Goal: Transaction & Acquisition: Purchase product/service

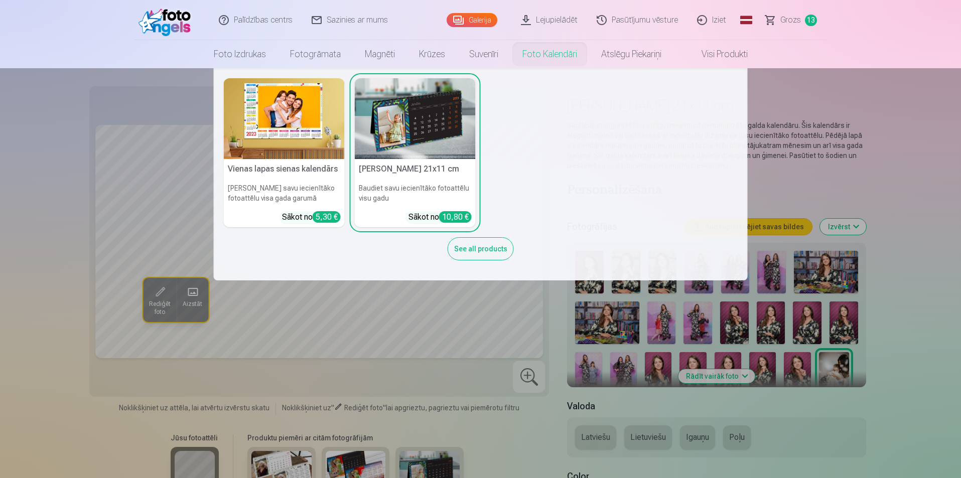
click at [287, 116] on img at bounding box center [284, 118] width 121 height 81
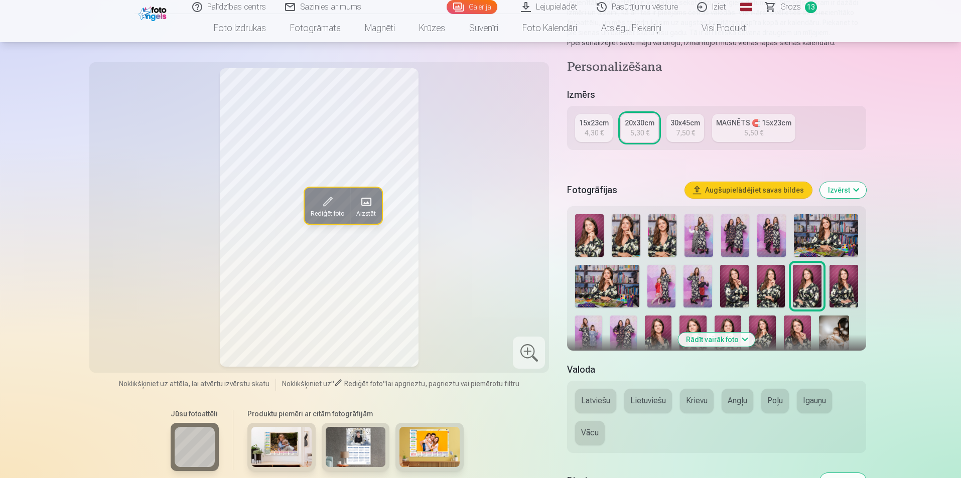
scroll to position [151, 0]
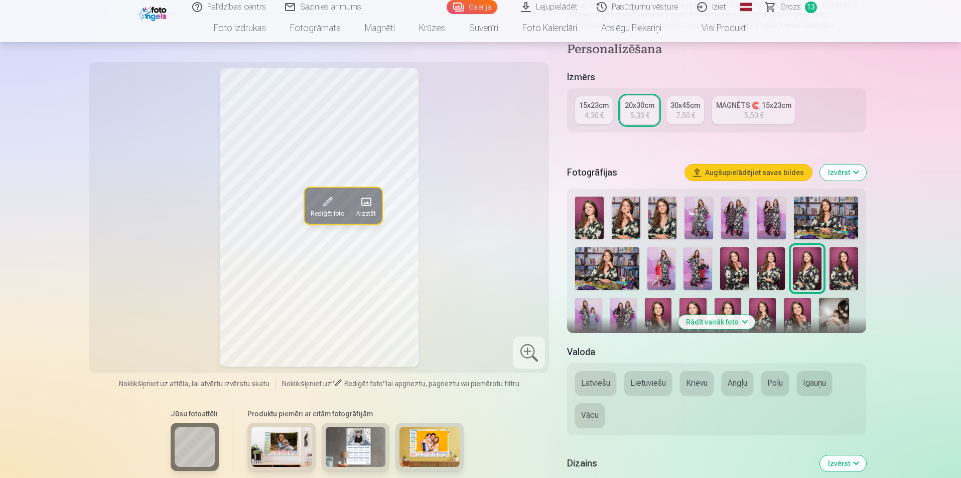
click at [463, 323] on button "Rādīt vairāk foto" at bounding box center [716, 322] width 77 height 14
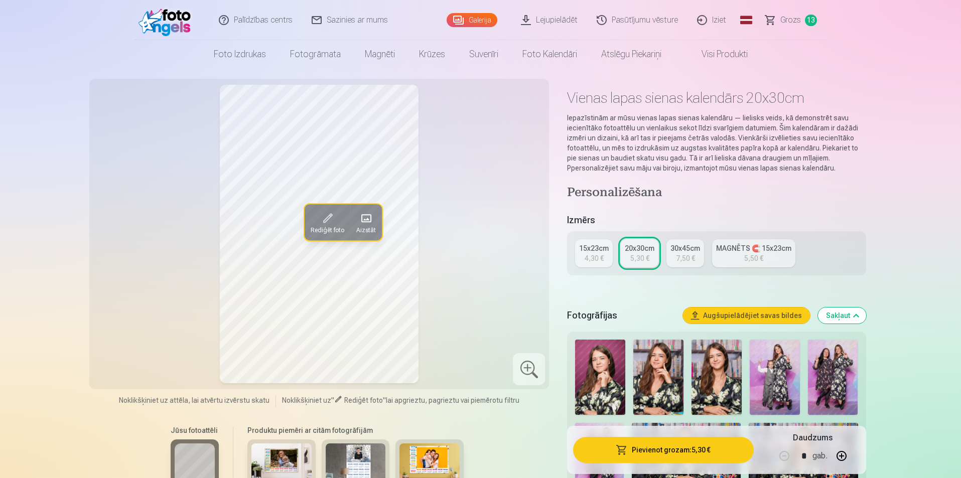
scroll to position [0, 0]
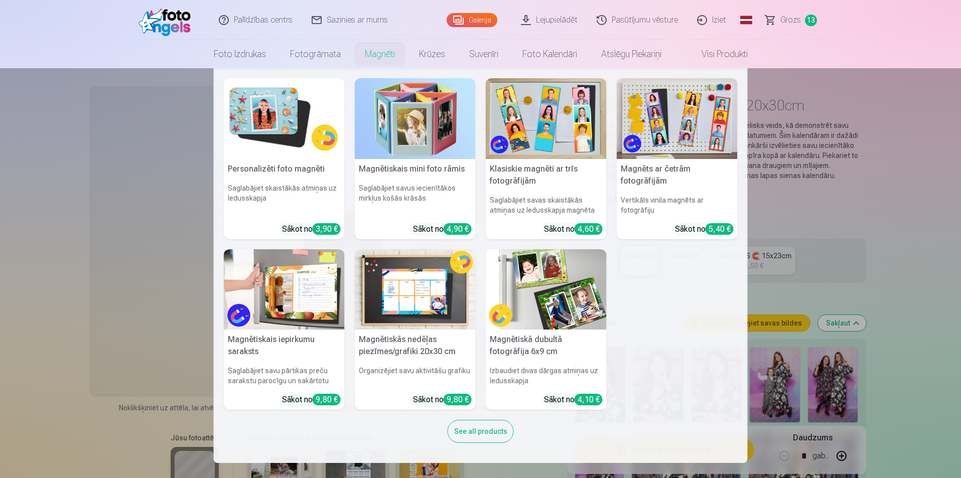
click at [388, 60] on link "Magnēti" at bounding box center [380, 54] width 54 height 28
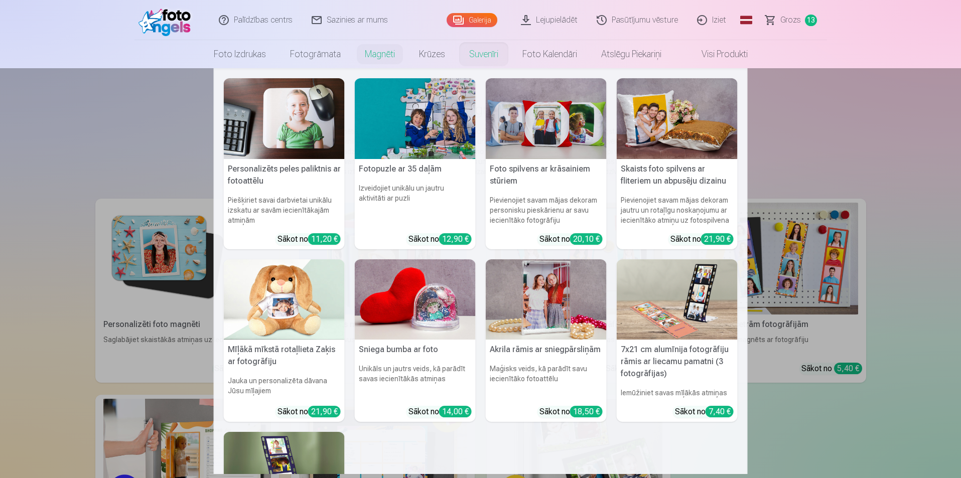
click at [463, 54] on link "Suvenīri" at bounding box center [483, 54] width 53 height 28
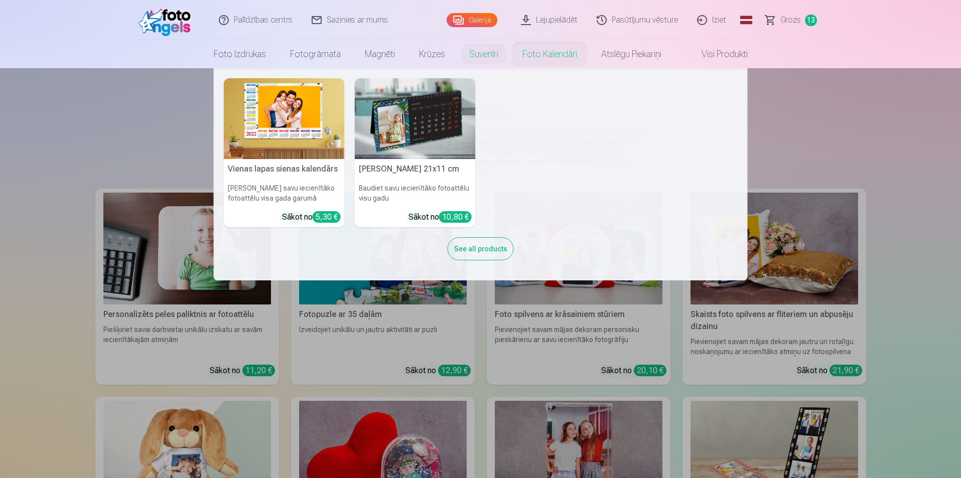
click at [463, 143] on nav "Vienas lapas sienas kalendārs Parādiet savu iecienītāko fotoattēlu visa gada ga…" at bounding box center [480, 174] width 961 height 212
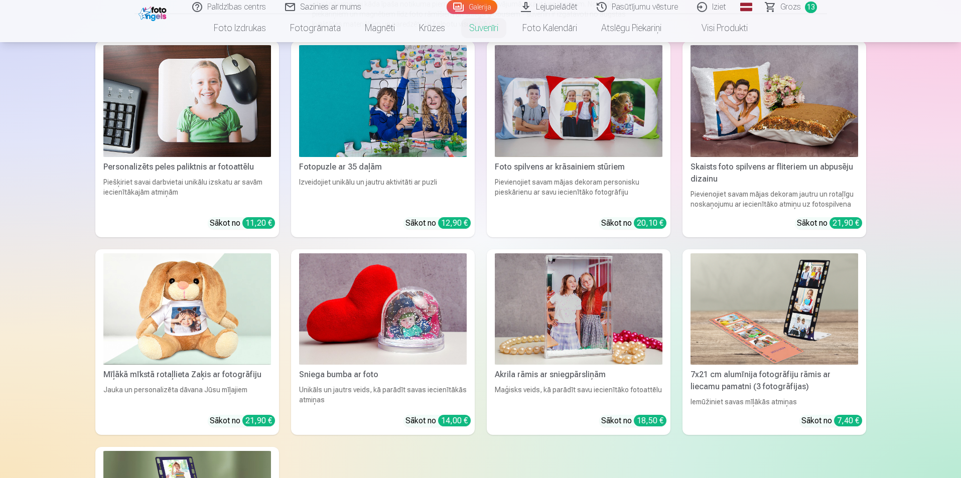
scroll to position [50, 0]
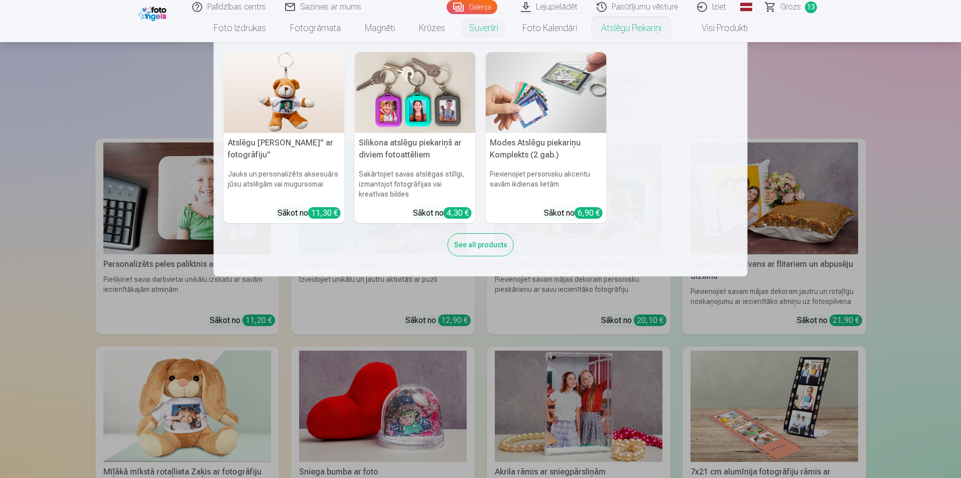
click at [463, 35] on link "Atslēgu piekariņi" at bounding box center [631, 28] width 84 height 28
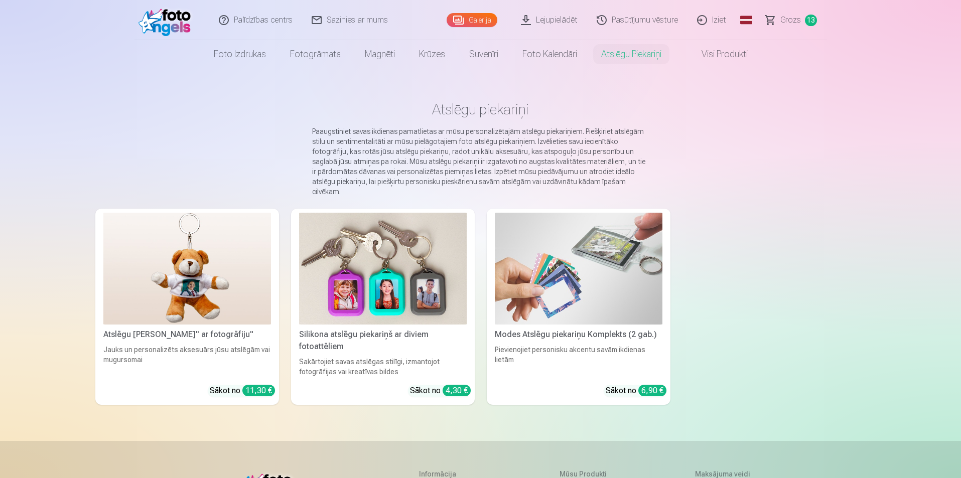
click at [463, 279] on img at bounding box center [579, 269] width 168 height 112
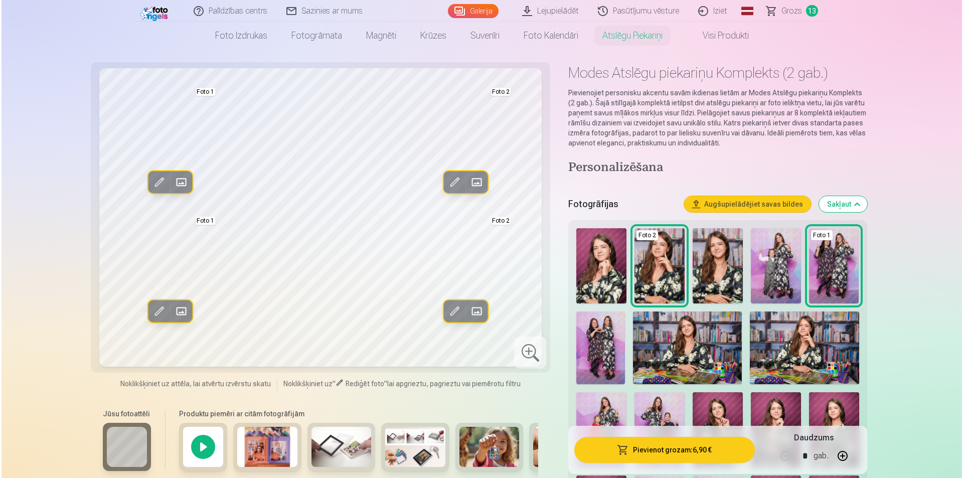
scroll to position [50, 0]
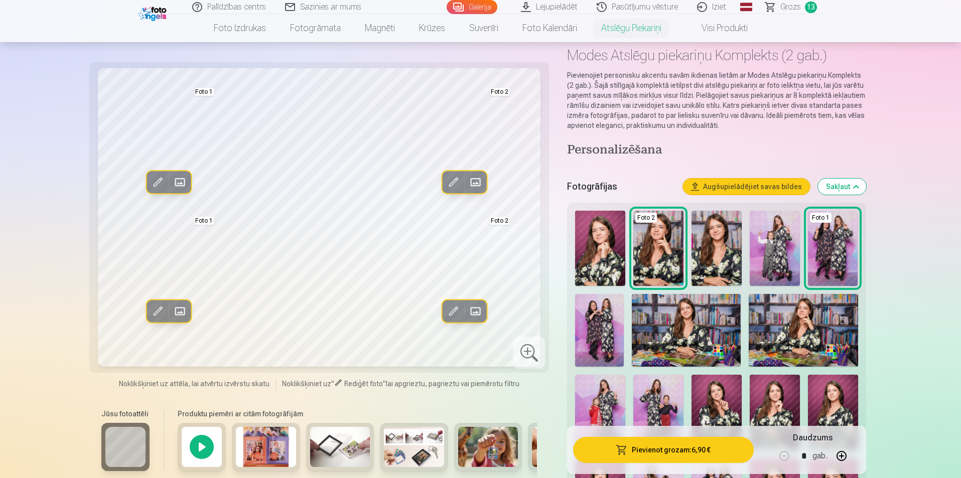
click at [463, 186] on button "Augšupielādējiet savas bildes" at bounding box center [746, 187] width 127 height 16
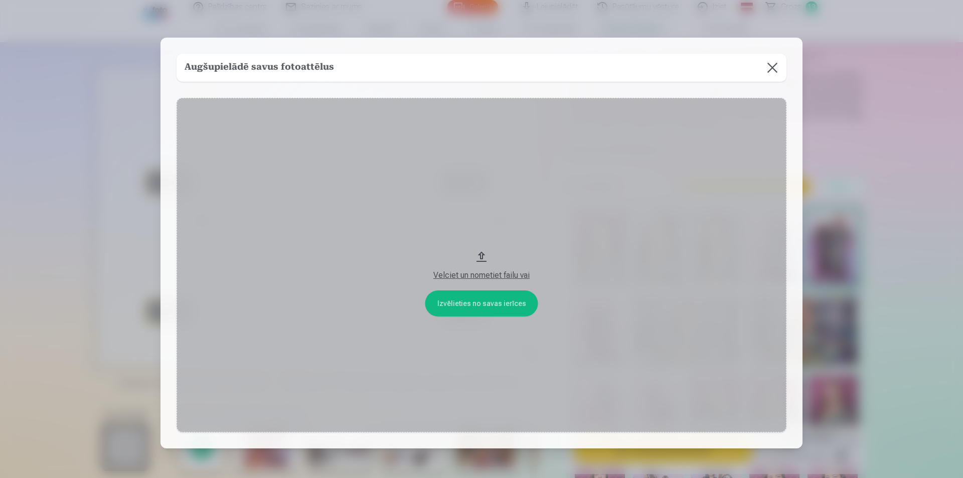
click at [463, 304] on button "Velciet un nometiet failu vai" at bounding box center [482, 265] width 610 height 335
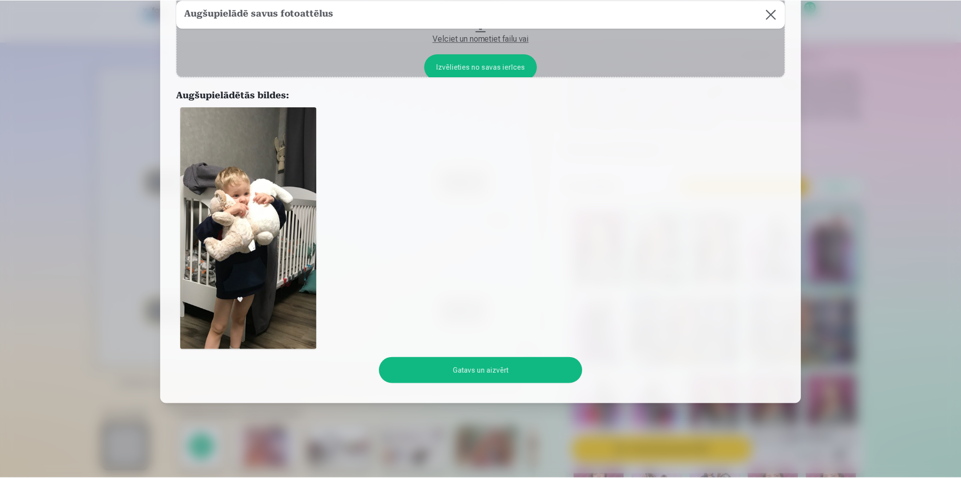
scroll to position [100, 0]
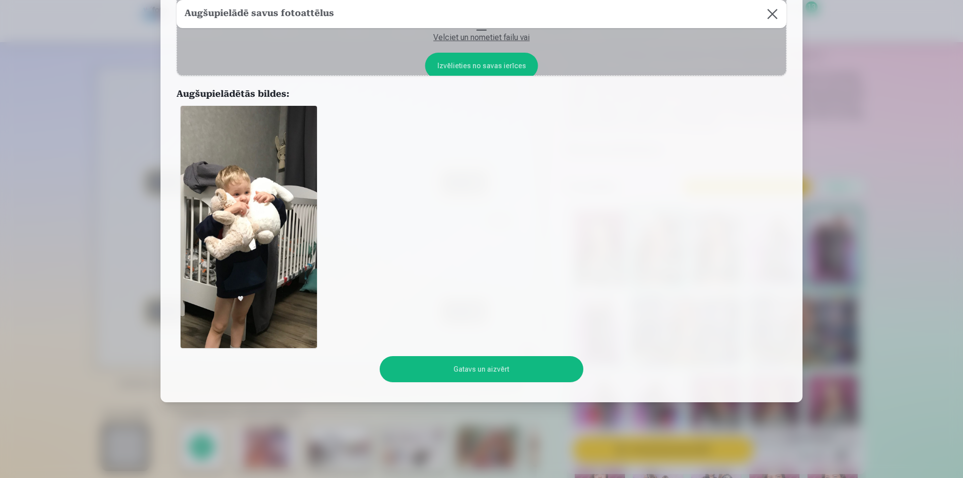
click at [463, 377] on button "Gatavs un aizvērt" at bounding box center [481, 369] width 203 height 26
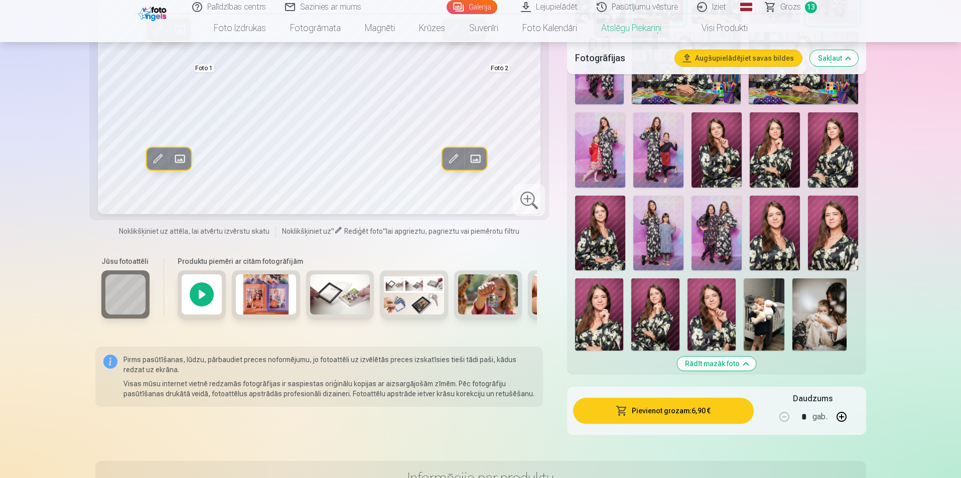
scroll to position [351, 0]
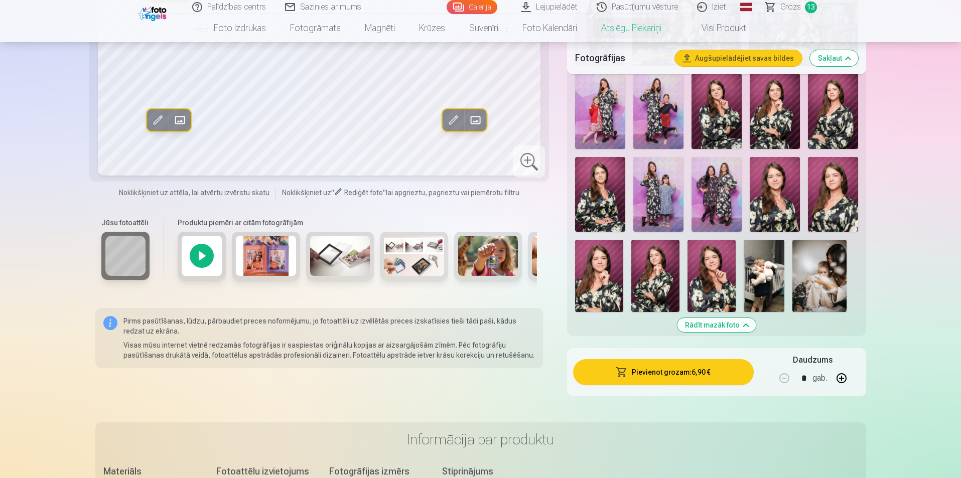
click at [463, 285] on img at bounding box center [764, 276] width 41 height 72
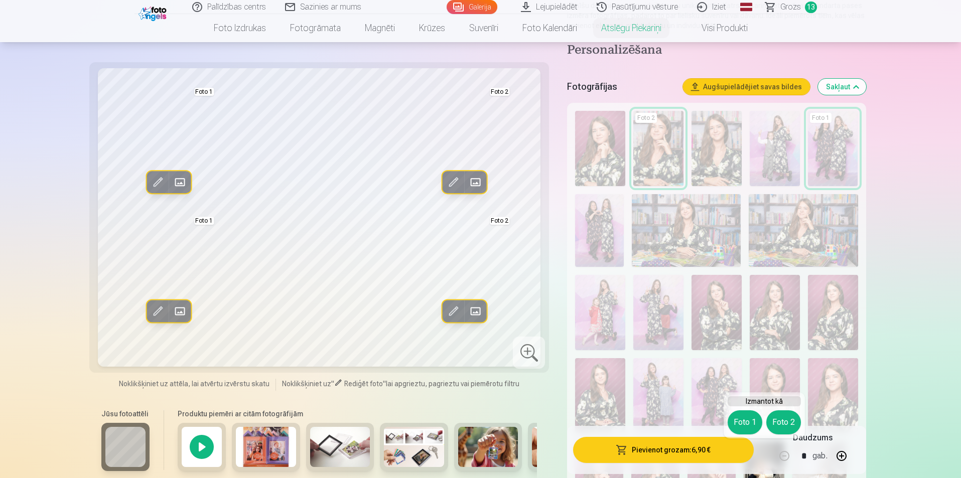
scroll to position [151, 0]
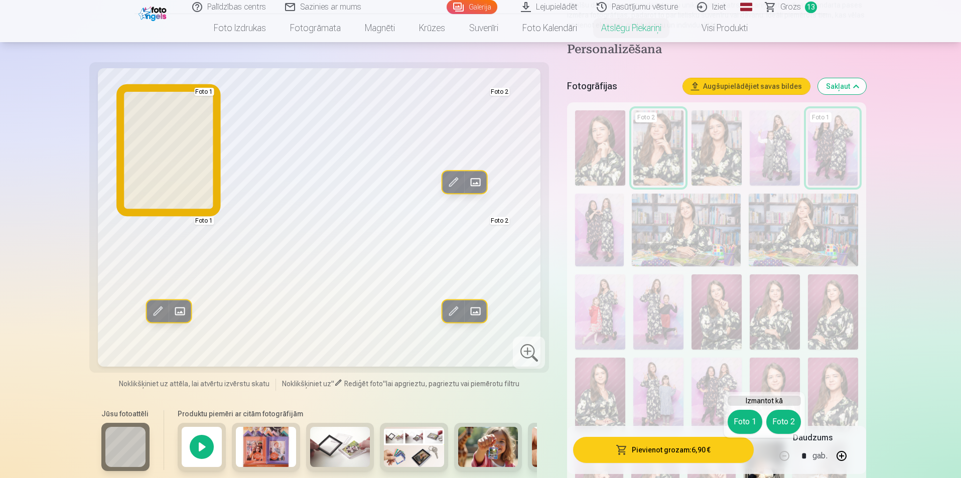
click at [463, 420] on button "Foto 1" at bounding box center [744, 422] width 35 height 24
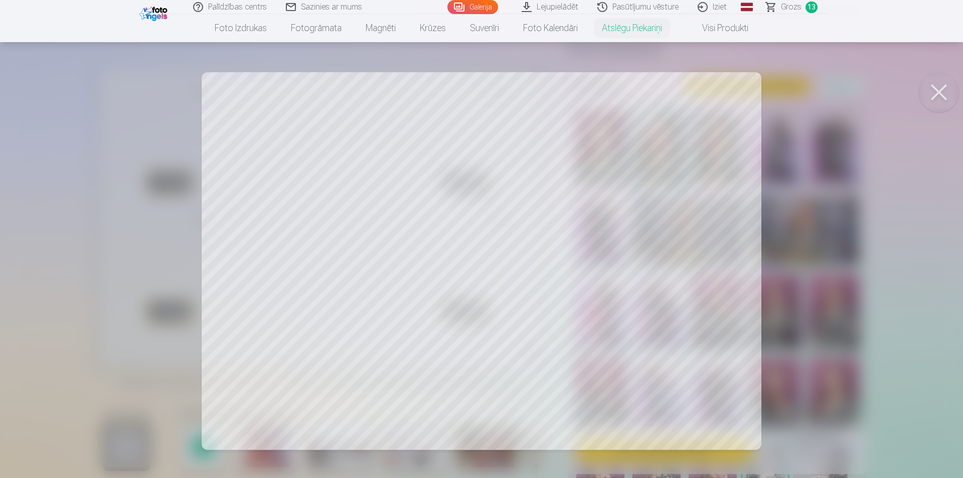
click at [292, 346] on div at bounding box center [481, 239] width 963 height 478
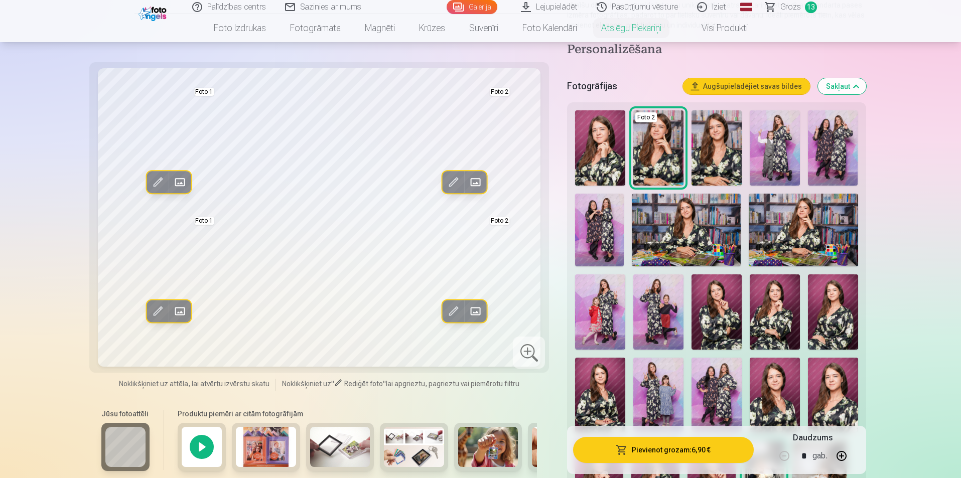
click at [161, 312] on span at bounding box center [157, 312] width 16 height 16
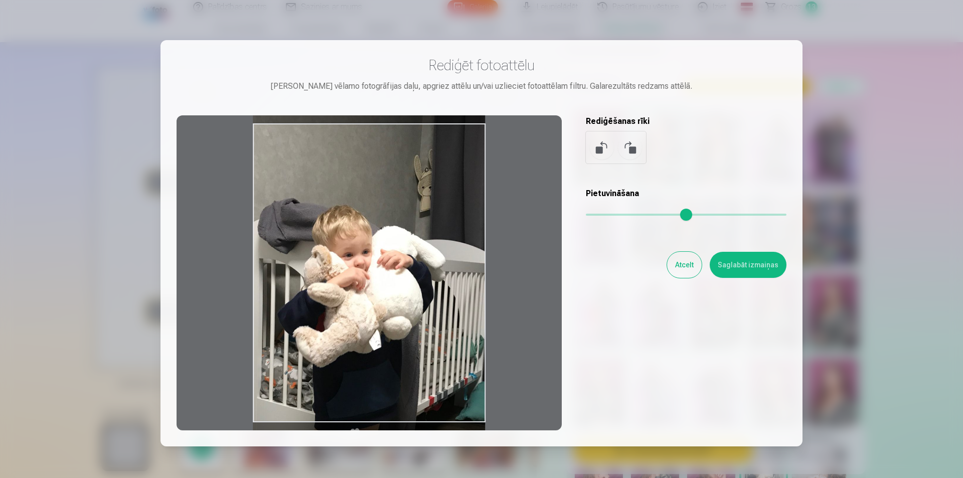
drag, startPoint x: 371, startPoint y: 323, endPoint x: 382, endPoint y: 303, distance: 22.2
click at [382, 303] on div at bounding box center [369, 272] width 385 height 315
click at [463, 262] on button "Saglabāt izmaiņas" at bounding box center [748, 265] width 77 height 26
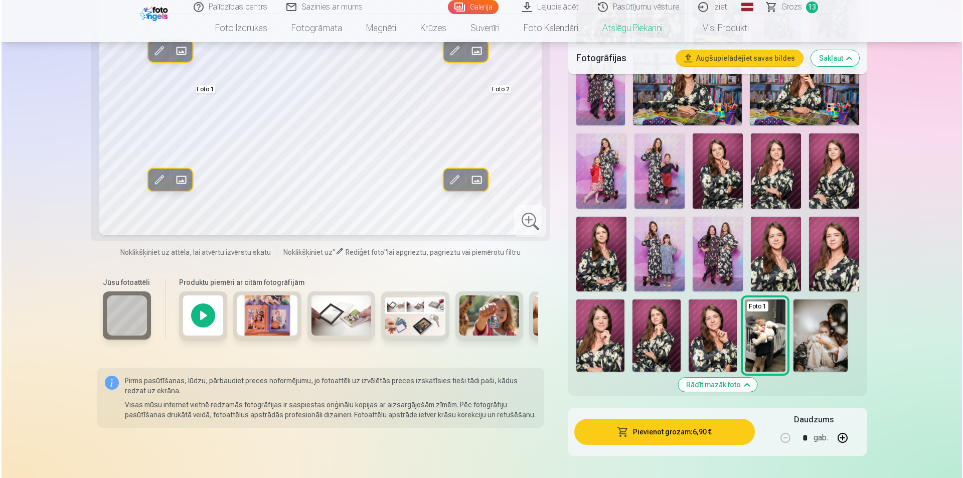
scroll to position [201, 0]
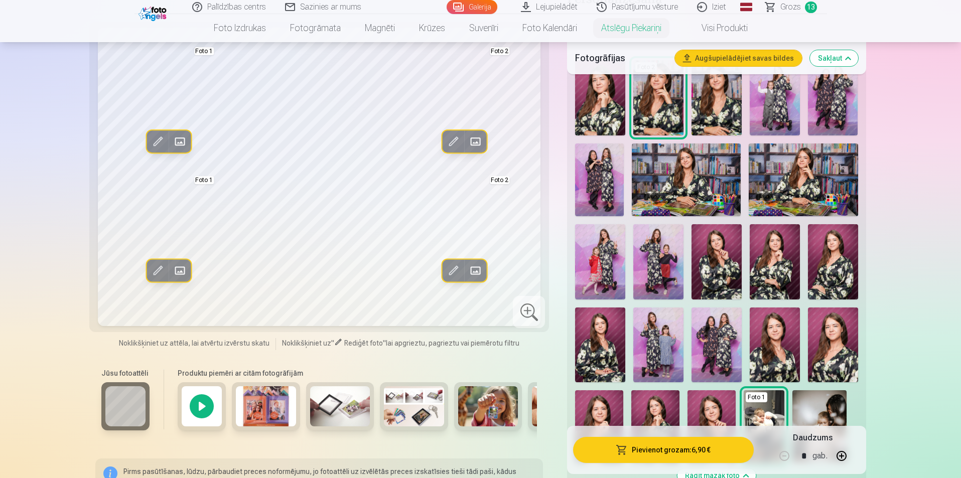
click at [463, 57] on button "Augšupielādējiet savas bildes" at bounding box center [738, 58] width 127 height 16
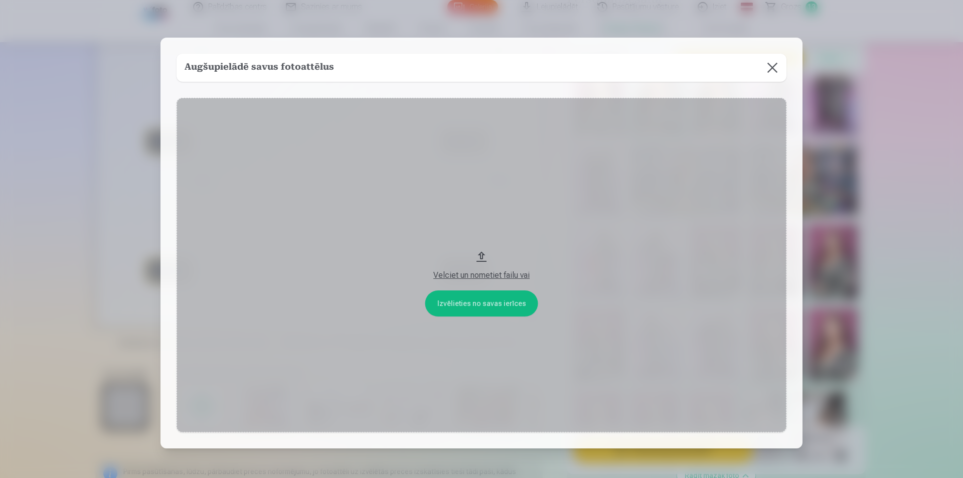
click at [462, 294] on button "Velciet un nometiet failu vai" at bounding box center [482, 265] width 610 height 335
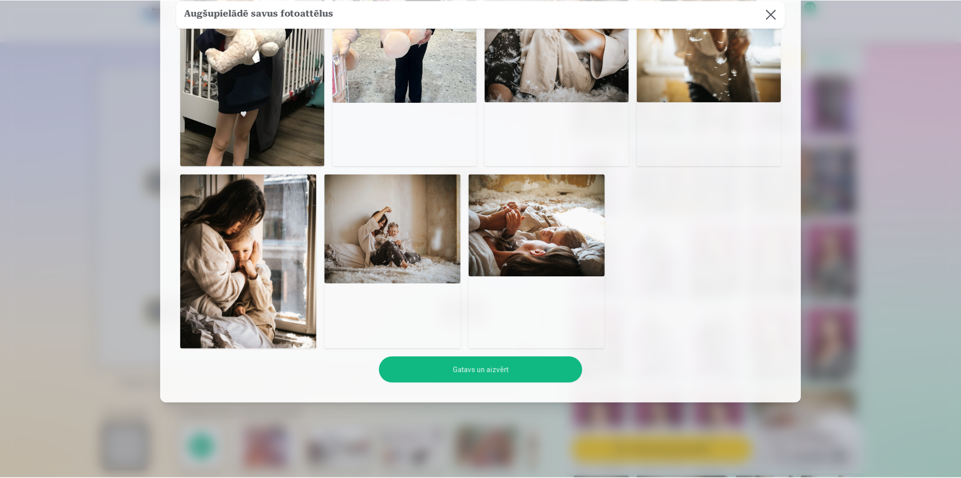
scroll to position [301, 0]
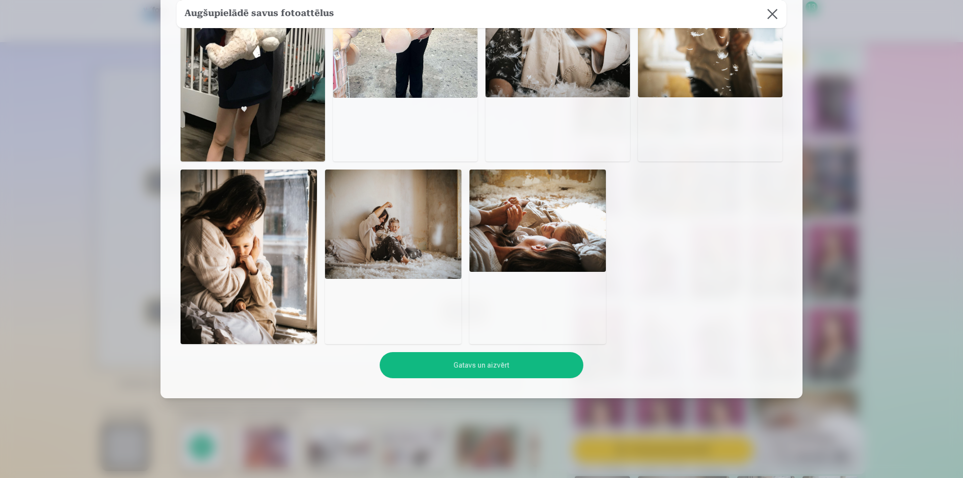
click at [463, 365] on button "Gatavs un aizvērt" at bounding box center [481, 365] width 203 height 26
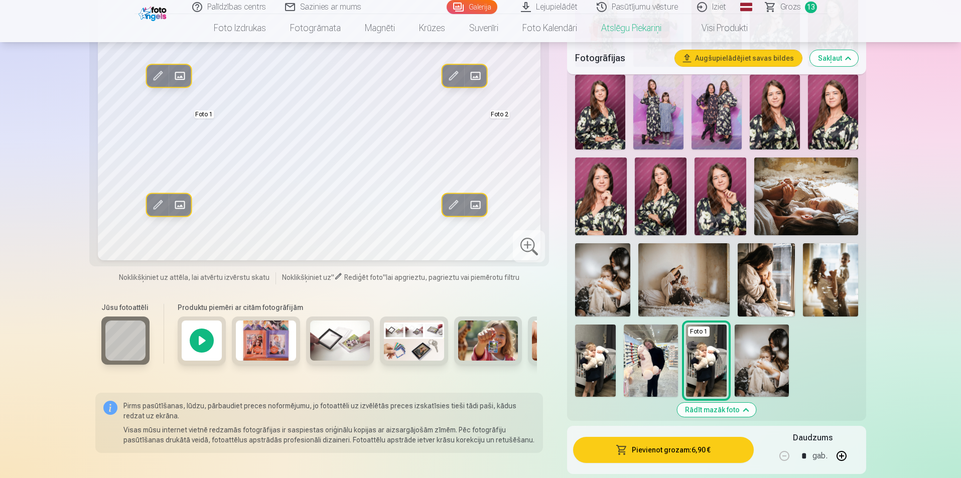
scroll to position [452, 0]
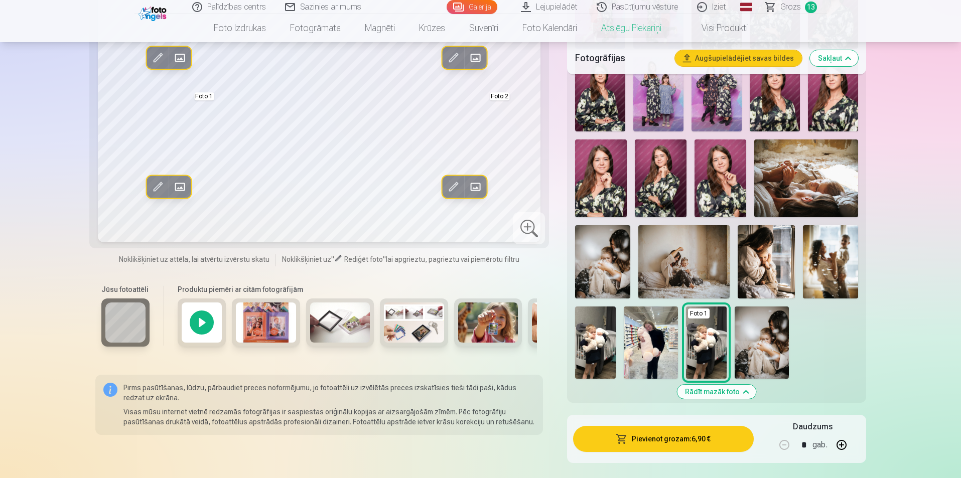
click at [463, 281] on img at bounding box center [766, 261] width 57 height 73
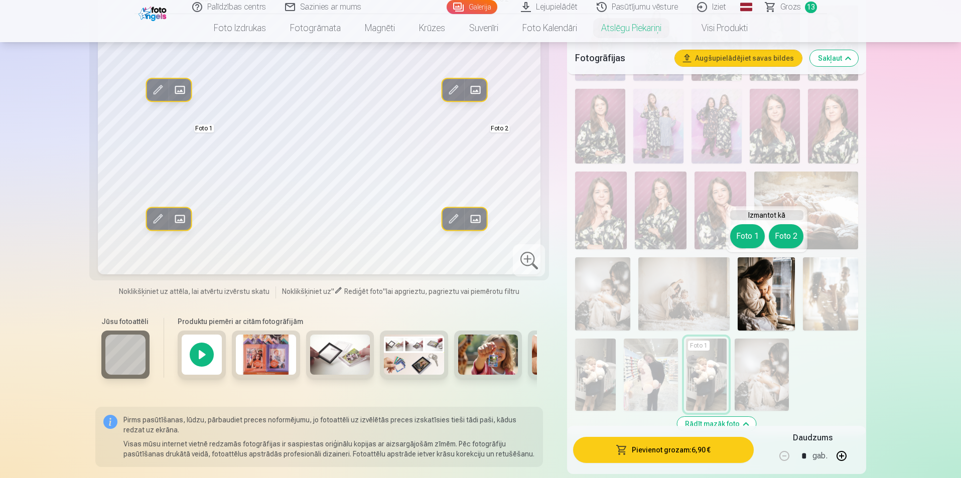
scroll to position [401, 0]
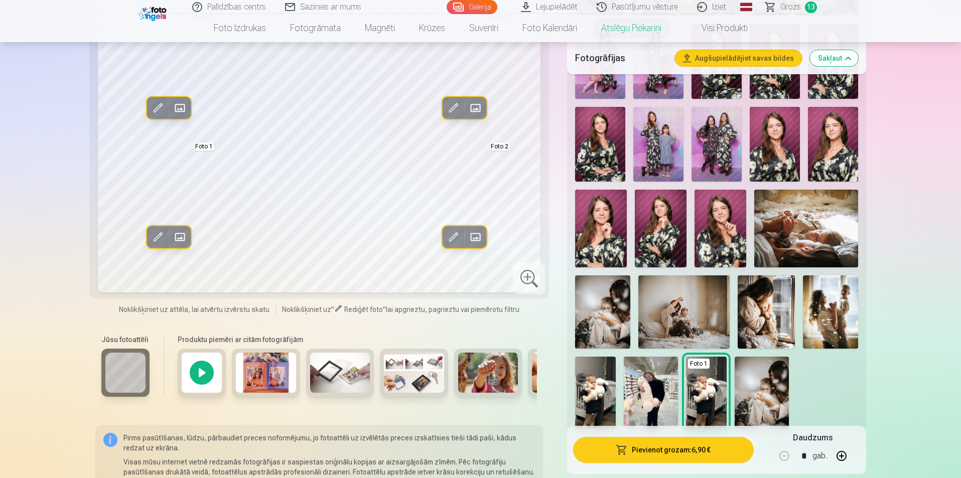
click at [463, 319] on img at bounding box center [830, 311] width 55 height 73
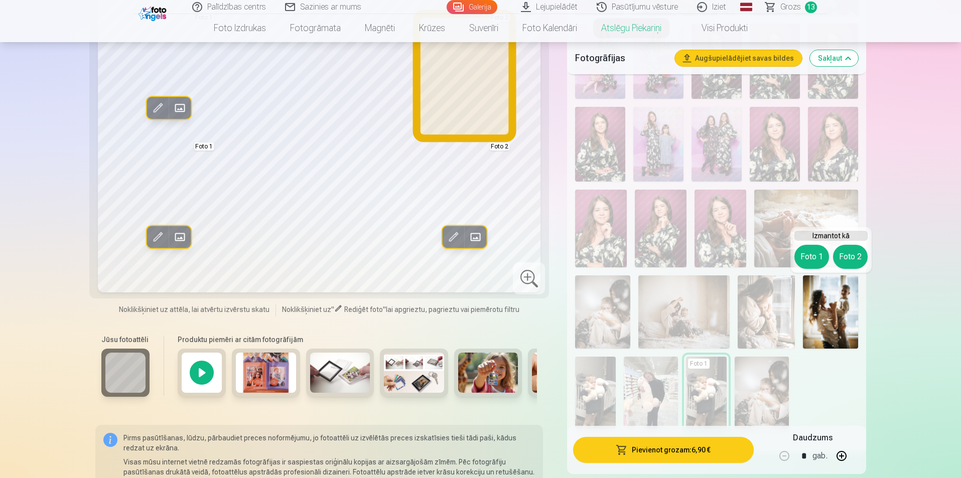
click at [463, 258] on button "Foto 2" at bounding box center [850, 257] width 35 height 24
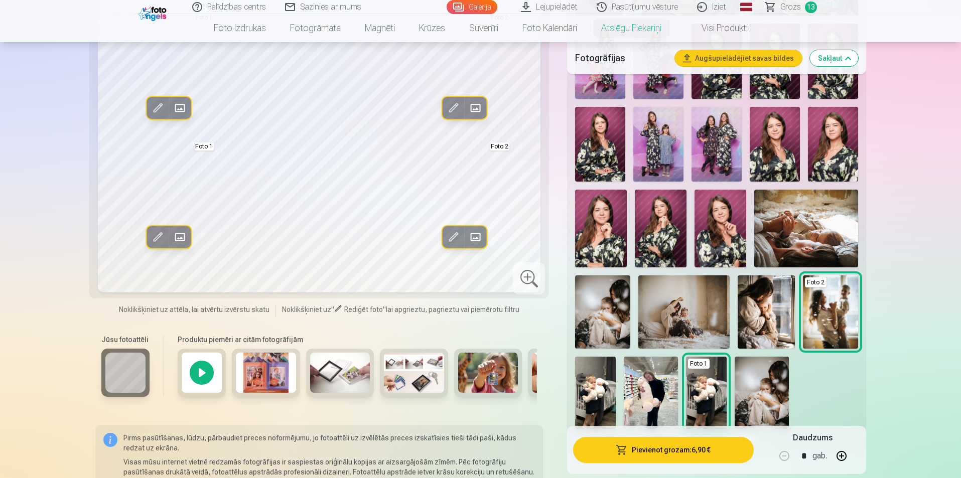
click at [463, 314] on img at bounding box center [683, 311] width 91 height 73
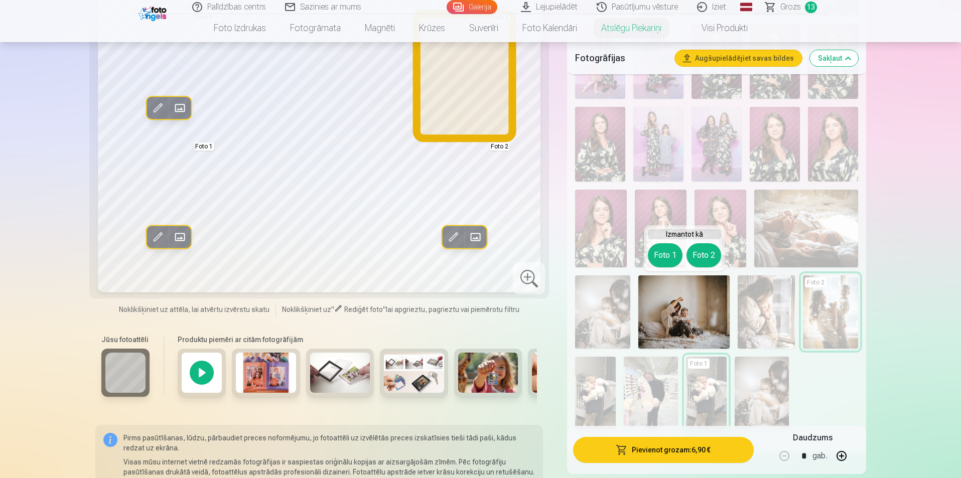
click at [463, 249] on button "Foto 2" at bounding box center [703, 255] width 35 height 24
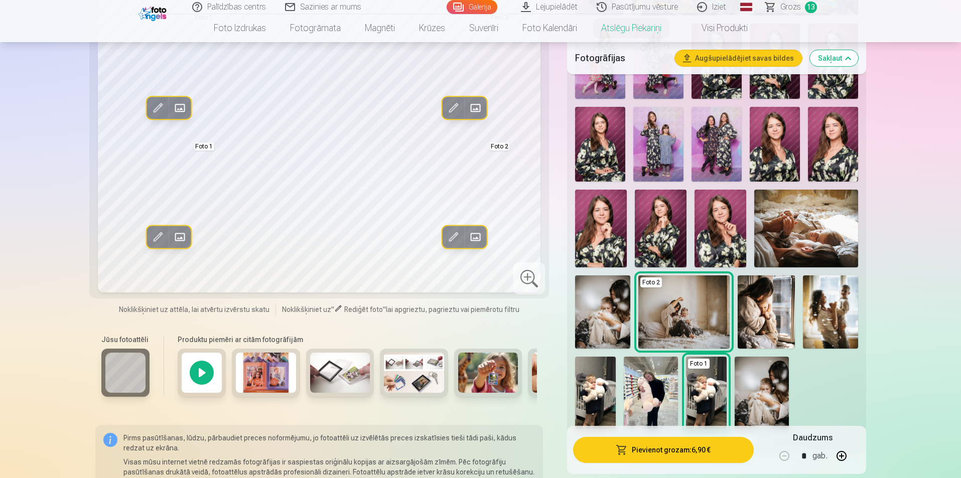
click at [463, 324] on img at bounding box center [766, 311] width 57 height 73
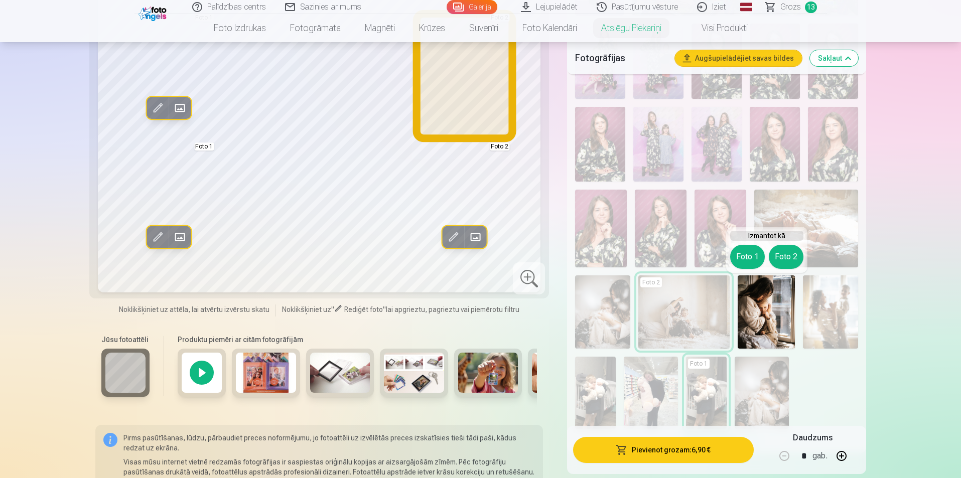
click at [463, 255] on button "Foto 2" at bounding box center [786, 257] width 35 height 24
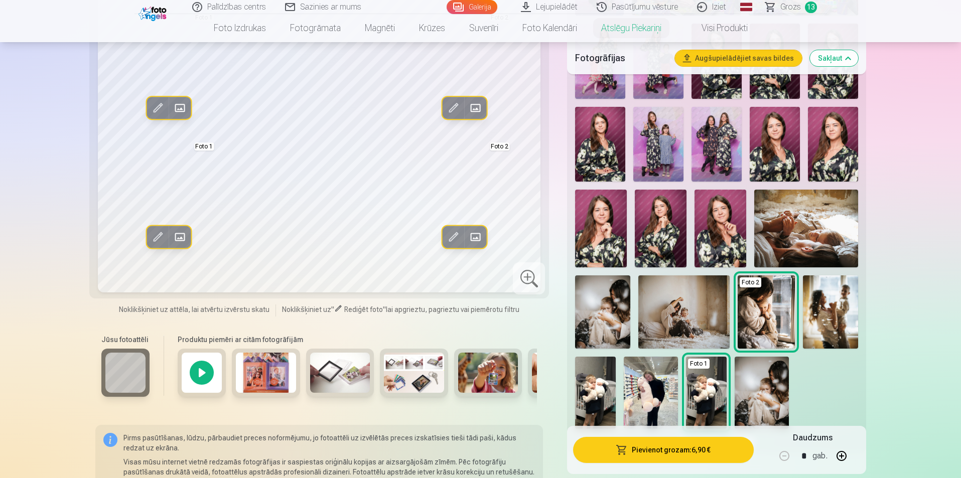
click at [463, 331] on img at bounding box center [683, 311] width 91 height 73
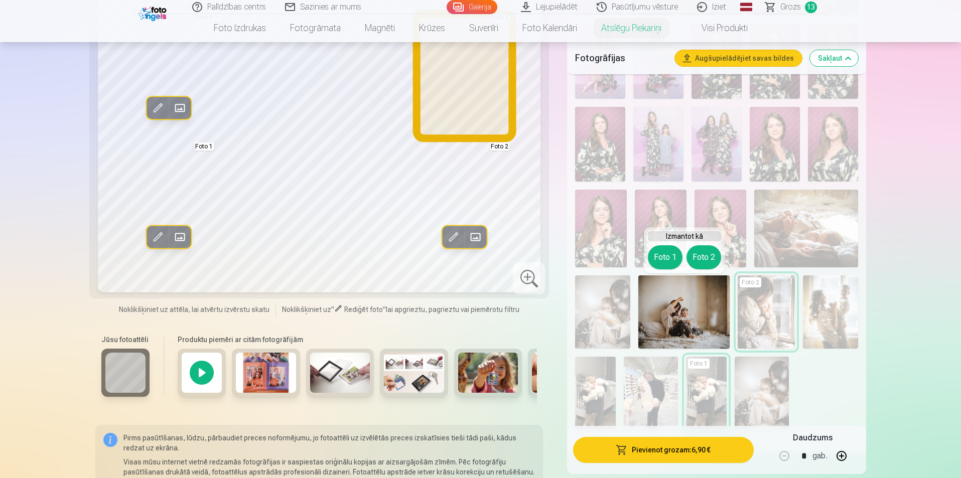
click at [463, 260] on button "Foto 2" at bounding box center [703, 257] width 35 height 24
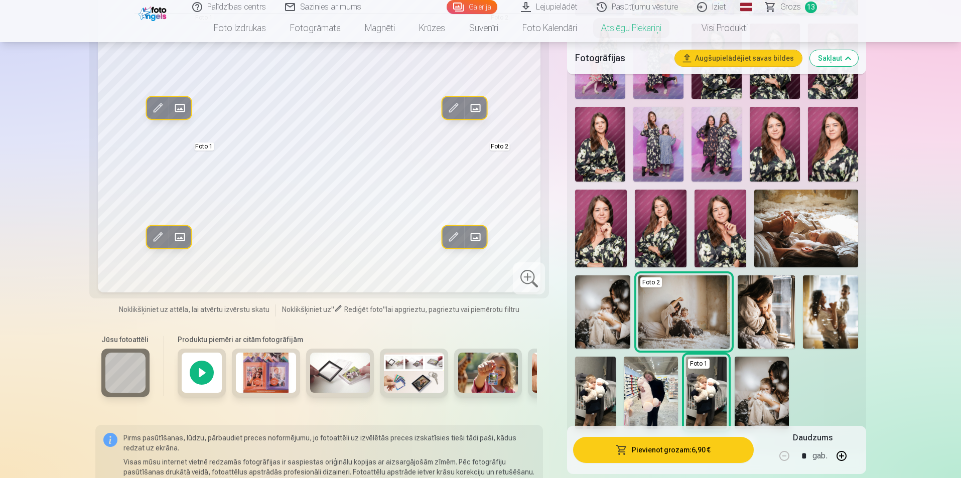
click at [463, 323] on img at bounding box center [766, 311] width 57 height 73
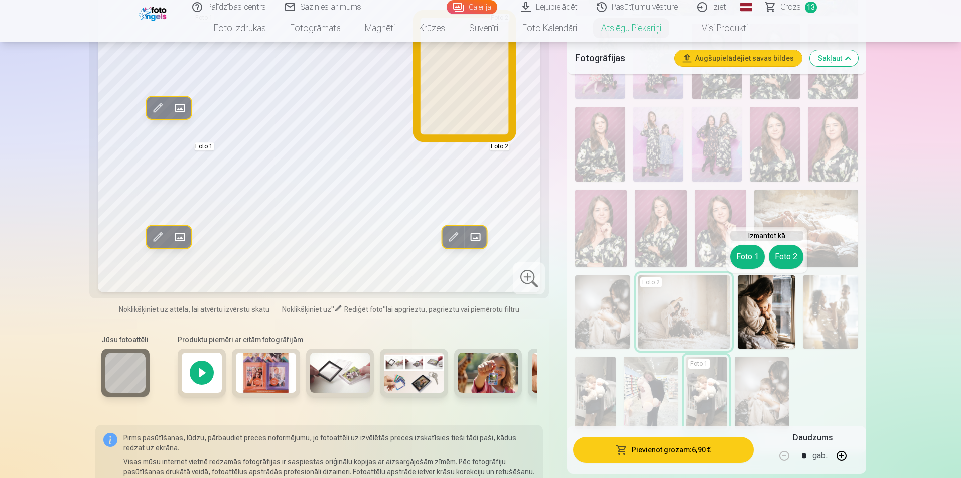
click at [463, 255] on button "Foto 2" at bounding box center [786, 257] width 35 height 24
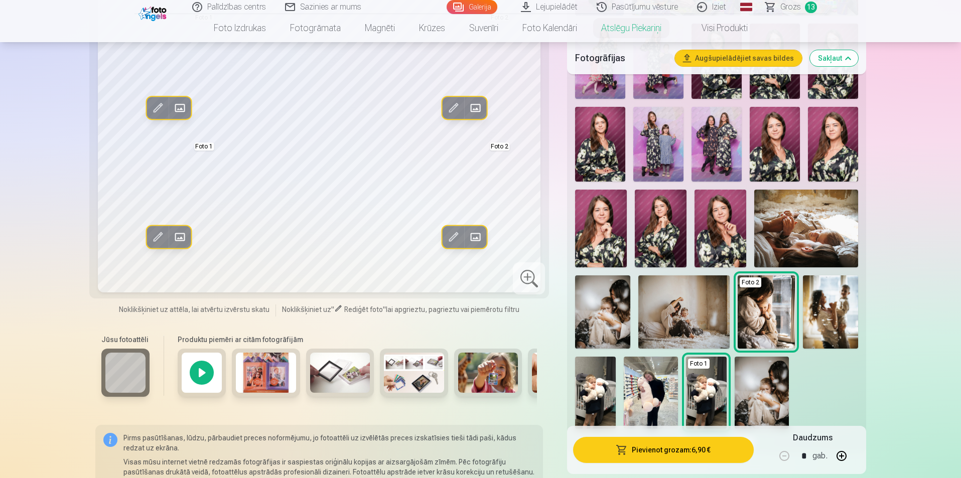
click at [161, 233] on span at bounding box center [157, 237] width 16 height 16
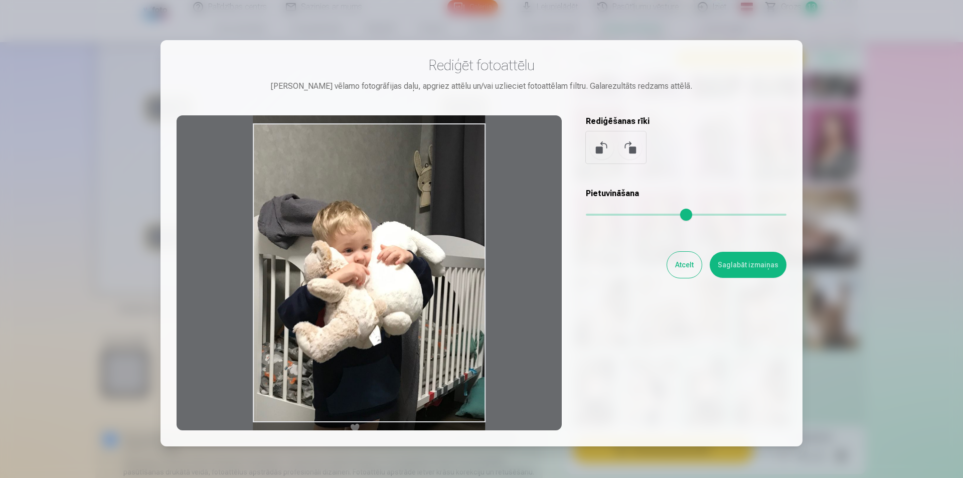
drag, startPoint x: 355, startPoint y: 301, endPoint x: 354, endPoint y: 276, distance: 24.1
click at [354, 276] on div at bounding box center [369, 272] width 385 height 315
click at [463, 273] on button "Saglabāt izmaiņas" at bounding box center [748, 265] width 77 height 26
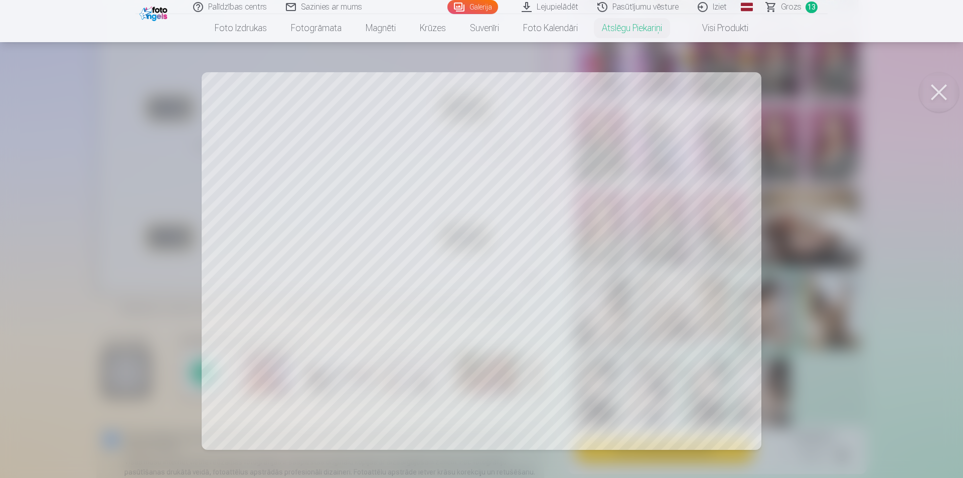
click at [463, 97] on button at bounding box center [939, 92] width 40 height 40
click at [298, 330] on div at bounding box center [481, 239] width 963 height 478
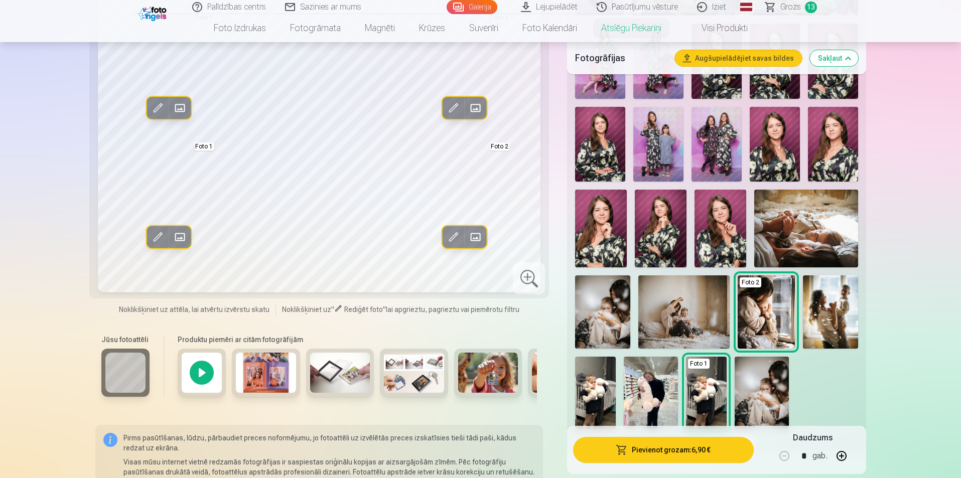
click at [463, 331] on img at bounding box center [683, 311] width 91 height 73
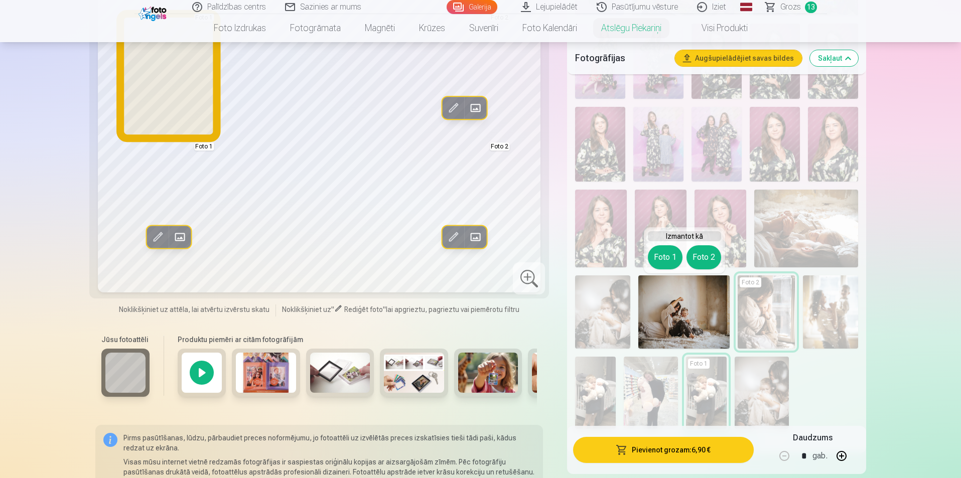
click at [463, 253] on button "Foto 1" at bounding box center [665, 257] width 35 height 24
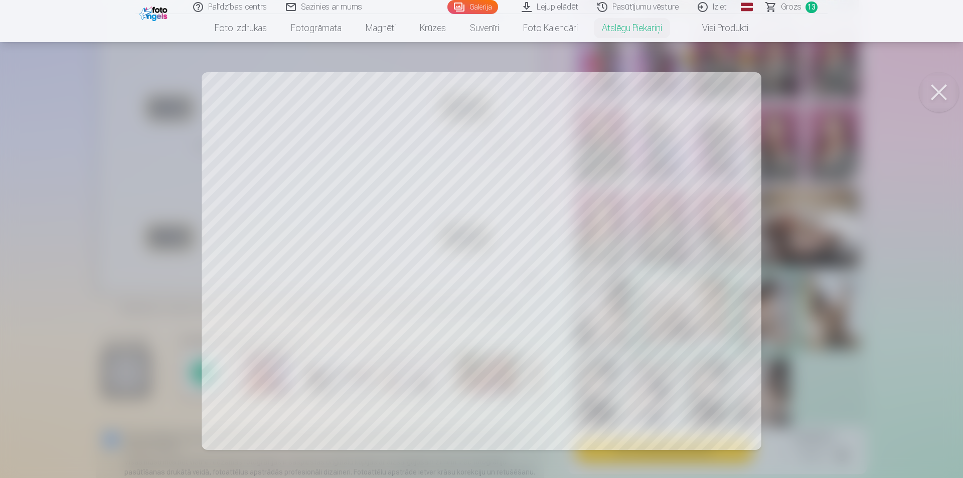
click at [463, 104] on div at bounding box center [481, 239] width 963 height 478
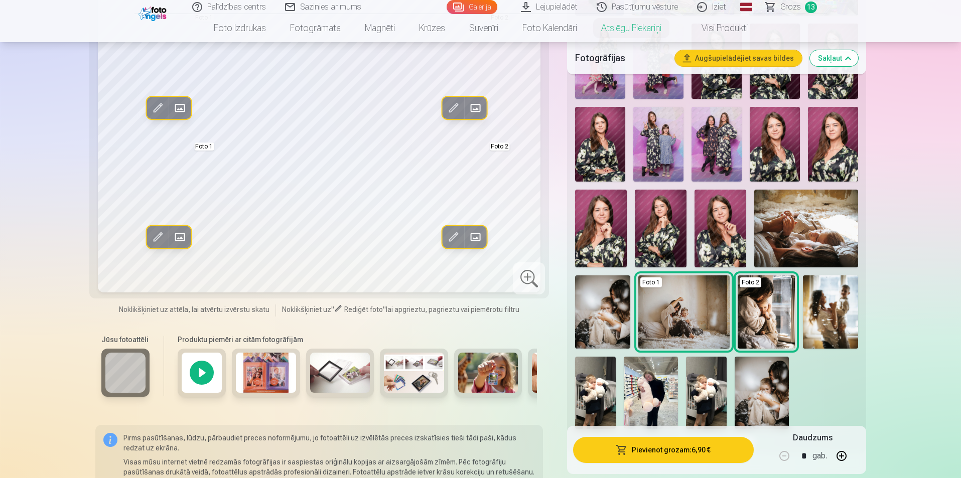
click at [463, 457] on button "Pievienot grozam : 6,90 €" at bounding box center [663, 450] width 180 height 26
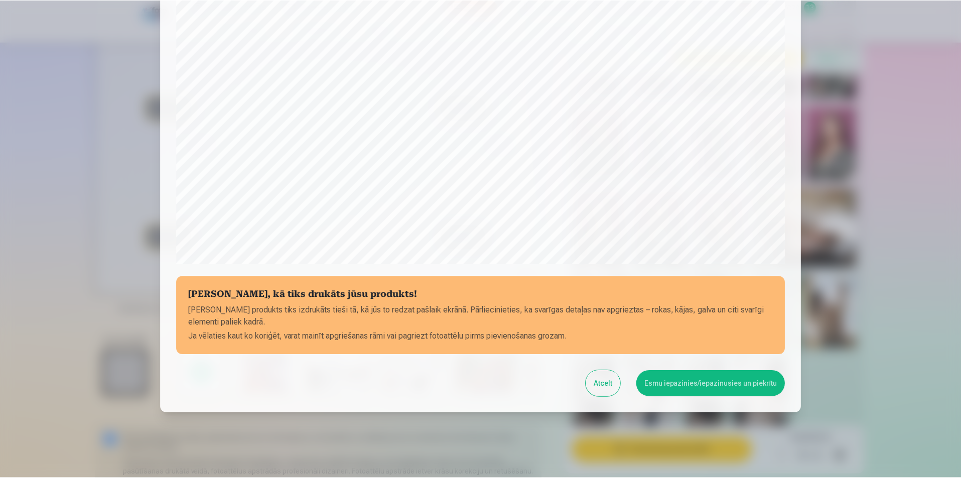
scroll to position [244, 0]
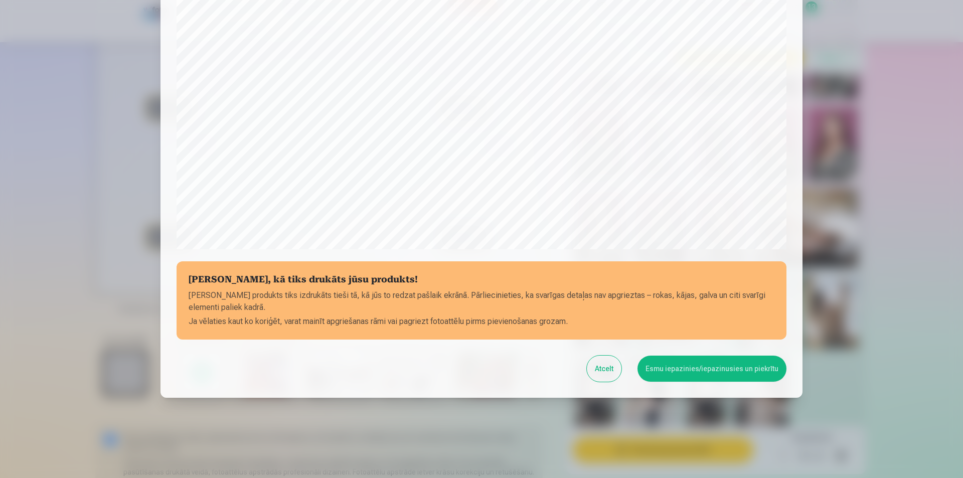
click at [463, 372] on button "Esmu iepazinies/iepazinusies un piekrītu" at bounding box center [712, 369] width 149 height 26
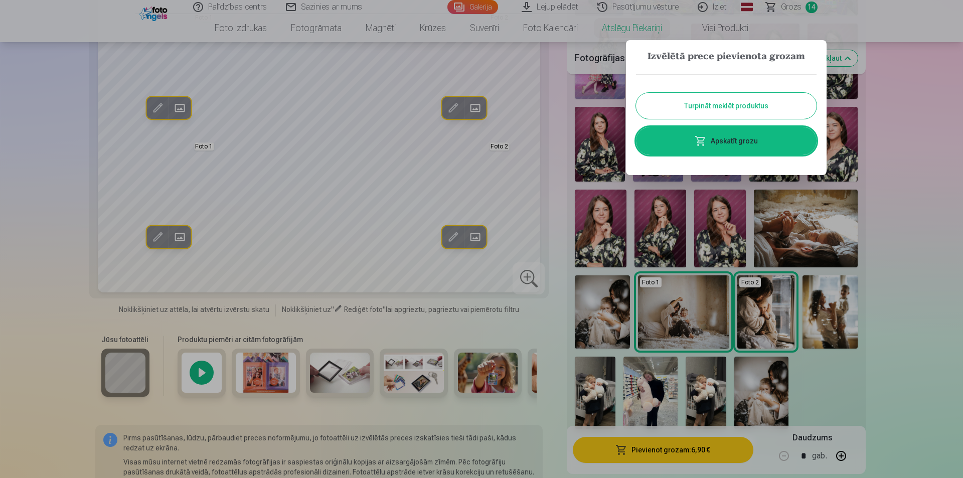
click at [463, 108] on button "Turpināt meklēt produktus" at bounding box center [726, 106] width 181 height 26
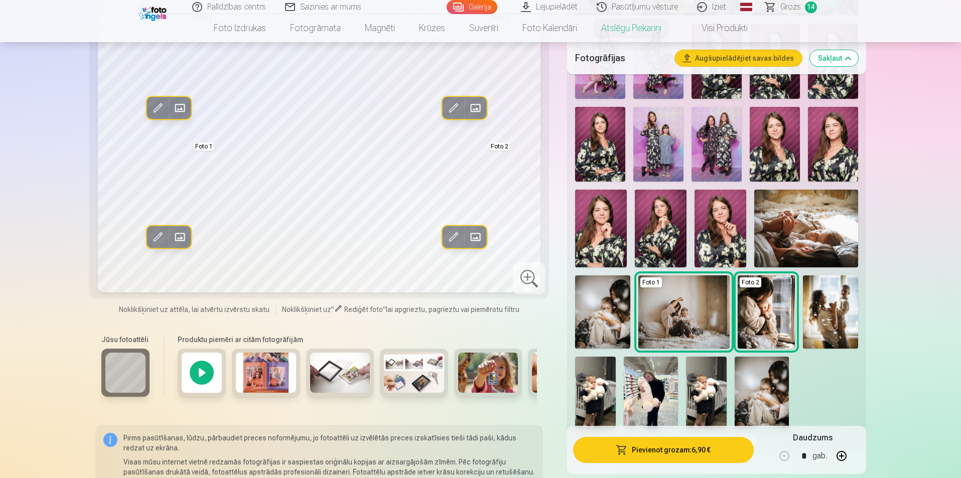
click at [463, 8] on link "Grozs 14" at bounding box center [791, 7] width 71 height 14
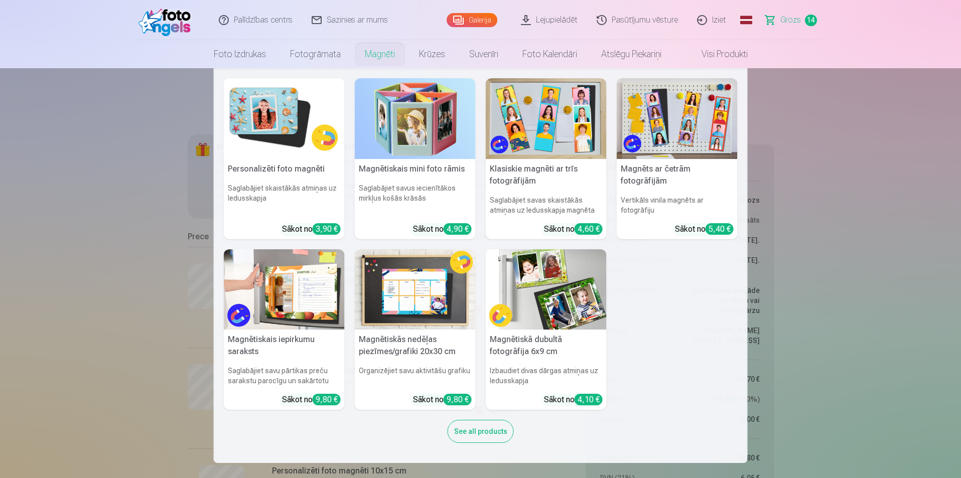
click at [390, 51] on link "Magnēti" at bounding box center [380, 54] width 54 height 28
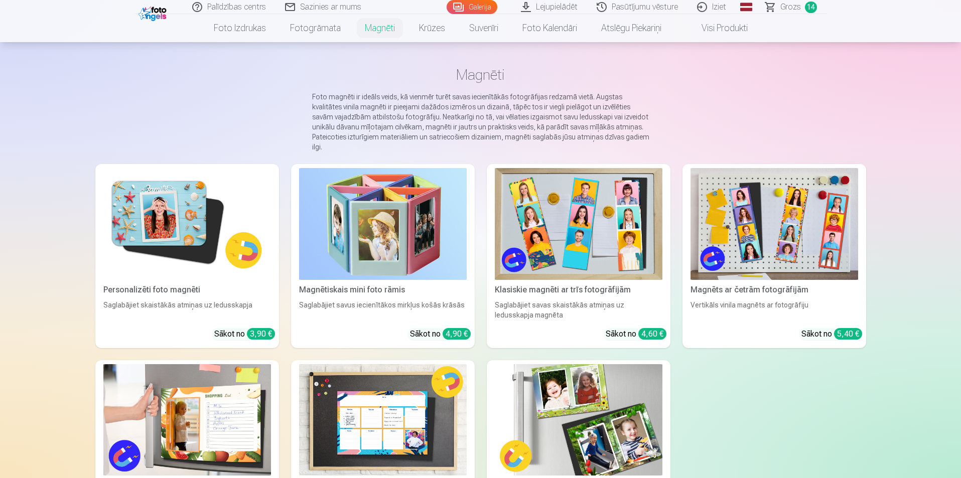
scroll to position [50, 0]
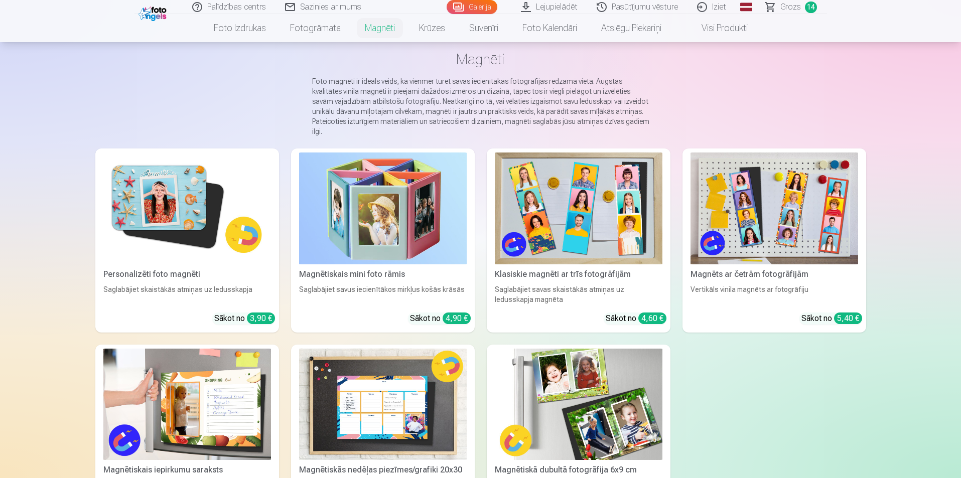
click at [223, 206] on img at bounding box center [187, 209] width 168 height 112
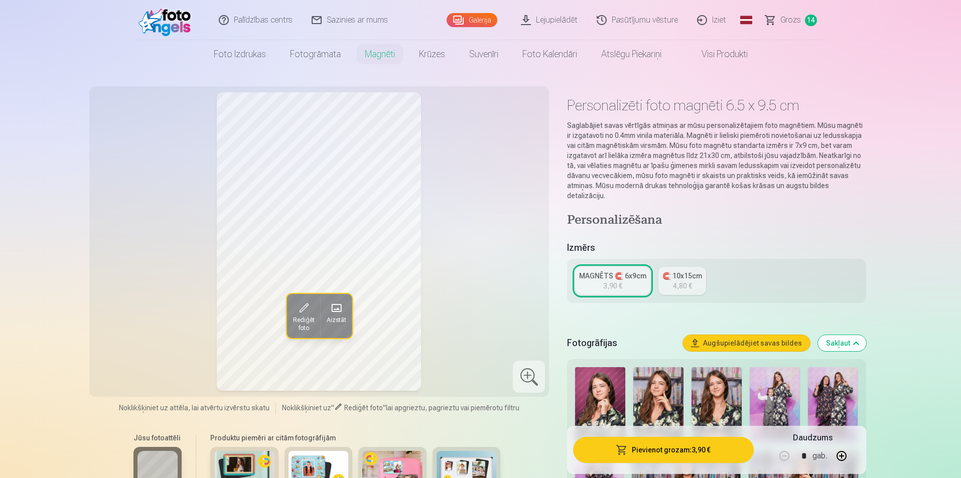
click at [463, 281] on div "4,80 €" at bounding box center [682, 286] width 19 height 10
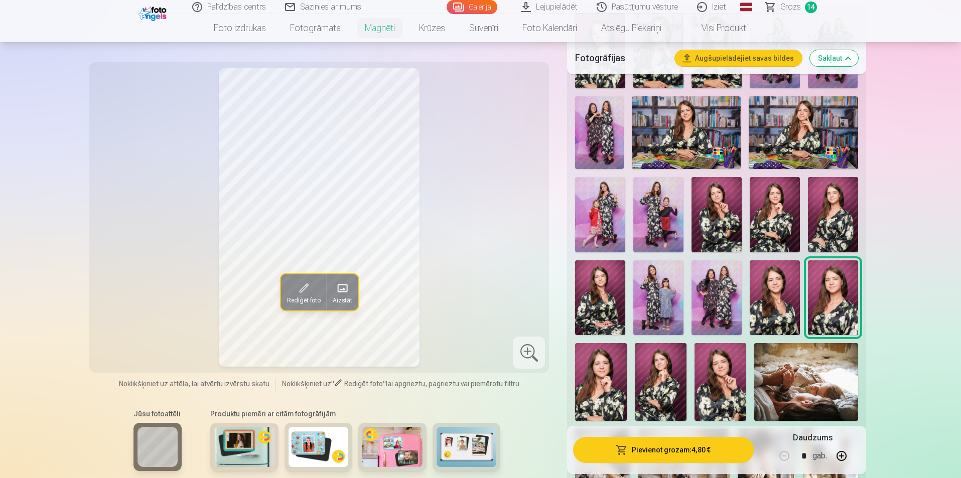
scroll to position [552, 0]
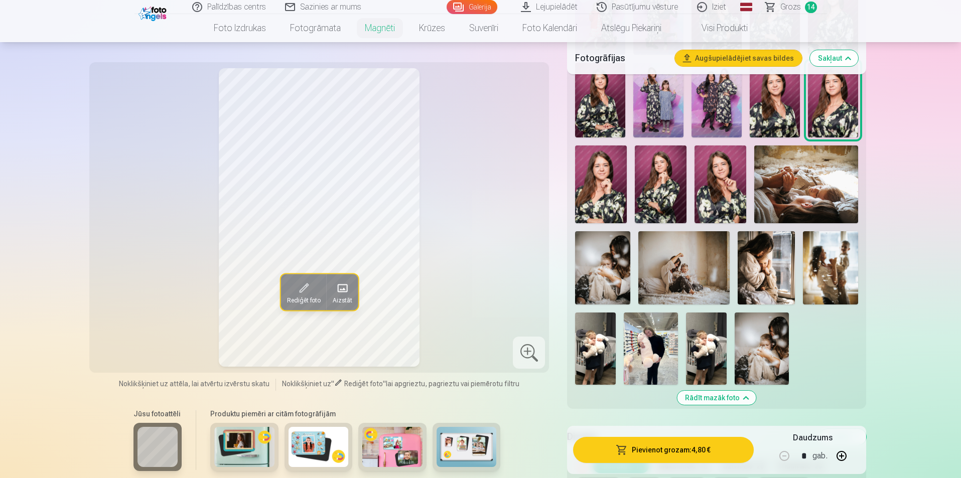
click at [463, 191] on img at bounding box center [805, 184] width 103 height 78
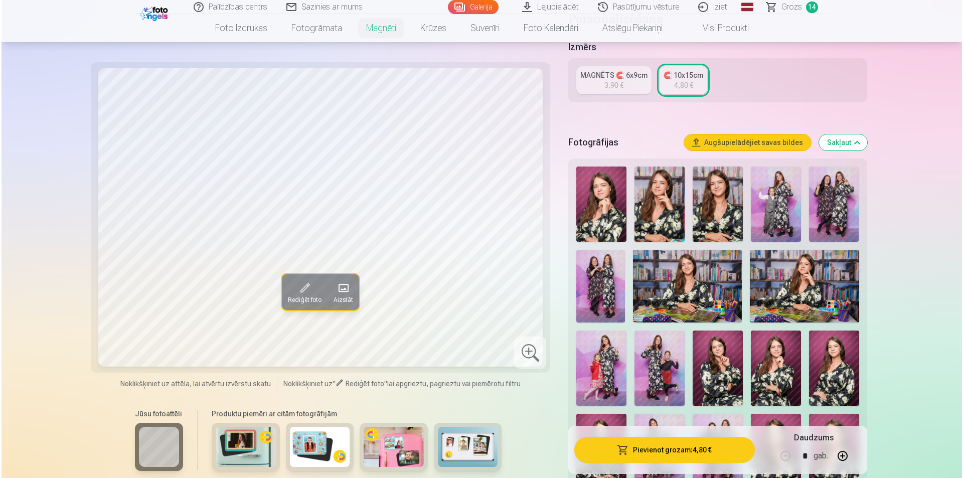
scroll to position [401, 0]
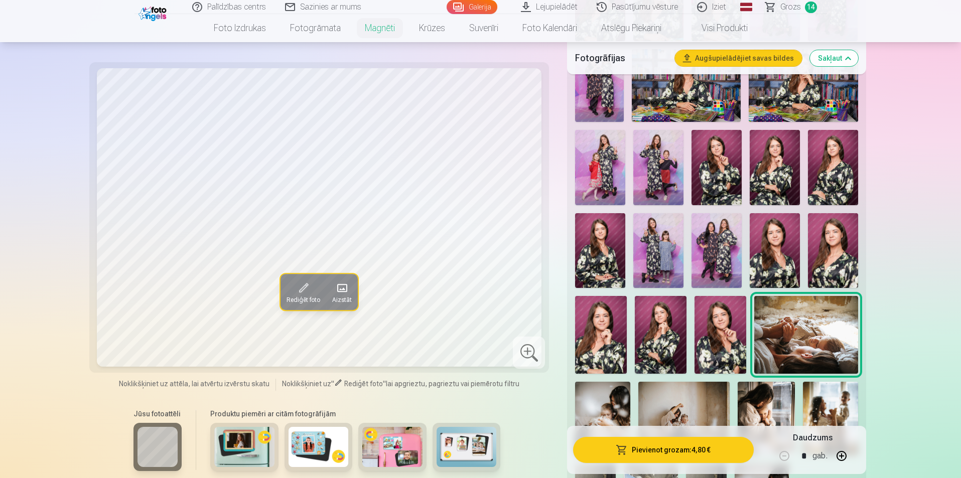
click at [463, 455] on button "Pievienot grozam : 4,80 €" at bounding box center [663, 450] width 180 height 26
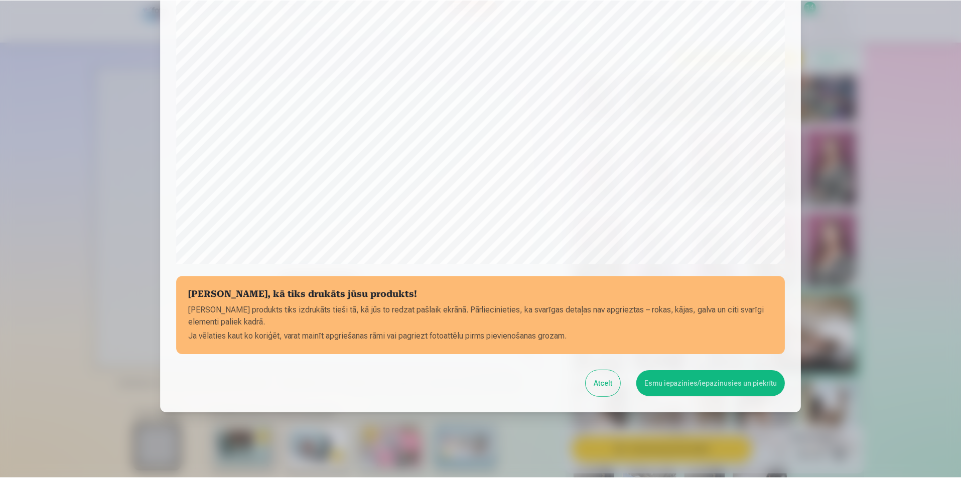
scroll to position [244, 0]
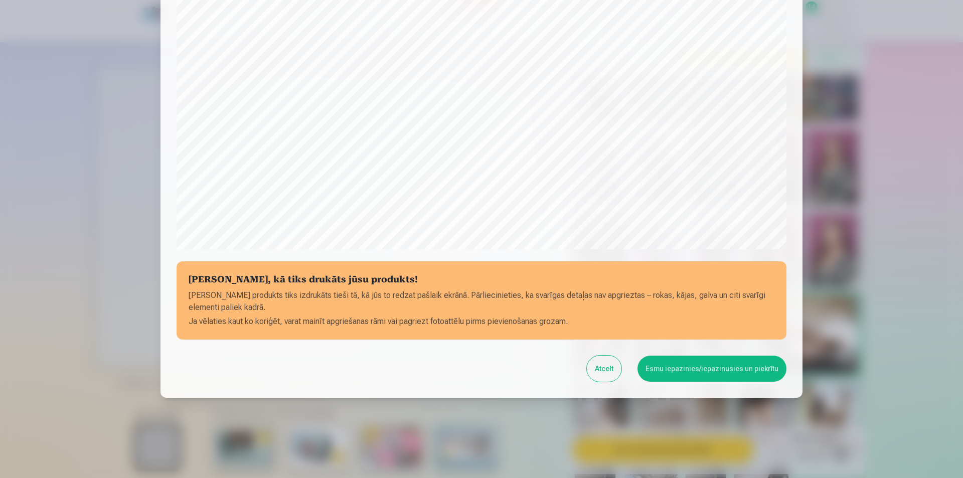
click at [463, 374] on button "Esmu iepazinies/iepazinusies un piekrītu" at bounding box center [712, 369] width 149 height 26
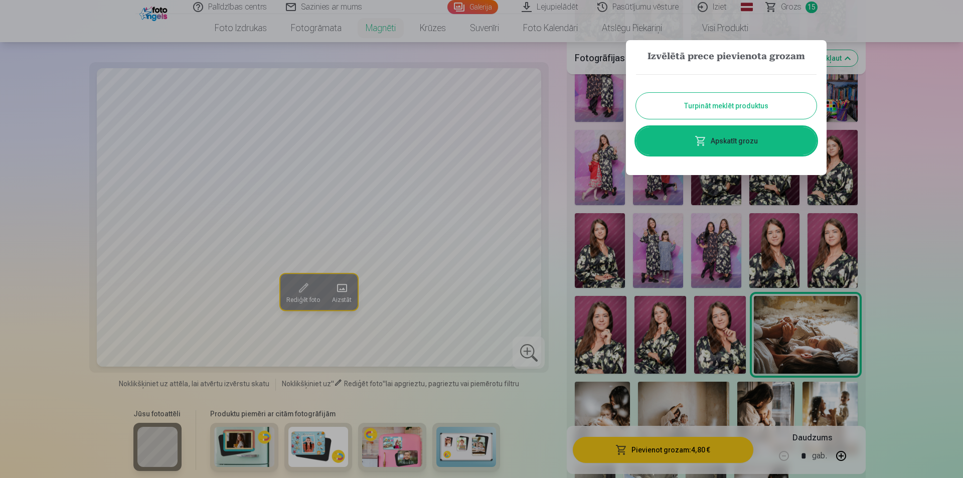
click at [463, 109] on button "Turpināt meklēt produktus" at bounding box center [726, 106] width 181 height 26
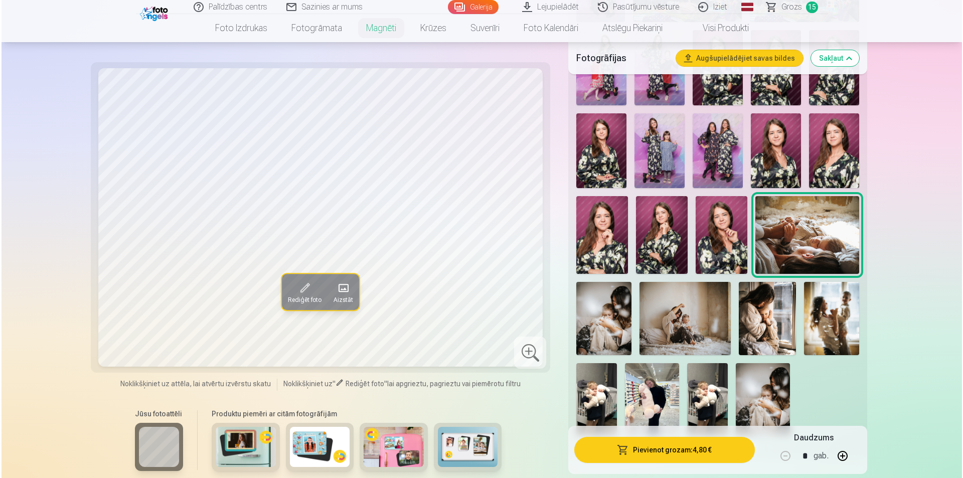
scroll to position [502, 0]
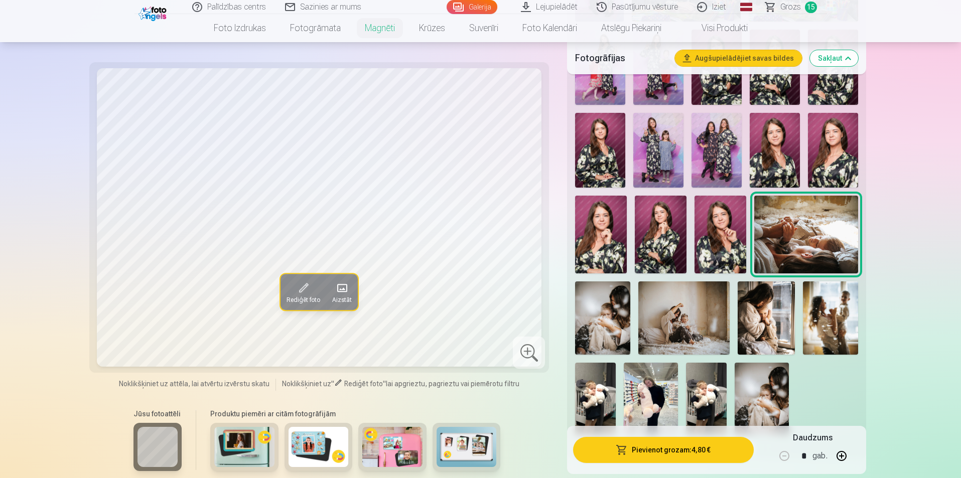
click at [463, 325] on img at bounding box center [683, 317] width 91 height 73
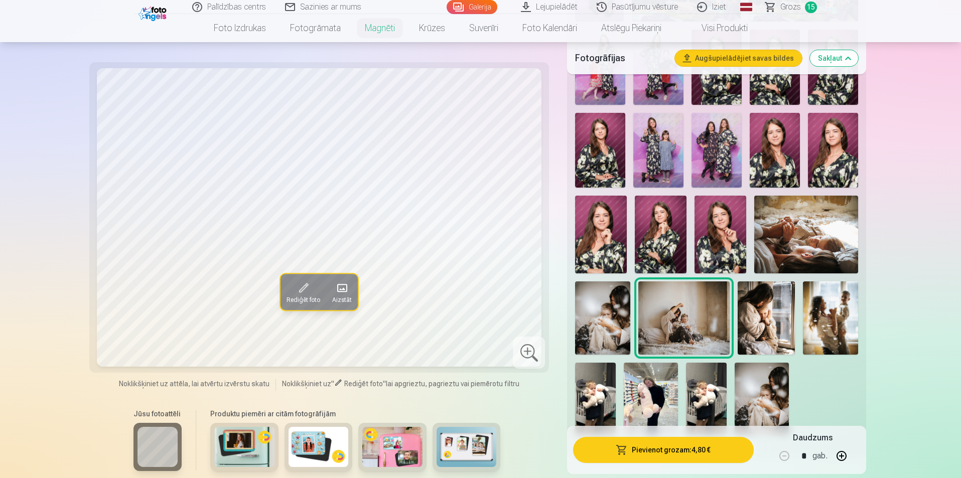
click at [305, 289] on span at bounding box center [303, 288] width 16 height 16
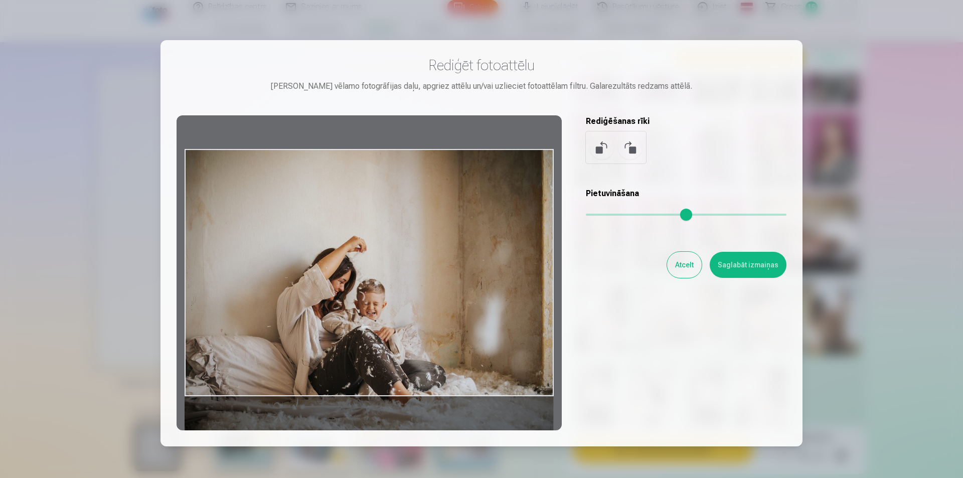
drag, startPoint x: 418, startPoint y: 310, endPoint x: 414, endPoint y: 343, distance: 33.3
click at [414, 343] on div at bounding box center [369, 272] width 385 height 315
drag, startPoint x: 350, startPoint y: 212, endPoint x: 359, endPoint y: 312, distance: 100.2
click at [359, 312] on div at bounding box center [369, 272] width 385 height 315
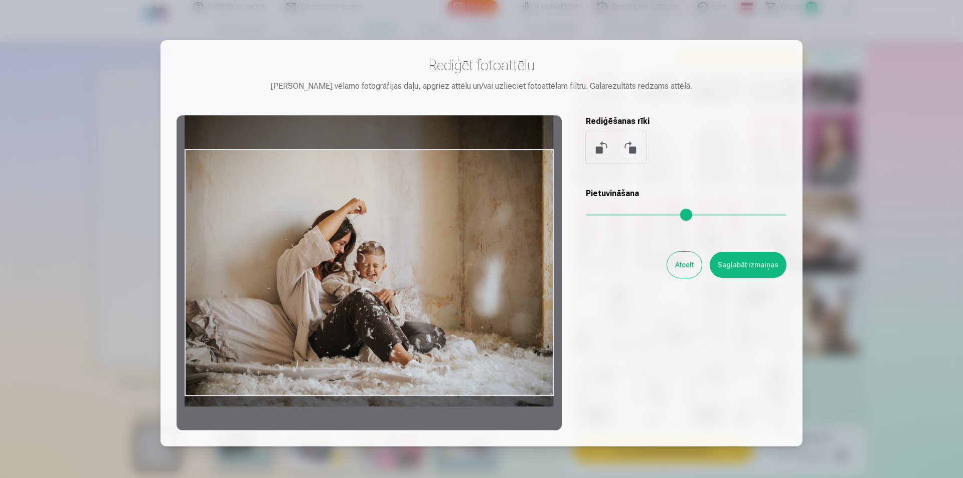
drag, startPoint x: 359, startPoint y: 310, endPoint x: 361, endPoint y: 278, distance: 31.2
click at [361, 278] on div at bounding box center [369, 272] width 385 height 315
click at [463, 261] on button "Saglabāt izmaiņas" at bounding box center [748, 265] width 77 height 26
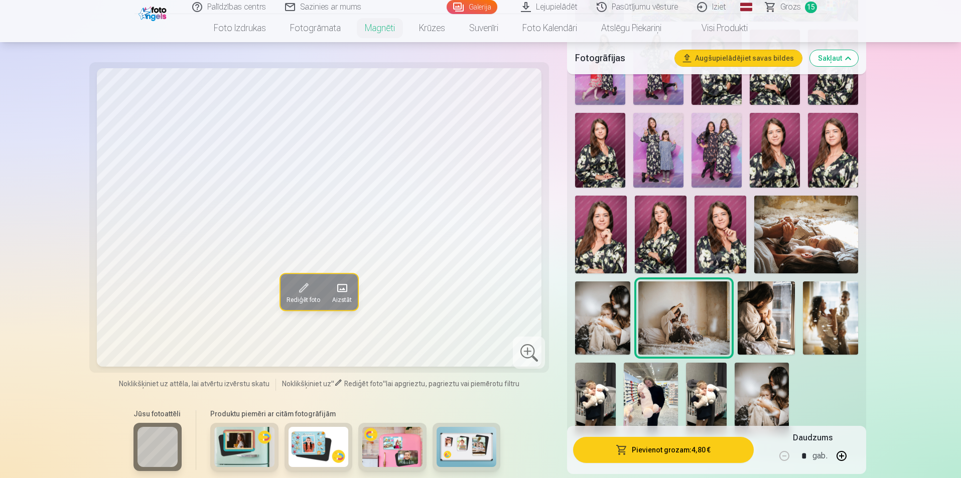
click at [463, 451] on button "Pievienot grozam : 4,80 €" at bounding box center [663, 450] width 180 height 26
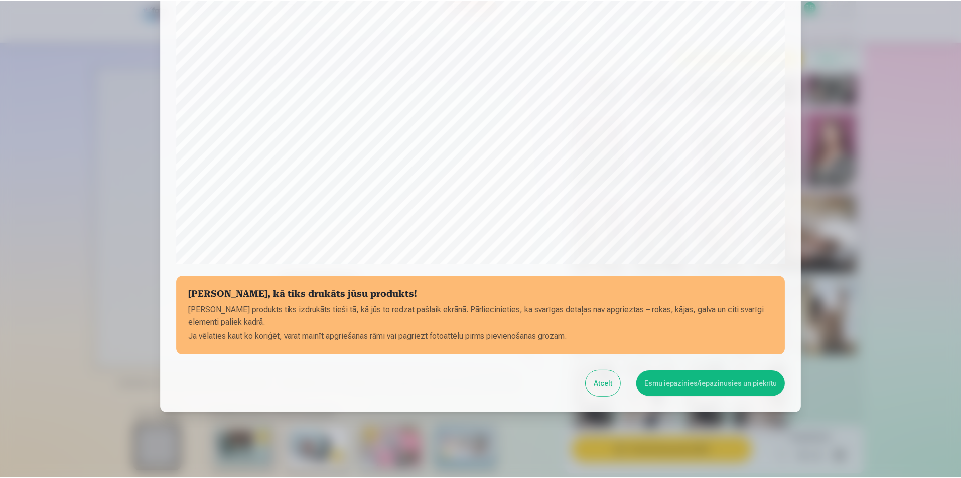
scroll to position [244, 0]
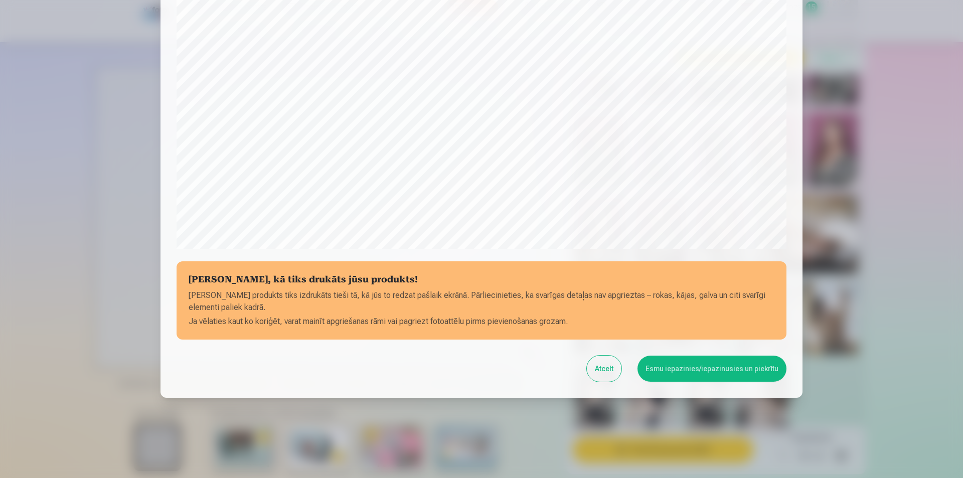
click at [463, 373] on button "Esmu iepazinies/iepazinusies un piekrītu" at bounding box center [712, 369] width 149 height 26
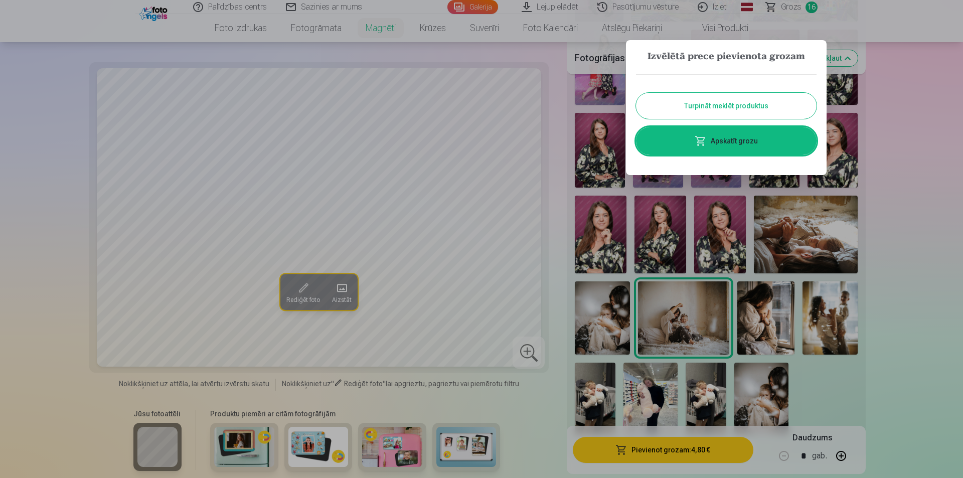
click at [463, 150] on div at bounding box center [481, 239] width 963 height 478
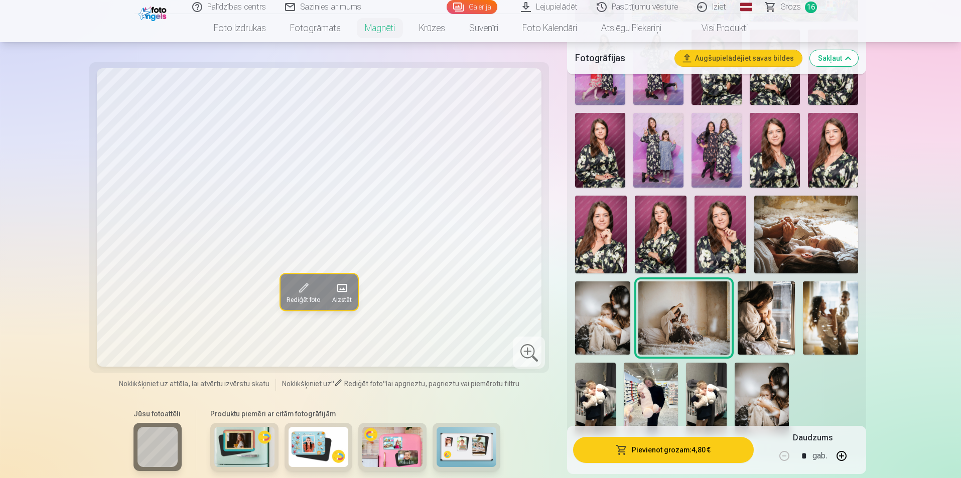
click at [463, 384] on img at bounding box center [761, 399] width 54 height 72
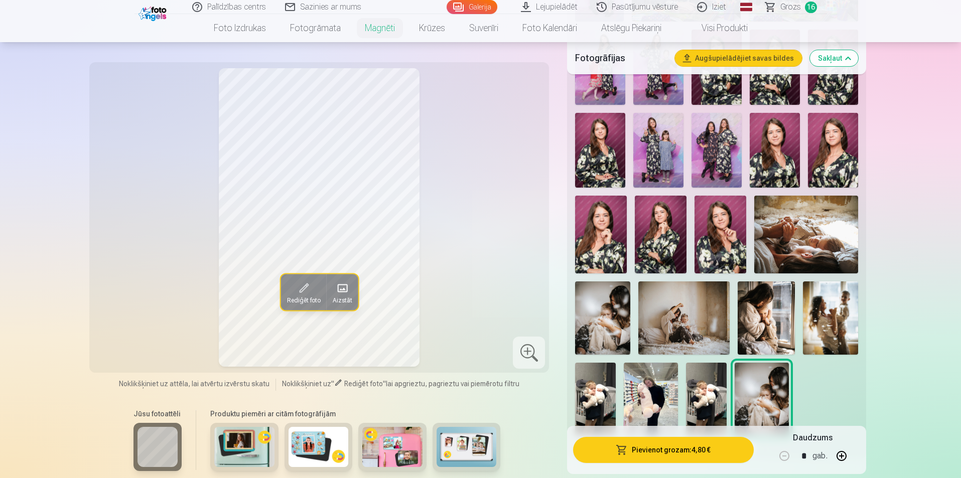
click at [298, 291] on span at bounding box center [303, 288] width 16 height 16
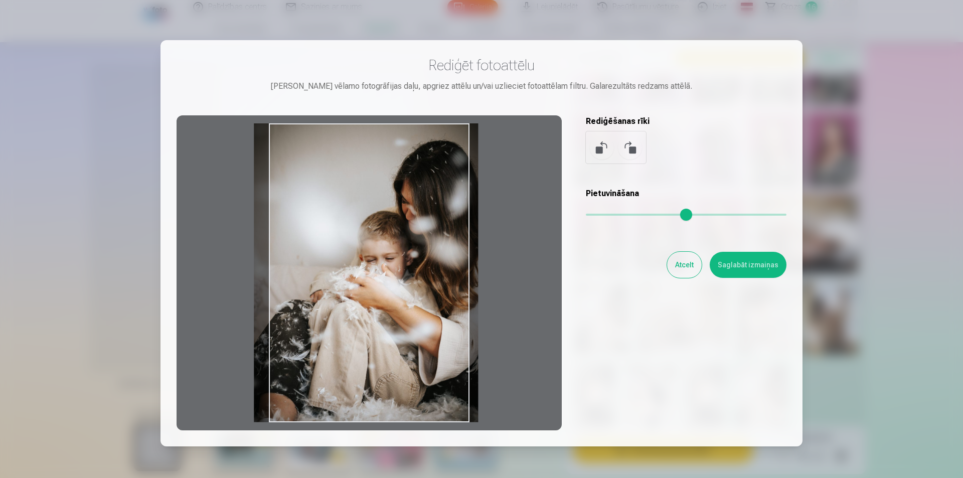
click at [388, 328] on div at bounding box center [369, 272] width 385 height 315
click at [463, 267] on button "Saglabāt izmaiņas" at bounding box center [748, 265] width 77 height 26
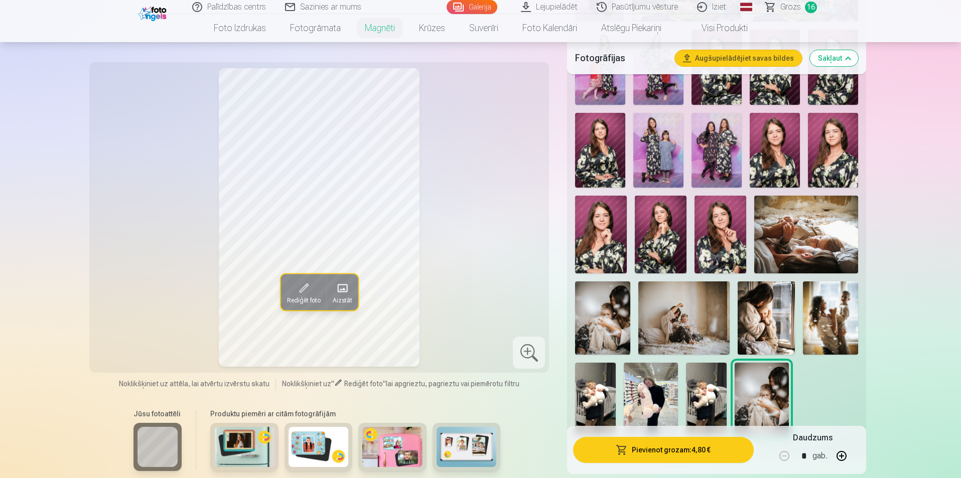
click at [463, 323] on img at bounding box center [766, 317] width 57 height 73
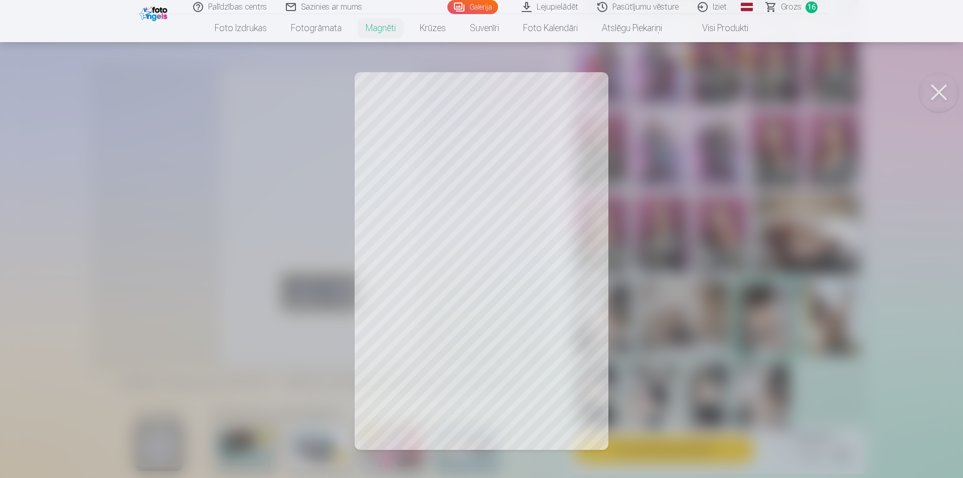
click at [463, 252] on div at bounding box center [481, 239] width 963 height 478
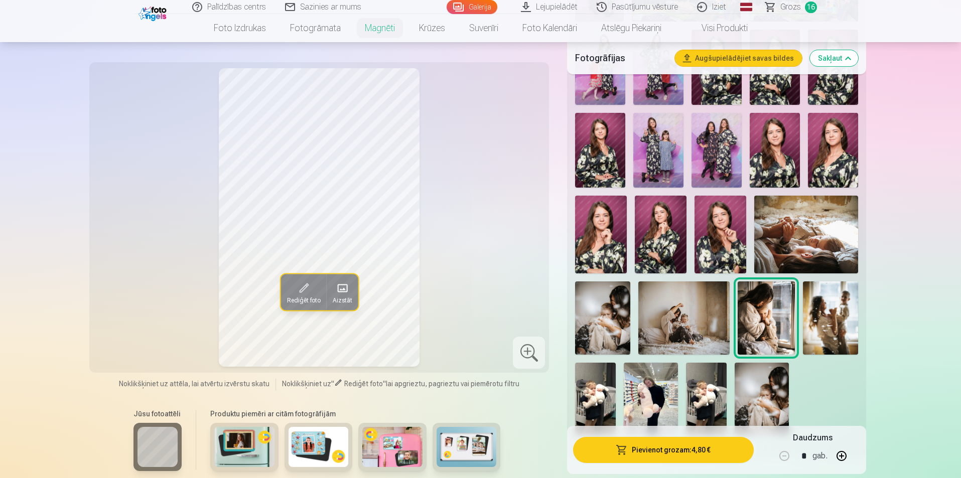
click at [463, 232] on img at bounding box center [805, 235] width 103 height 78
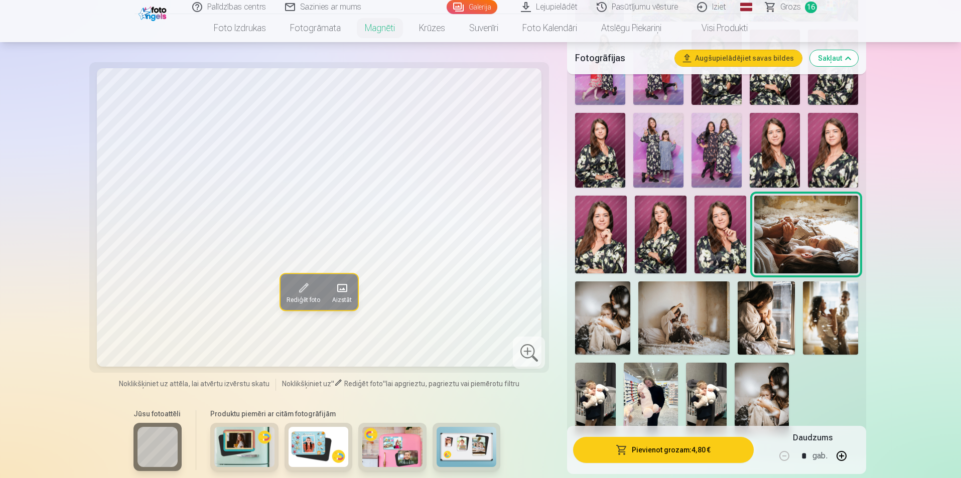
click at [463, 308] on img at bounding box center [683, 317] width 91 height 73
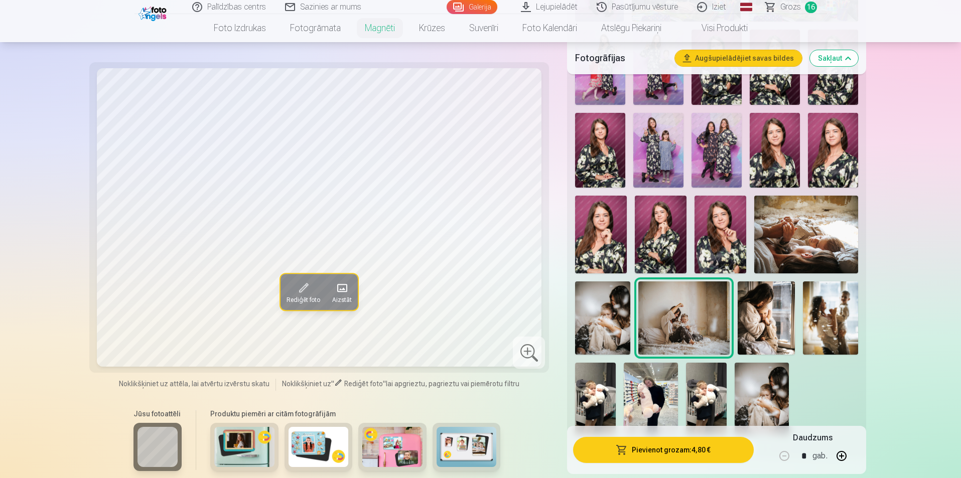
click at [463, 309] on img at bounding box center [602, 317] width 55 height 73
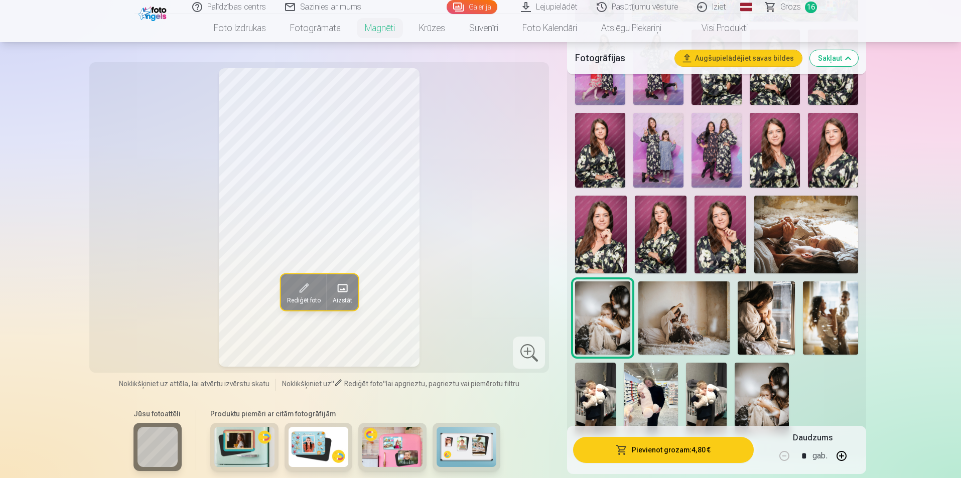
click at [463, 300] on img at bounding box center [683, 317] width 91 height 73
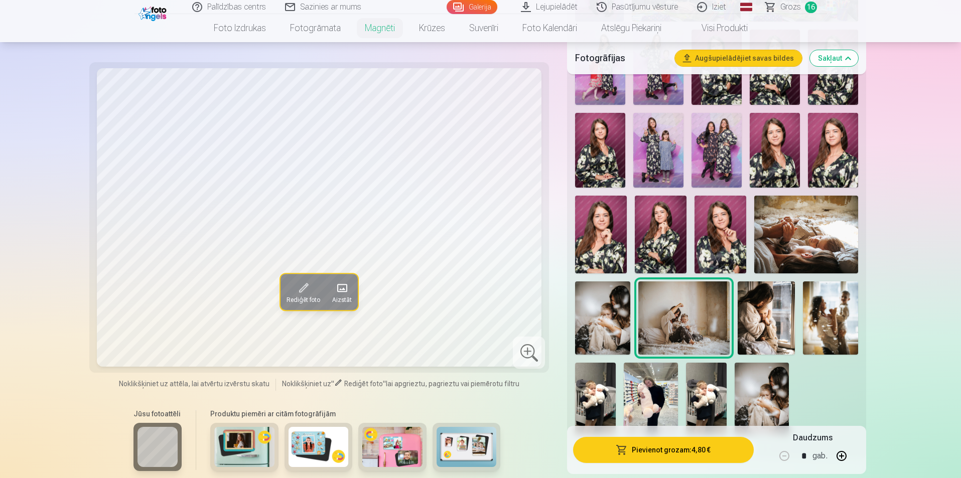
click at [463, 378] on img at bounding box center [651, 399] width 54 height 72
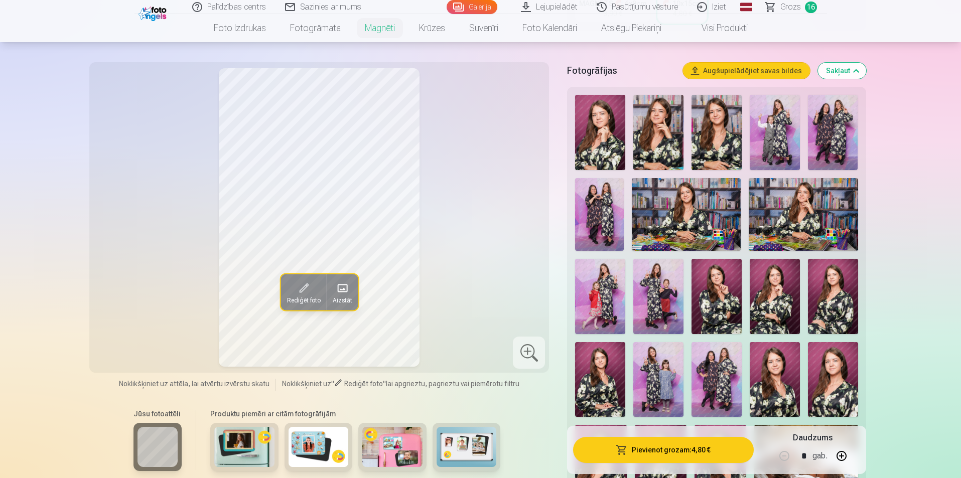
scroll to position [201, 0]
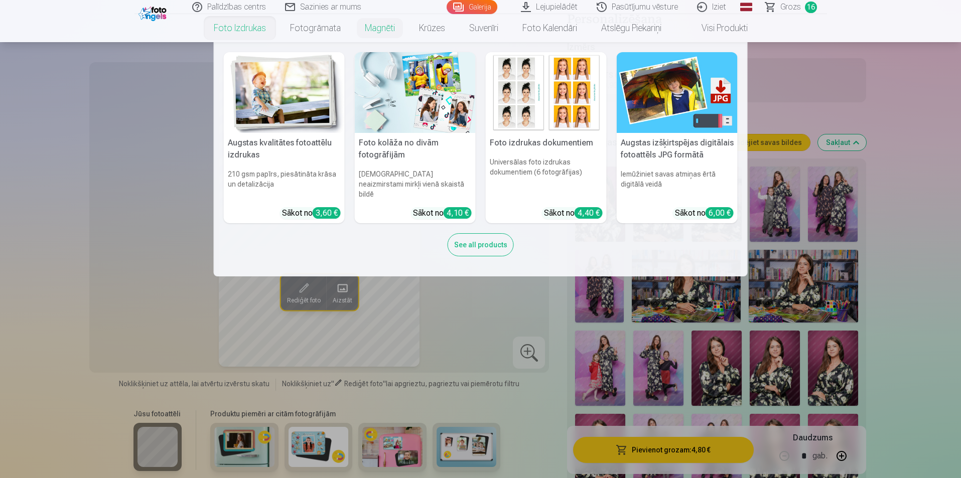
click at [239, 28] on link "Foto izdrukas" at bounding box center [240, 28] width 76 height 28
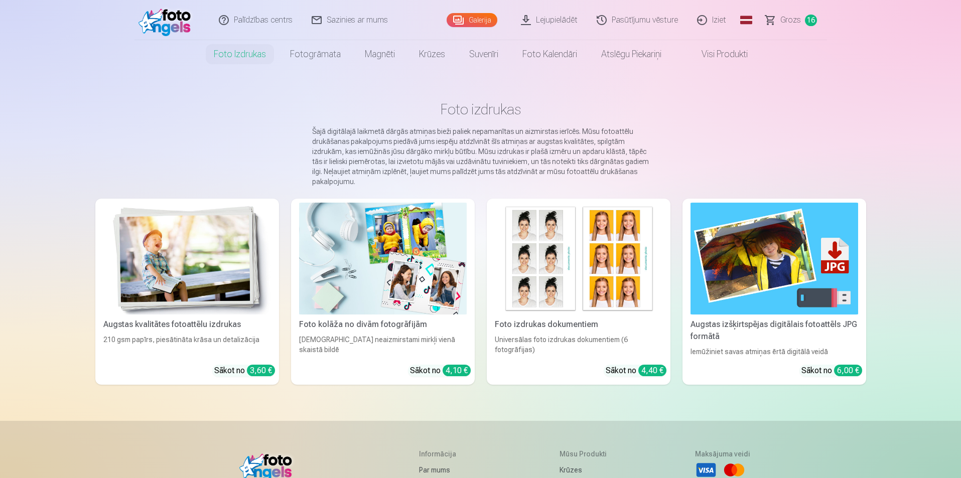
click at [187, 270] on img at bounding box center [187, 259] width 168 height 112
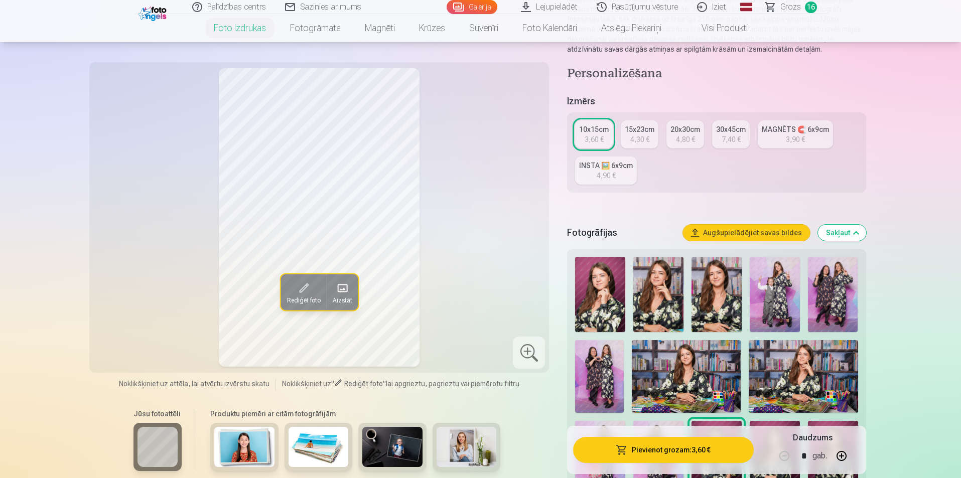
scroll to position [50, 0]
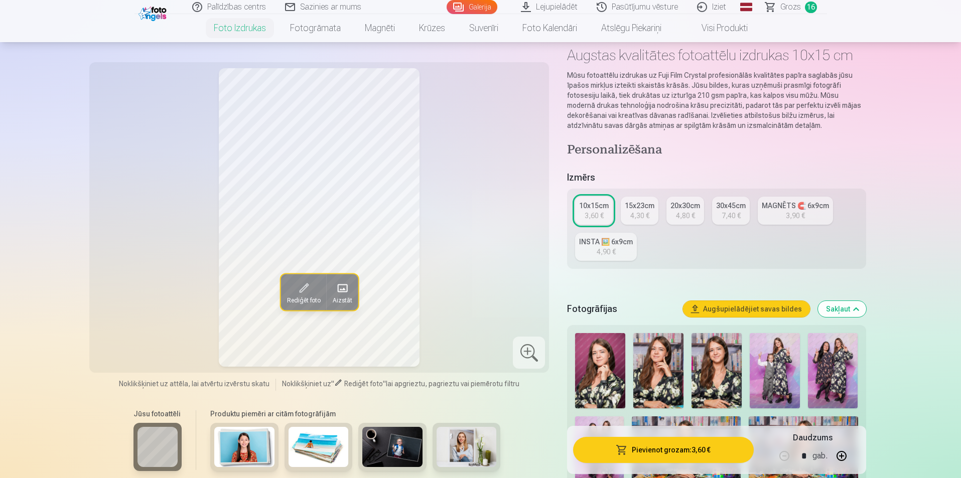
click at [463, 216] on div "4,30 €" at bounding box center [639, 216] width 19 height 10
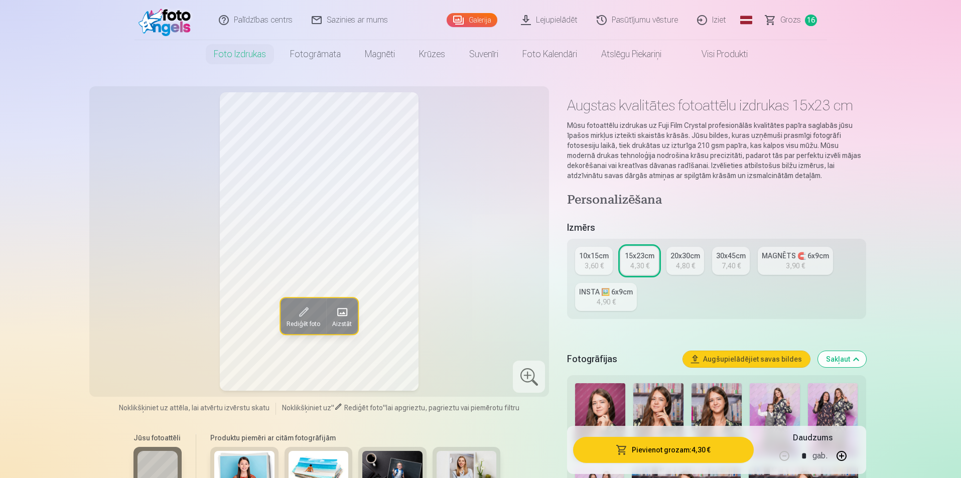
click at [463, 299] on link "INSTA 🖼️ 6x9cm 4,90 €" at bounding box center [606, 297] width 62 height 28
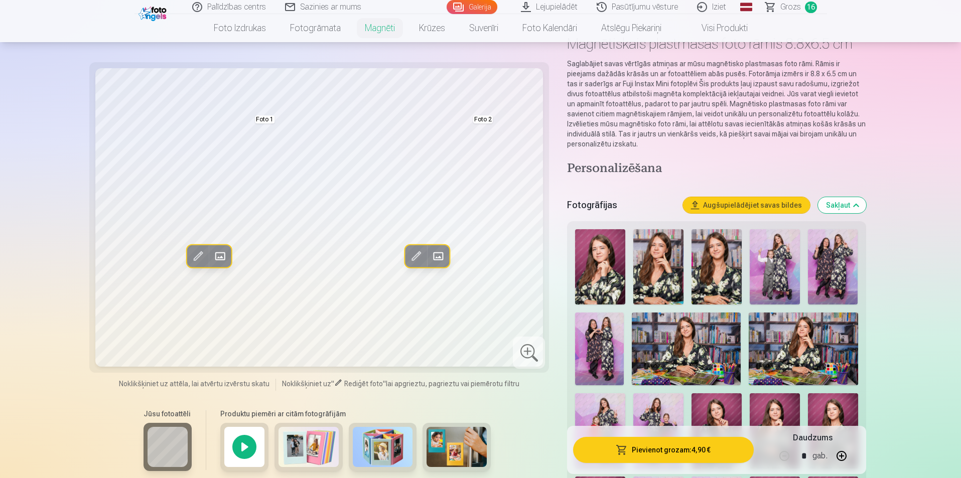
scroll to position [50, 0]
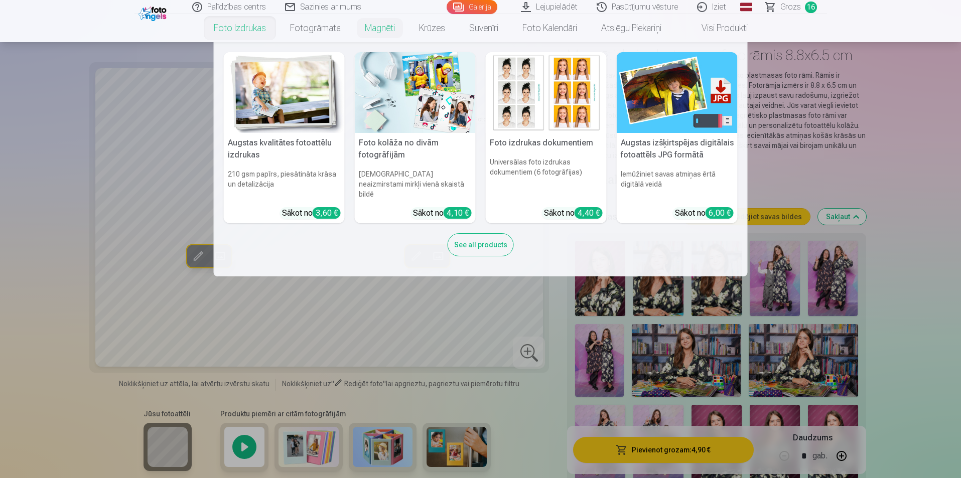
click at [242, 27] on link "Foto izdrukas" at bounding box center [240, 28] width 76 height 28
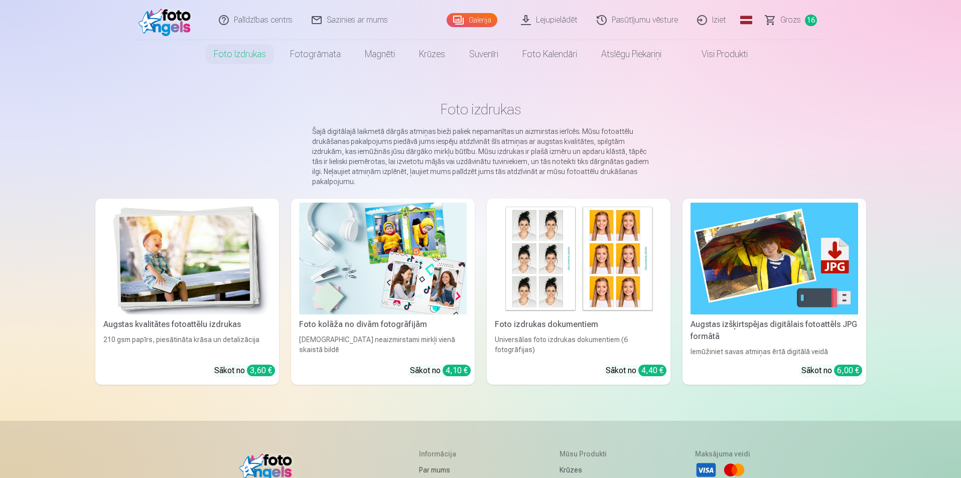
click at [209, 243] on img at bounding box center [187, 259] width 168 height 112
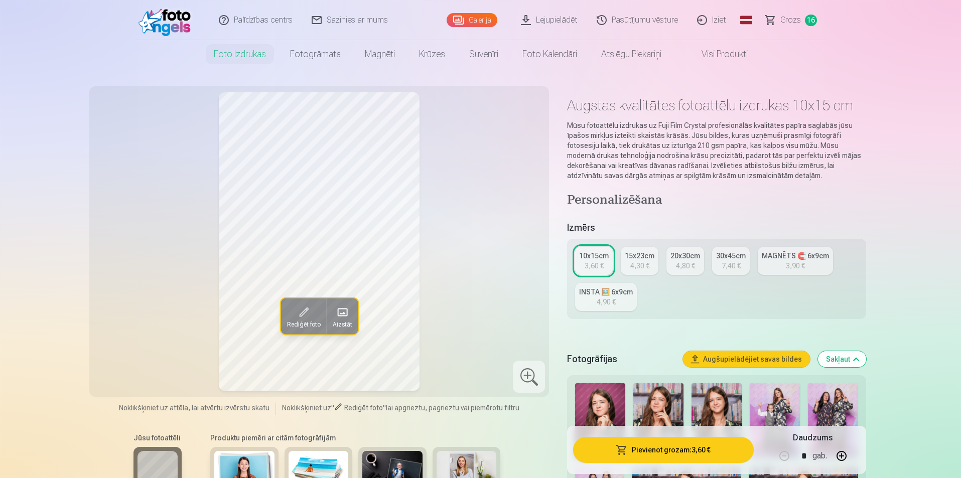
click at [463, 259] on div "30x45cm" at bounding box center [731, 256] width 30 height 10
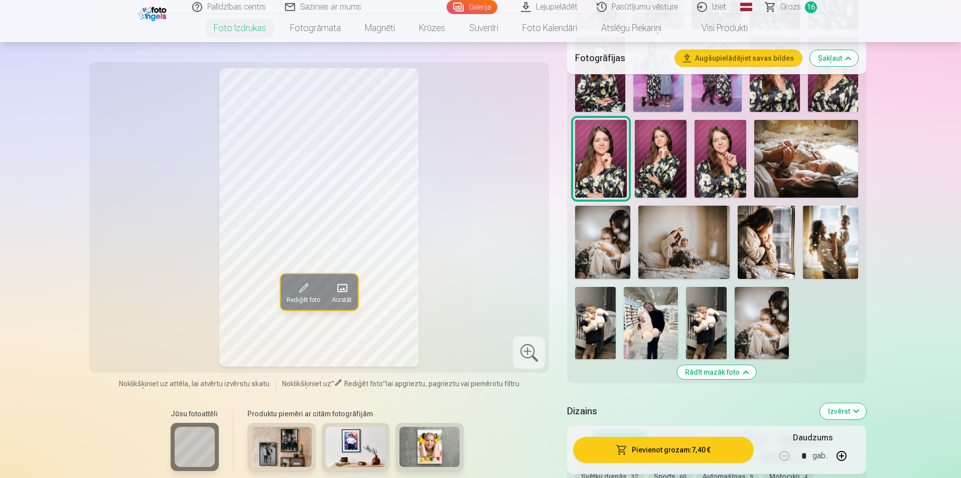
scroll to position [602, 0]
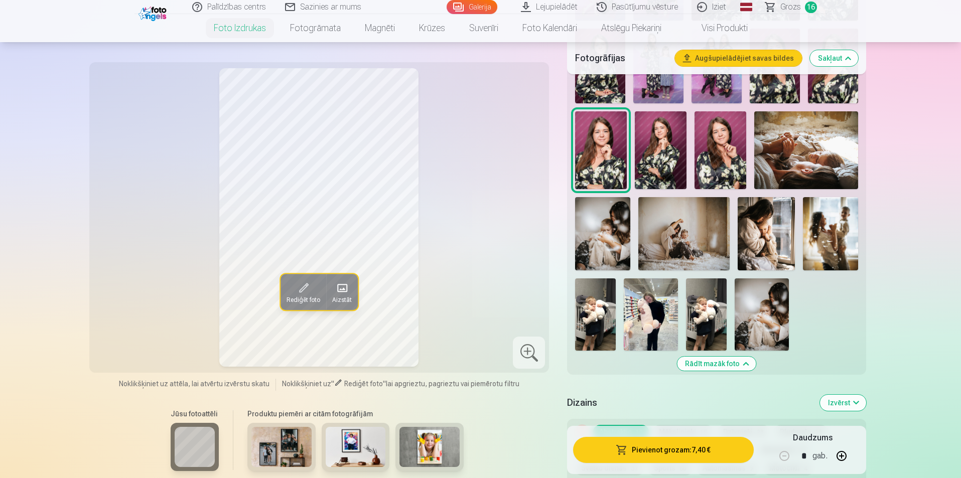
click at [463, 242] on img at bounding box center [683, 233] width 91 height 73
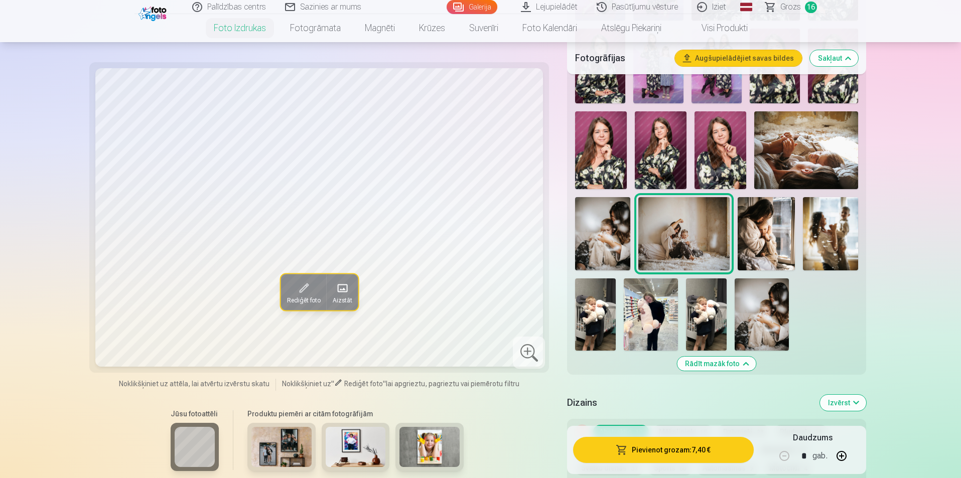
click at [463, 224] on img at bounding box center [830, 233] width 55 height 73
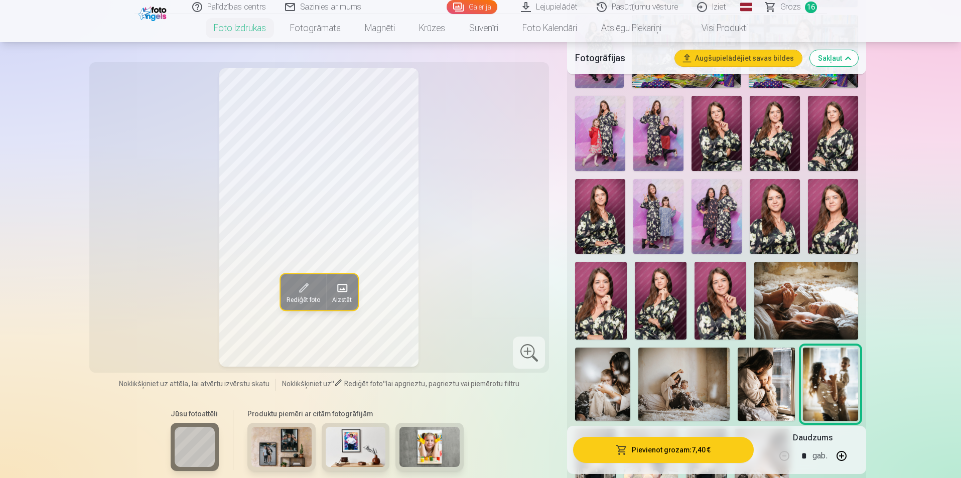
scroll to position [552, 0]
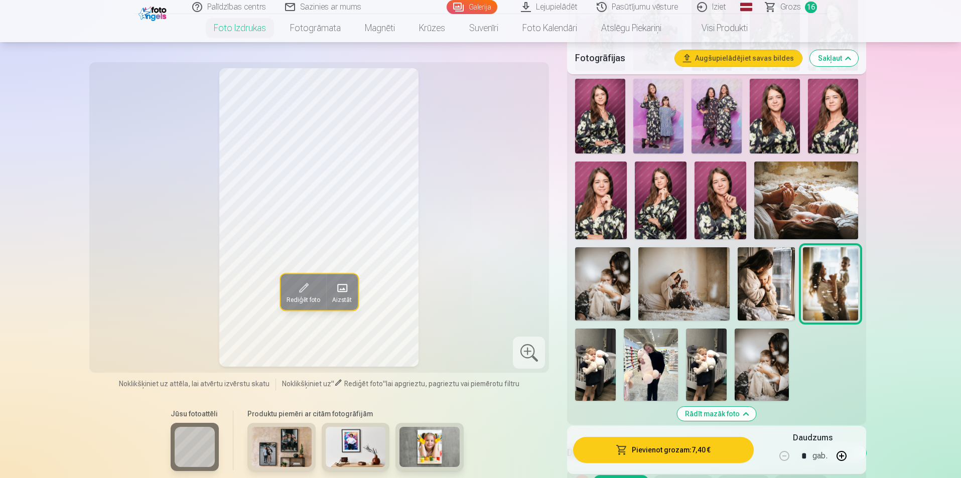
click at [281, 451] on img at bounding box center [281, 447] width 60 height 40
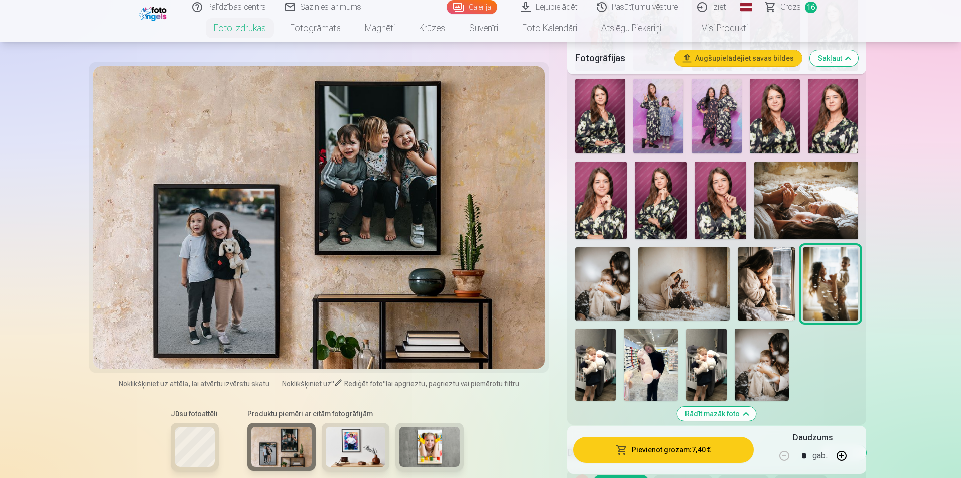
click at [351, 438] on img at bounding box center [356, 447] width 60 height 40
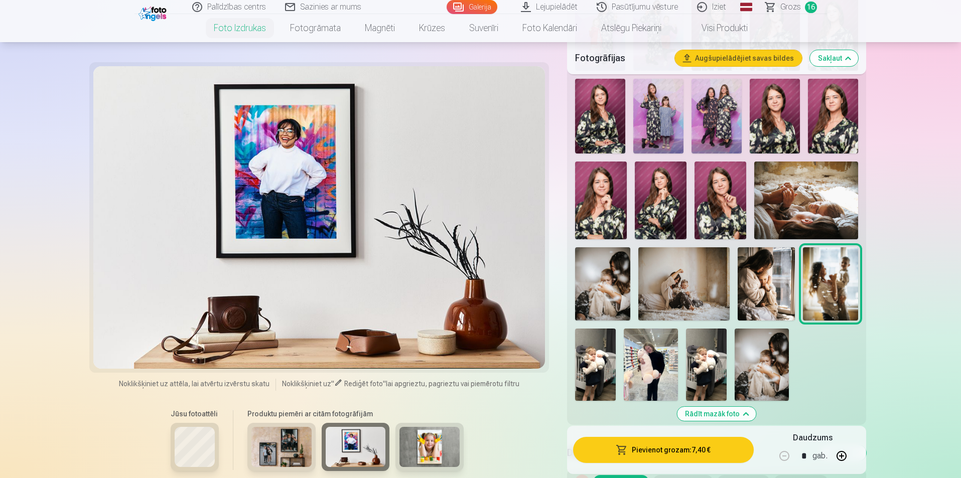
click at [285, 449] on img at bounding box center [281, 447] width 60 height 40
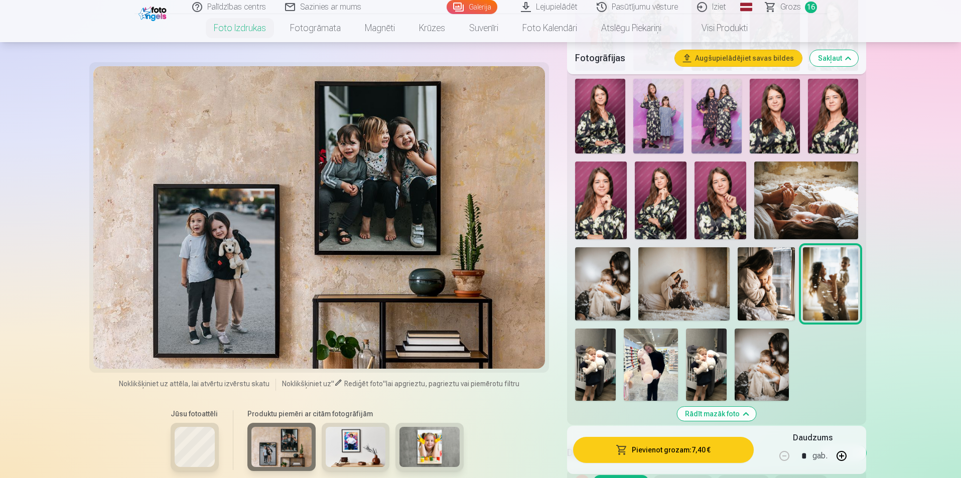
click at [463, 282] on img at bounding box center [766, 283] width 57 height 73
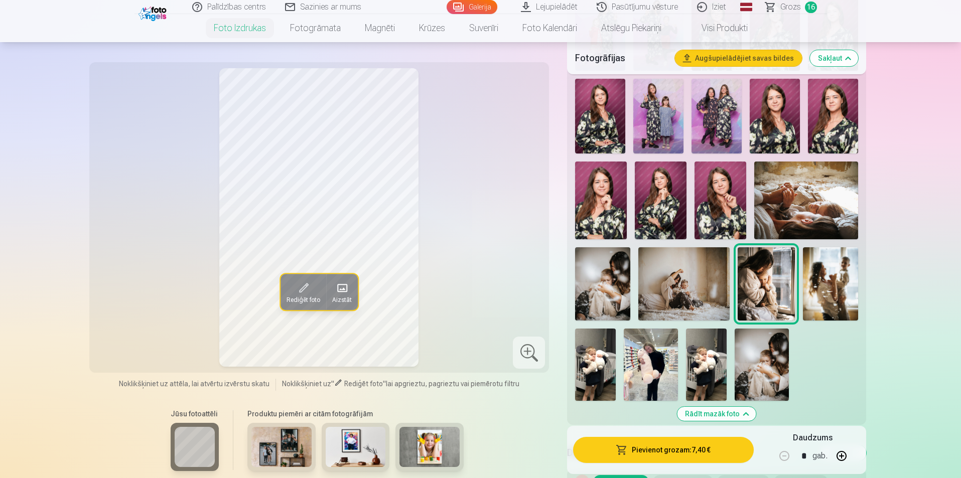
click at [463, 196] on img at bounding box center [805, 201] width 103 height 78
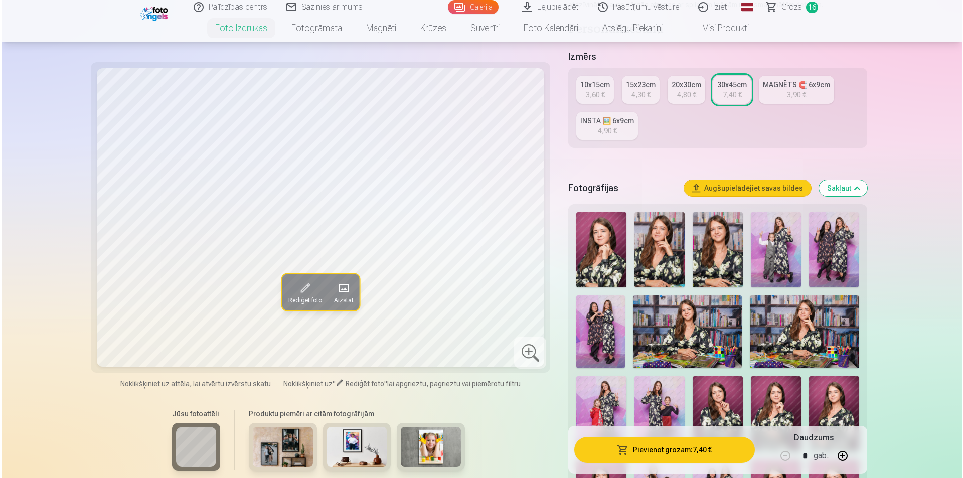
scroll to position [301, 0]
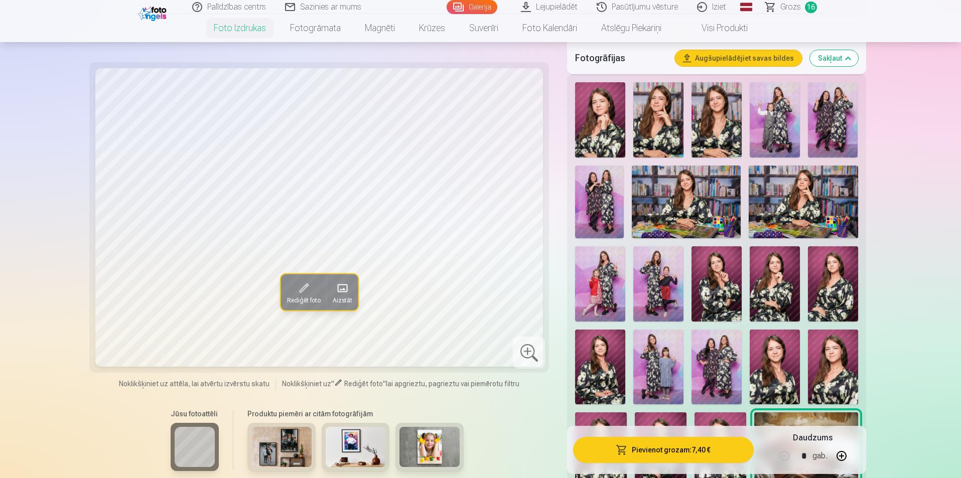
click at [463, 455] on button "Pievienot grozam : 7,40 €" at bounding box center [663, 450] width 180 height 26
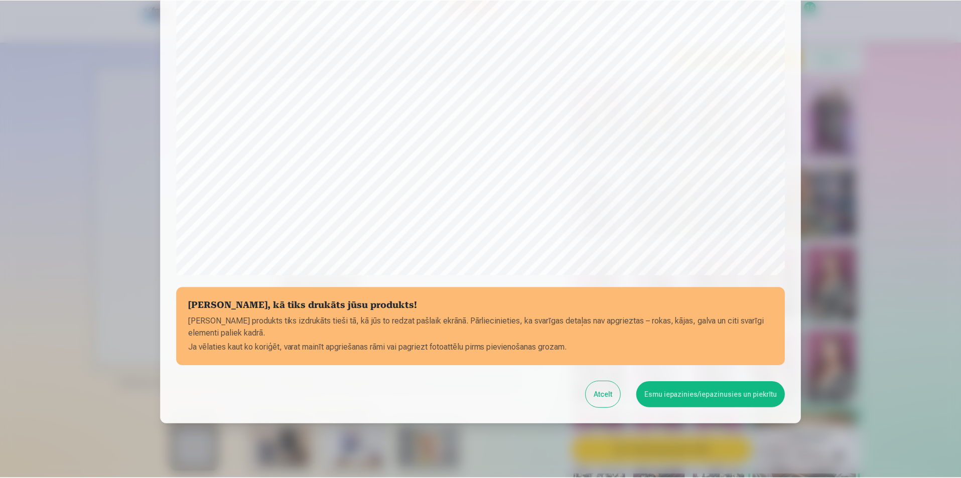
scroll to position [244, 0]
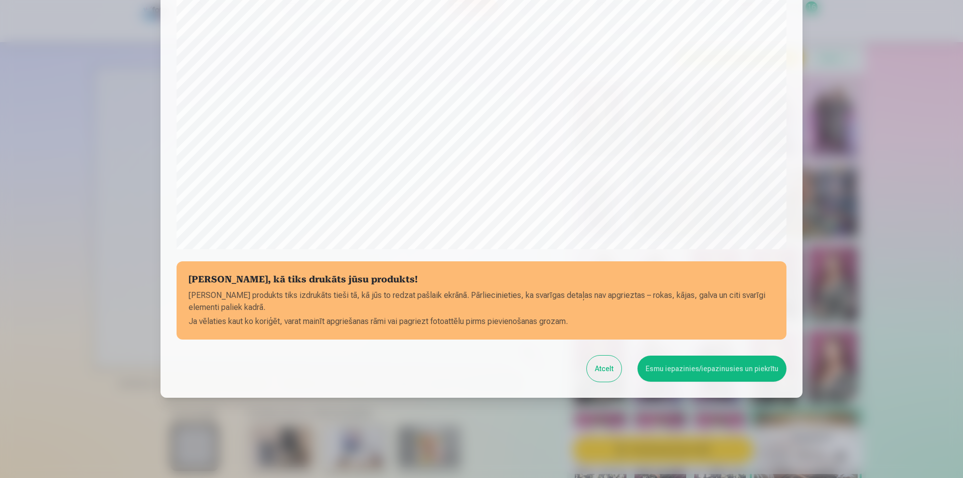
click at [463, 368] on button "Esmu iepazinies/iepazinusies un piekrītu" at bounding box center [712, 369] width 149 height 26
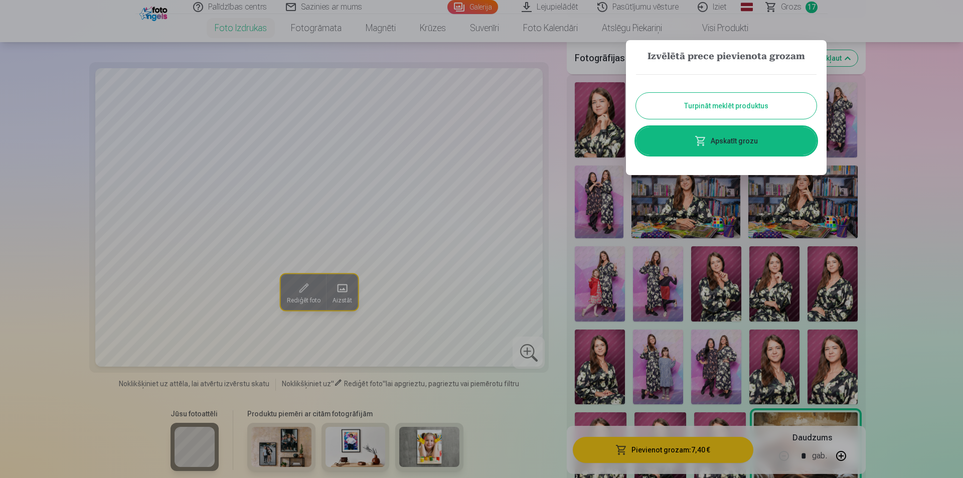
click at [445, 201] on div at bounding box center [481, 239] width 963 height 478
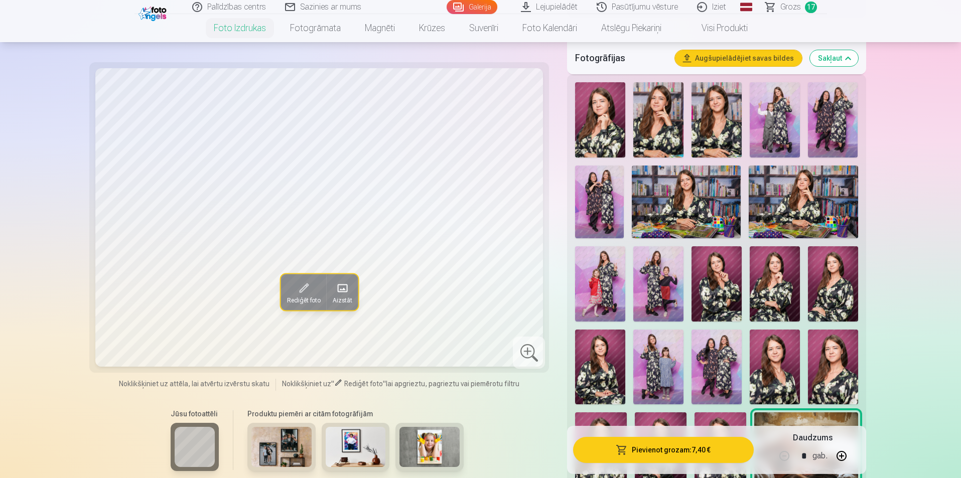
click at [315, 291] on button "Rediģēt foto" at bounding box center [303, 292] width 46 height 36
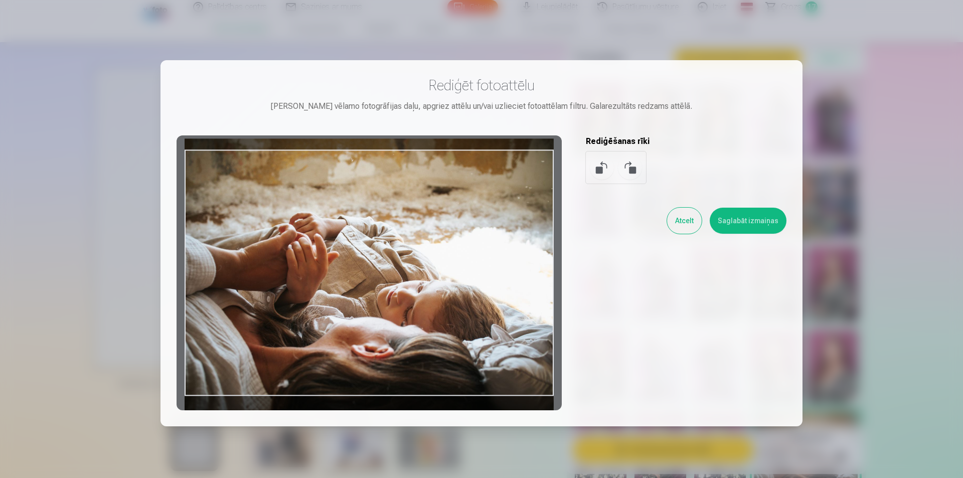
drag, startPoint x: 440, startPoint y: 313, endPoint x: 438, endPoint y: 302, distance: 11.1
click at [438, 302] on div at bounding box center [369, 272] width 385 height 275
click at [463, 221] on button "Saglabāt izmaiņas" at bounding box center [748, 221] width 77 height 26
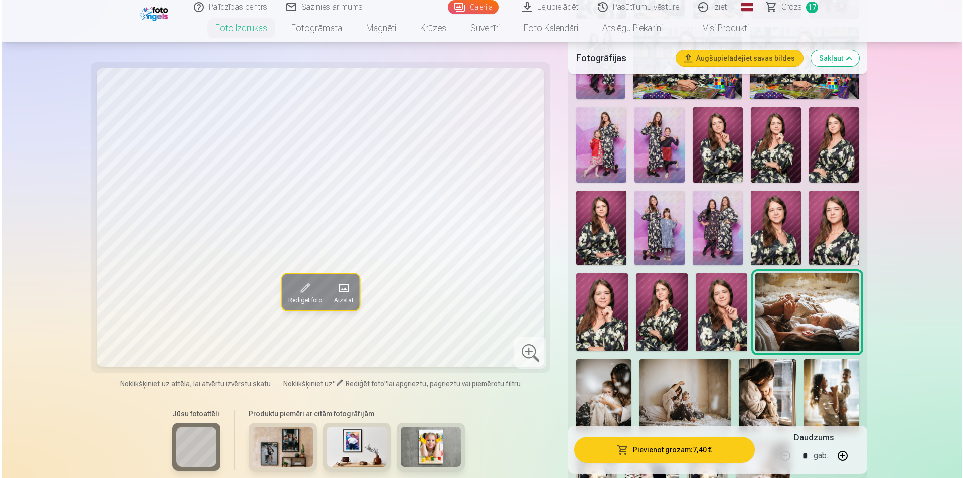
scroll to position [452, 0]
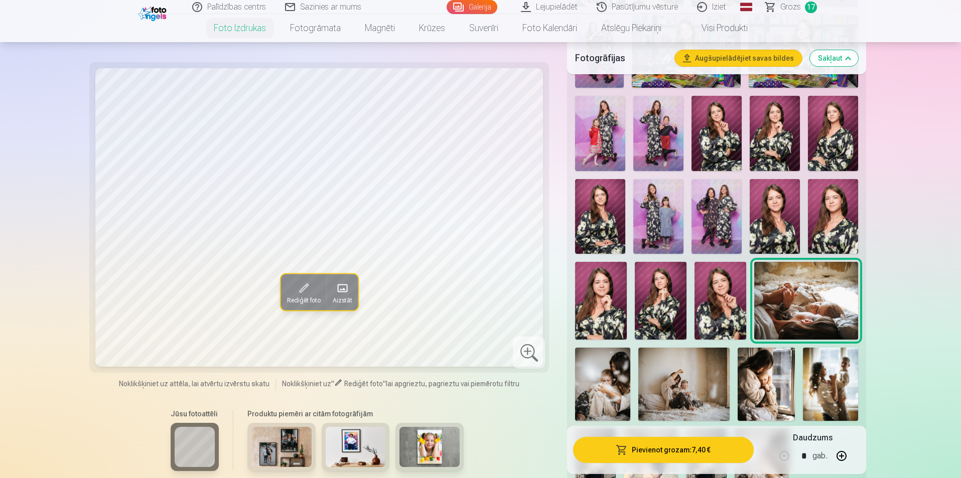
click at [463, 448] on button "Pievienot grozam : 7,40 €" at bounding box center [663, 450] width 180 height 26
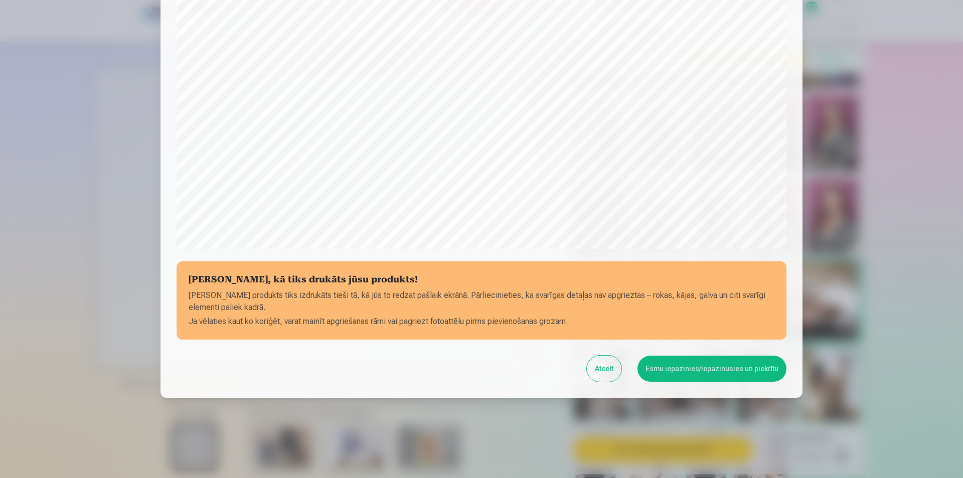
scroll to position [244, 0]
click at [463, 359] on button "Esmu iepazinies/iepazinusies un piekrītu" at bounding box center [712, 369] width 149 height 26
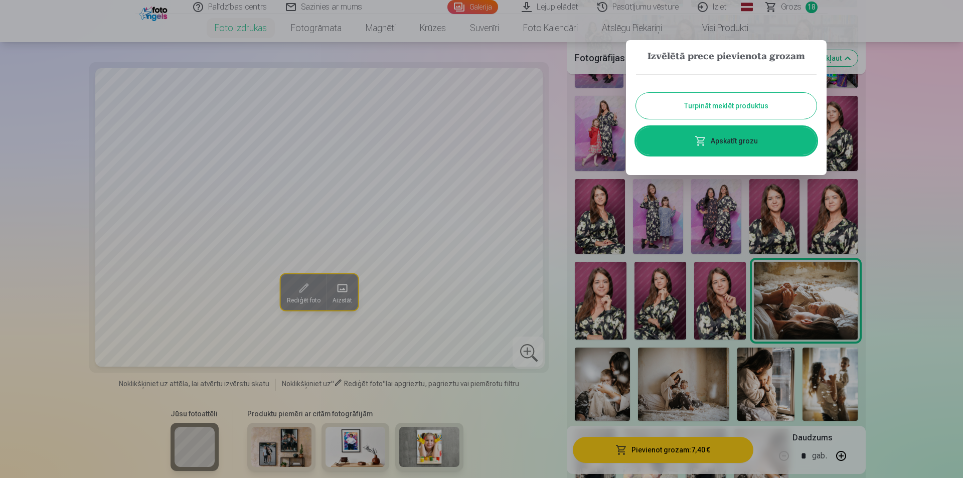
click at [463, 392] on div at bounding box center [481, 239] width 963 height 478
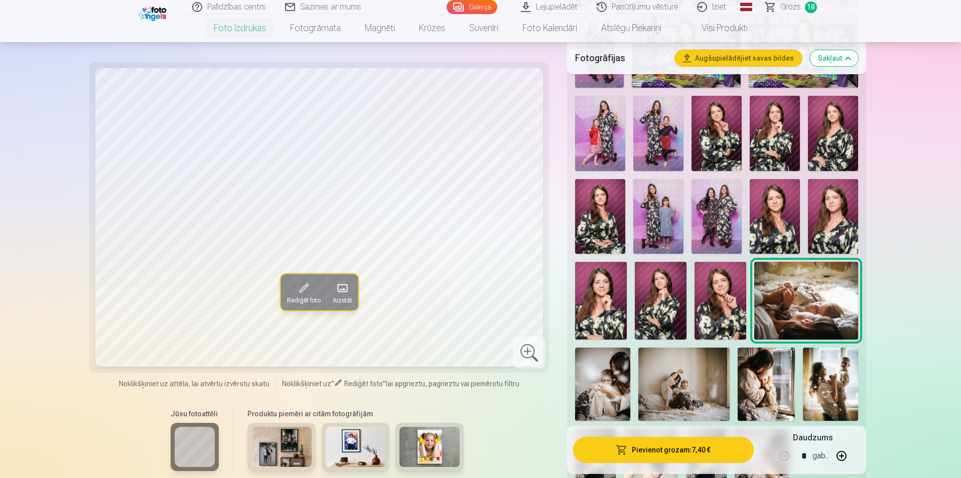
click at [463, 374] on img at bounding box center [683, 384] width 91 height 73
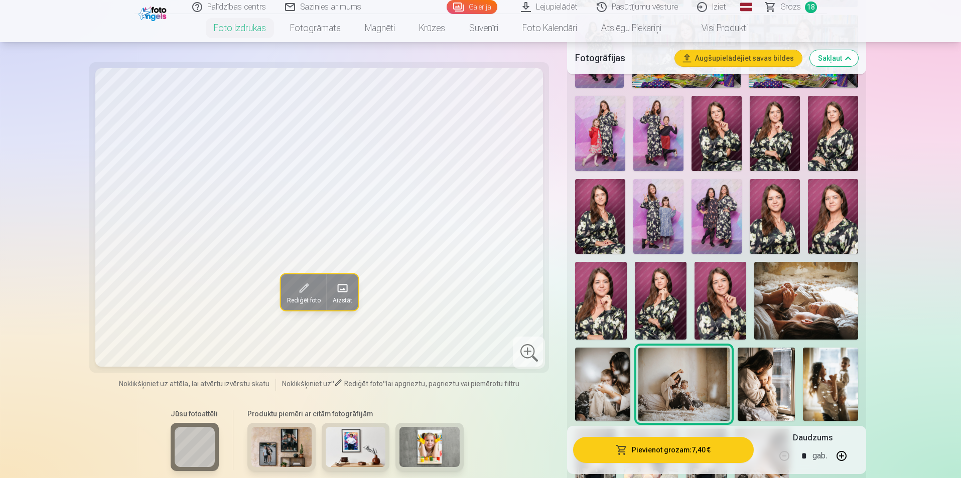
click at [301, 300] on span "Rediģēt foto" at bounding box center [303, 300] width 34 height 8
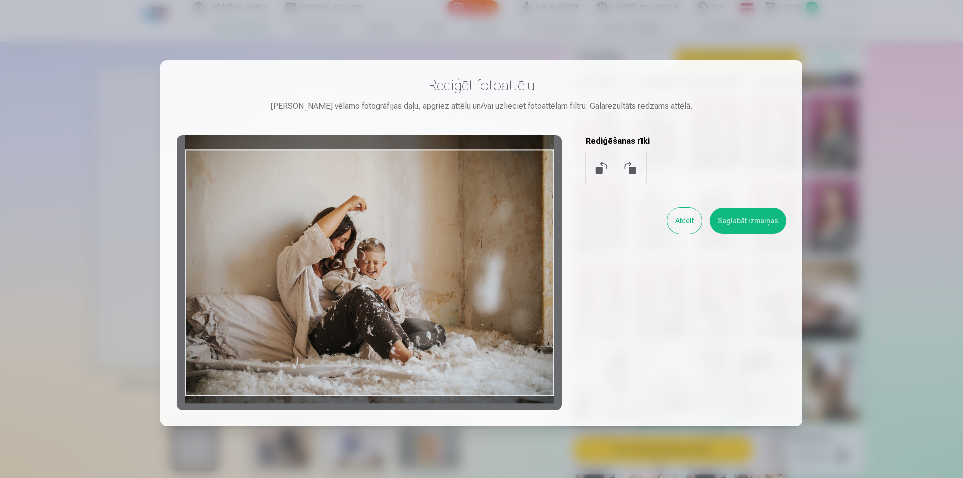
drag, startPoint x: 432, startPoint y: 296, endPoint x: 436, endPoint y: 262, distance: 33.9
click at [436, 262] on div at bounding box center [369, 272] width 385 height 275
click at [463, 221] on button "Saglabāt izmaiņas" at bounding box center [748, 221] width 77 height 26
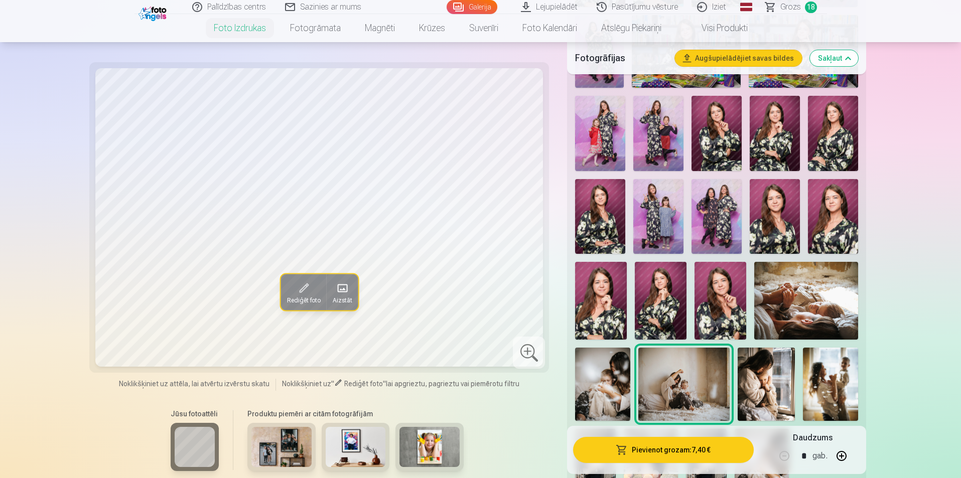
click at [463, 451] on button "Pievienot grozam : 7,40 €" at bounding box center [663, 450] width 180 height 26
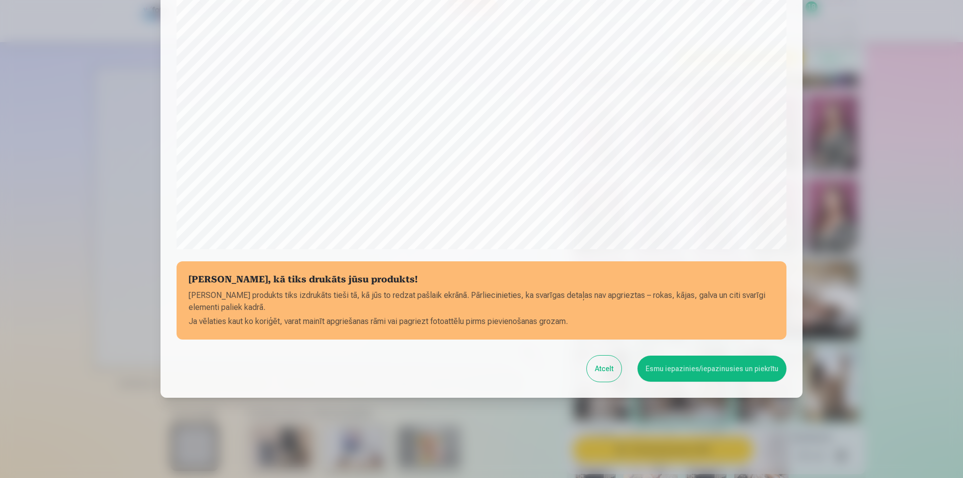
click at [463, 371] on button "Esmu iepazinies/iepazinusies un piekrītu" at bounding box center [712, 369] width 149 height 26
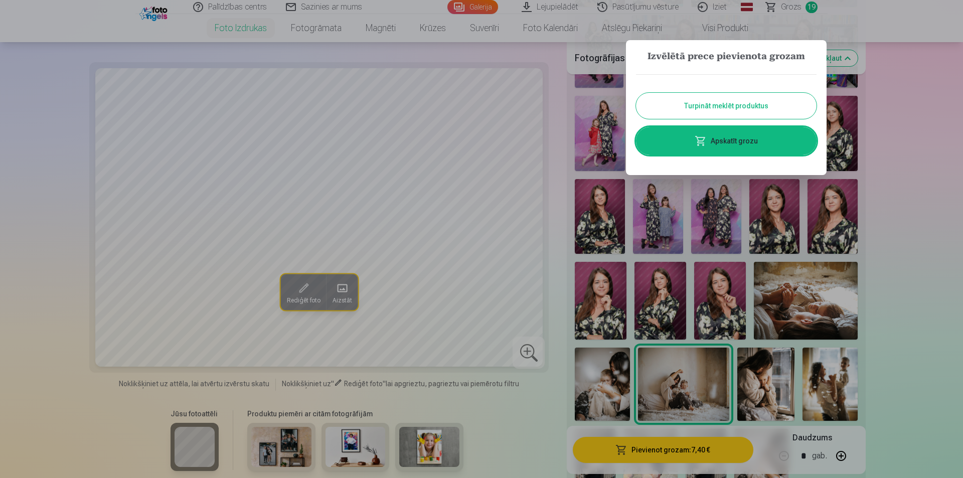
click at [463, 103] on button "Turpināt meklēt produktus" at bounding box center [726, 106] width 181 height 26
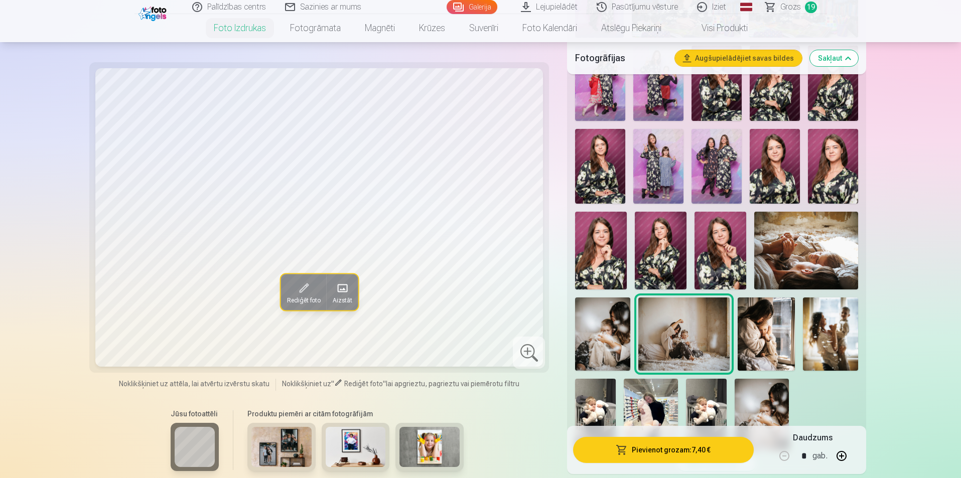
scroll to position [552, 0]
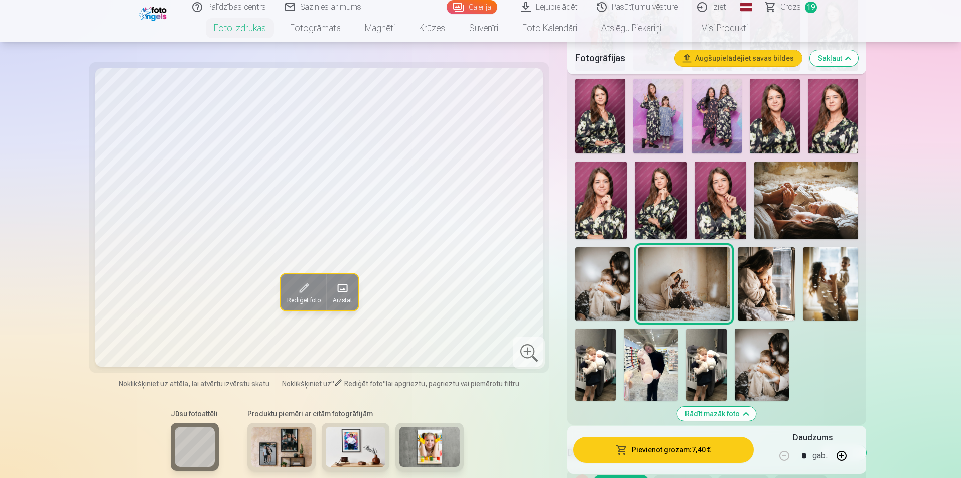
click at [463, 360] on img at bounding box center [651, 365] width 54 height 72
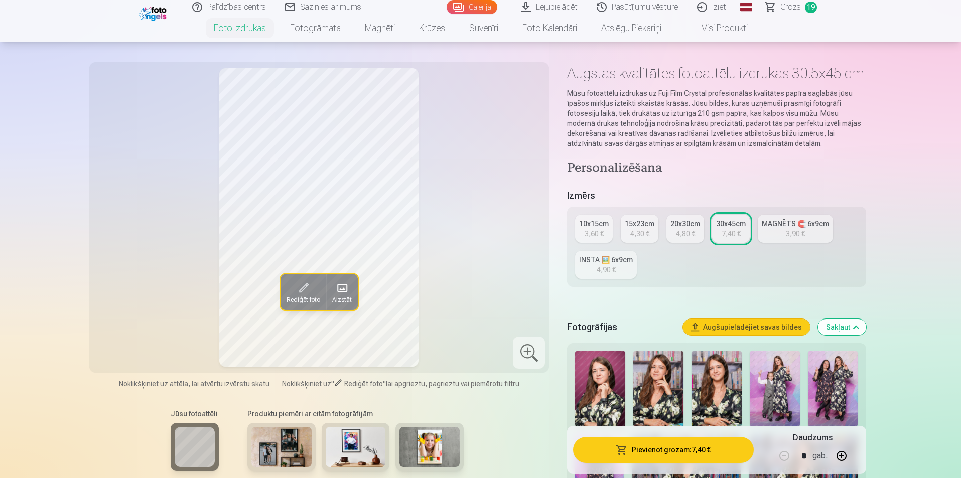
scroll to position [0, 0]
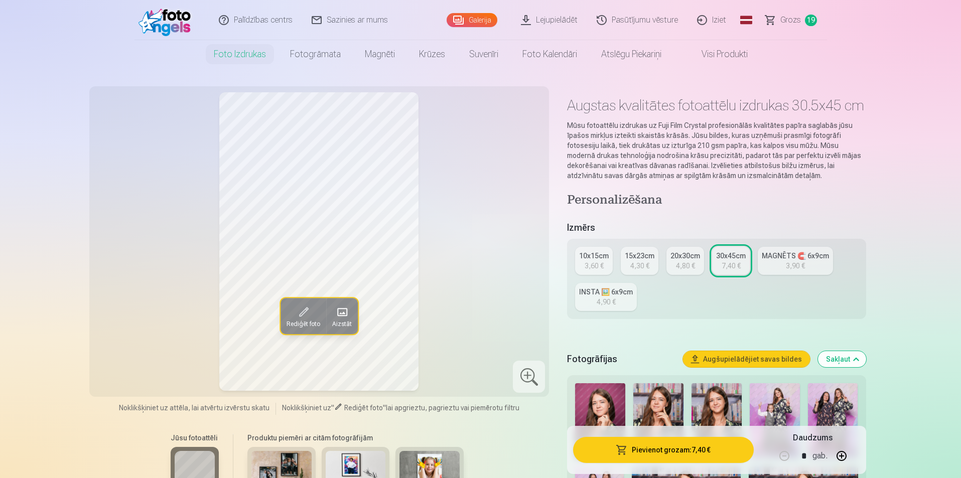
click at [463, 267] on div "3,60 €" at bounding box center [593, 266] width 19 height 10
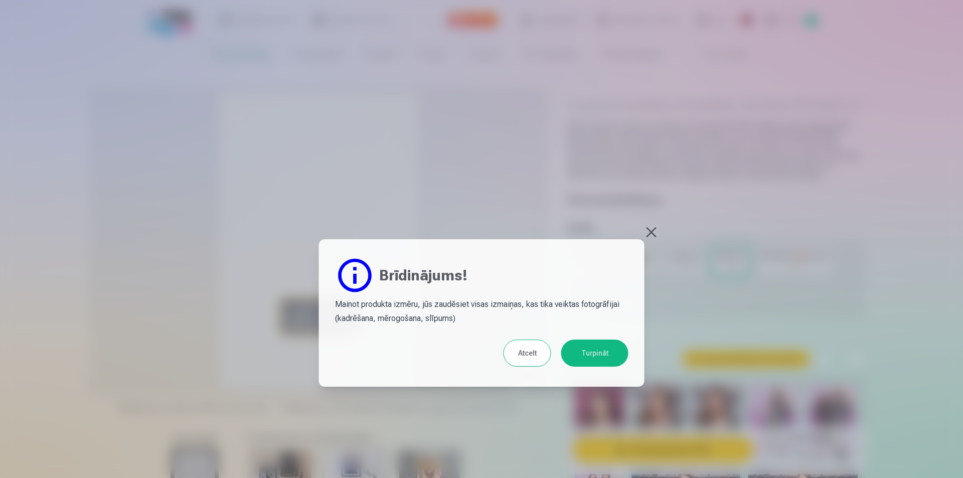
click at [463, 344] on button "Turpināt" at bounding box center [594, 353] width 67 height 27
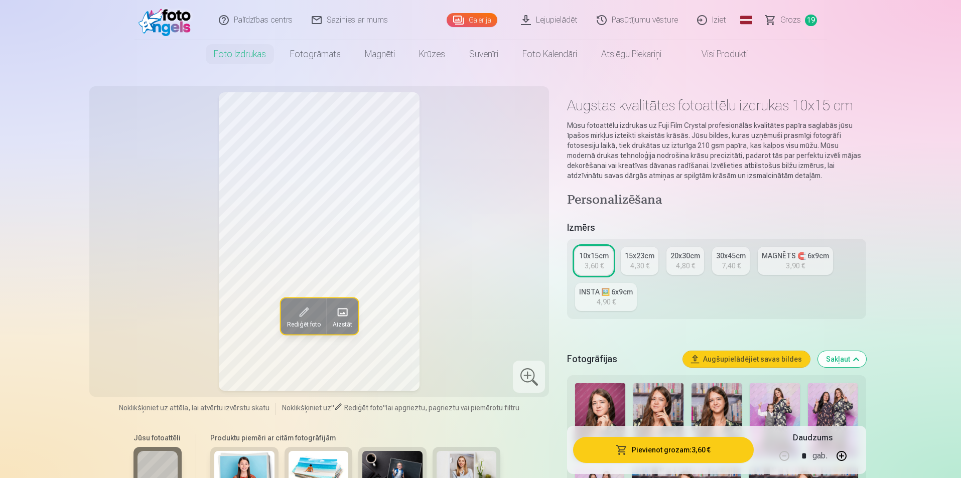
click at [463, 268] on div "4,30 €" at bounding box center [639, 266] width 19 height 10
click at [463, 260] on div "10x15cm" at bounding box center [594, 256] width 30 height 10
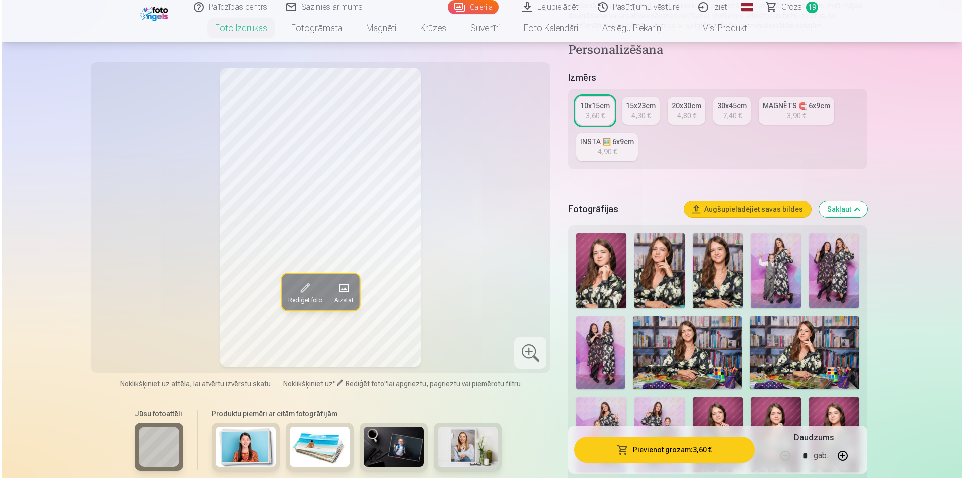
scroll to position [151, 0]
click at [463, 451] on button "Pievienot grozam : 3,60 €" at bounding box center [663, 450] width 180 height 26
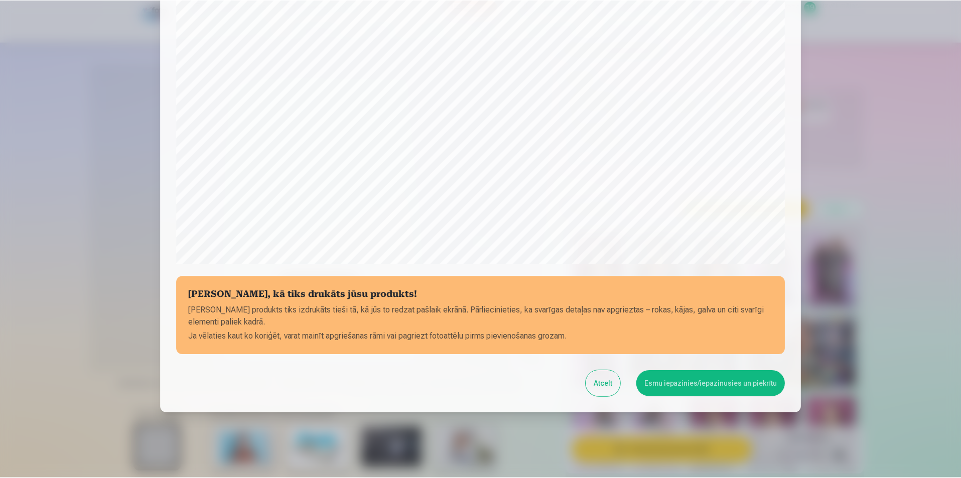
scroll to position [244, 0]
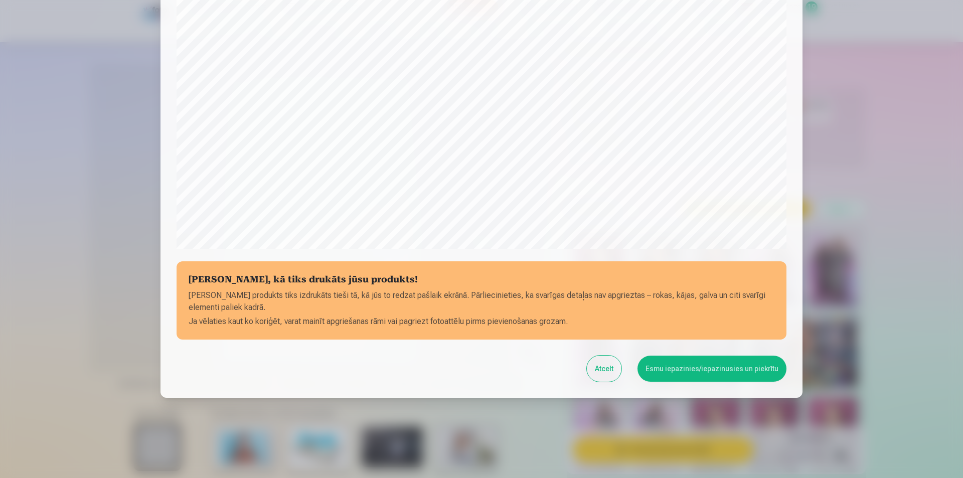
click at [463, 376] on button "Esmu iepazinies/iepazinusies un piekrītu" at bounding box center [712, 369] width 149 height 26
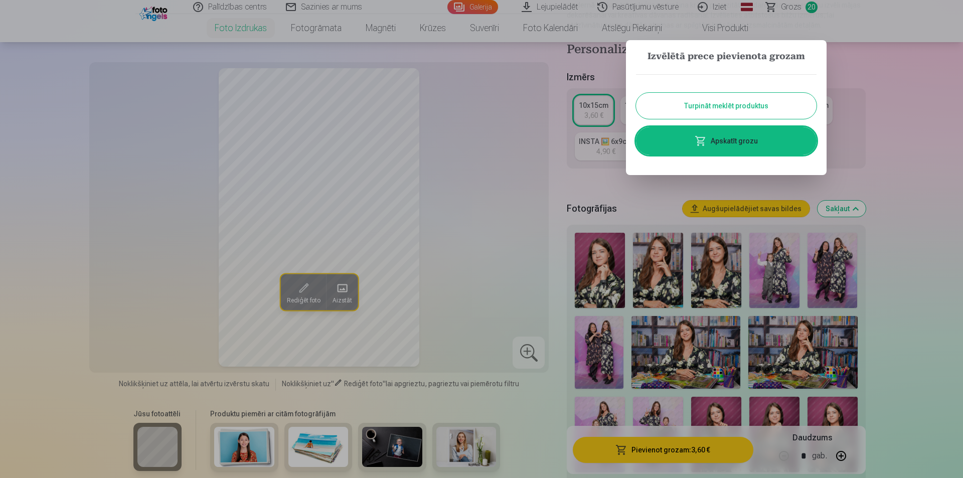
click at [463, 298] on div at bounding box center [481, 239] width 963 height 478
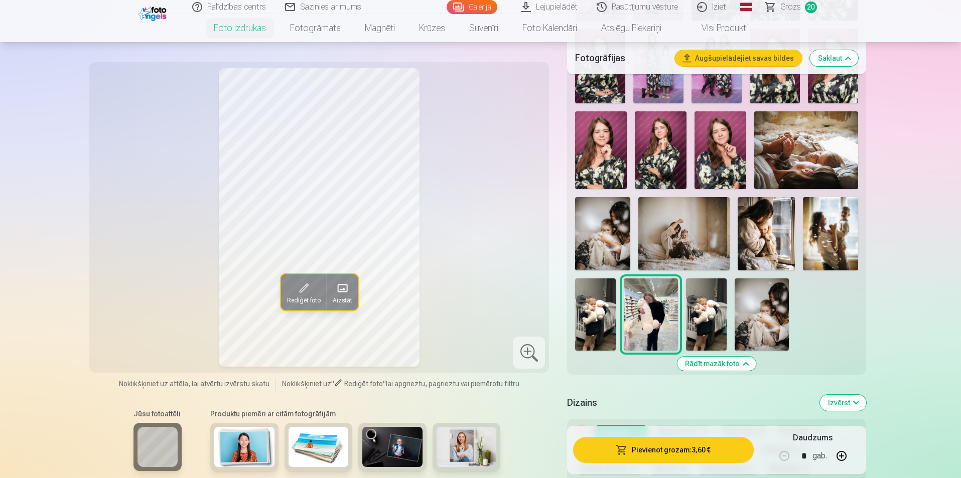
scroll to position [552, 0]
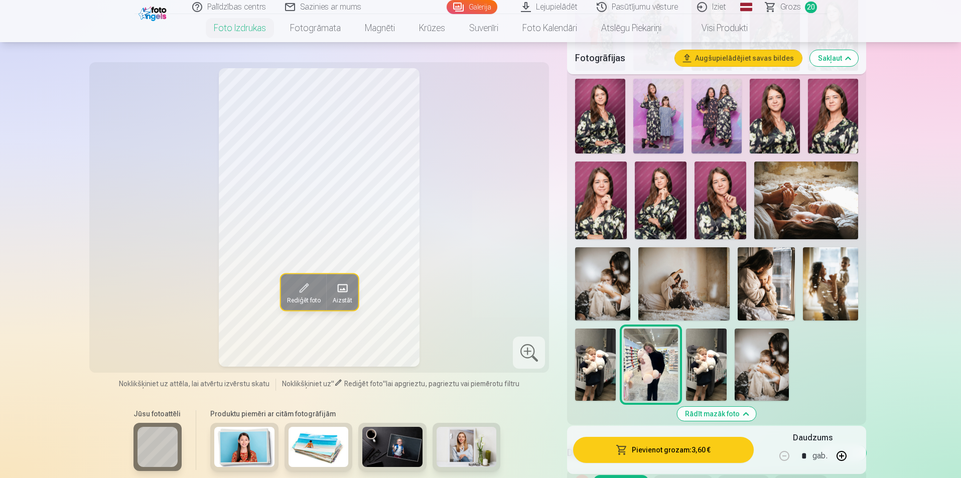
click at [463, 285] on img at bounding box center [602, 283] width 55 height 73
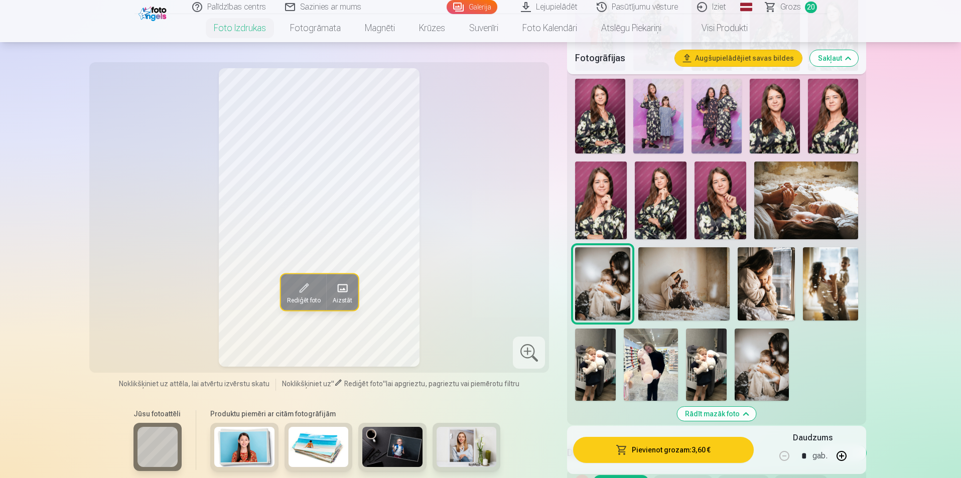
click at [463, 289] on img at bounding box center [602, 283] width 55 height 73
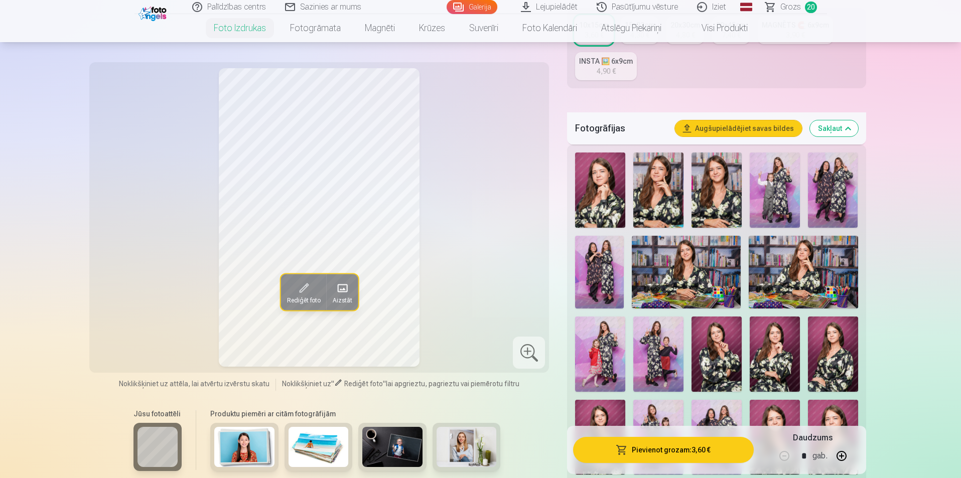
scroll to position [100, 0]
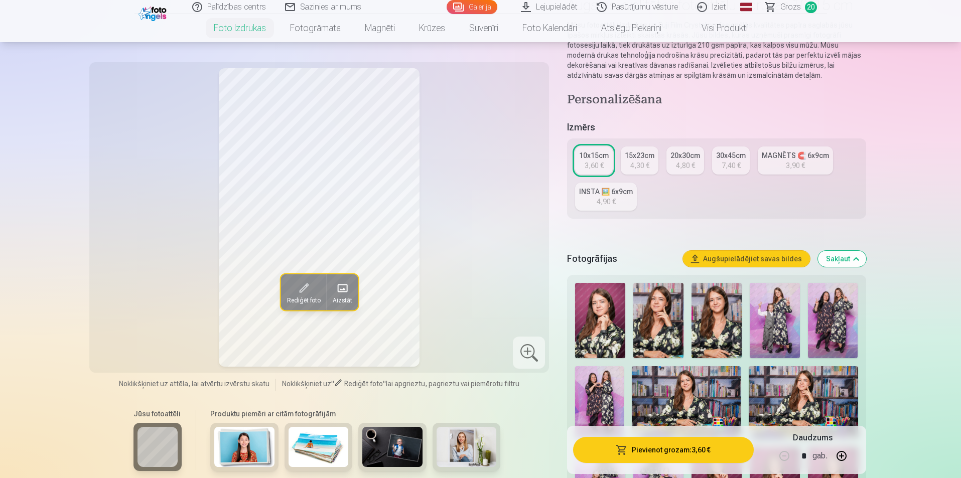
click at [463, 158] on div "30x45cm" at bounding box center [731, 156] width 30 height 10
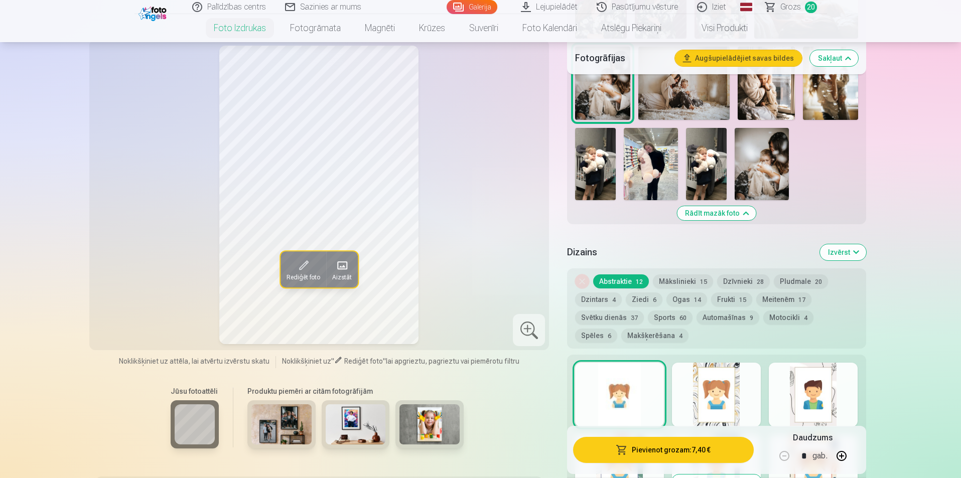
scroll to position [602, 0]
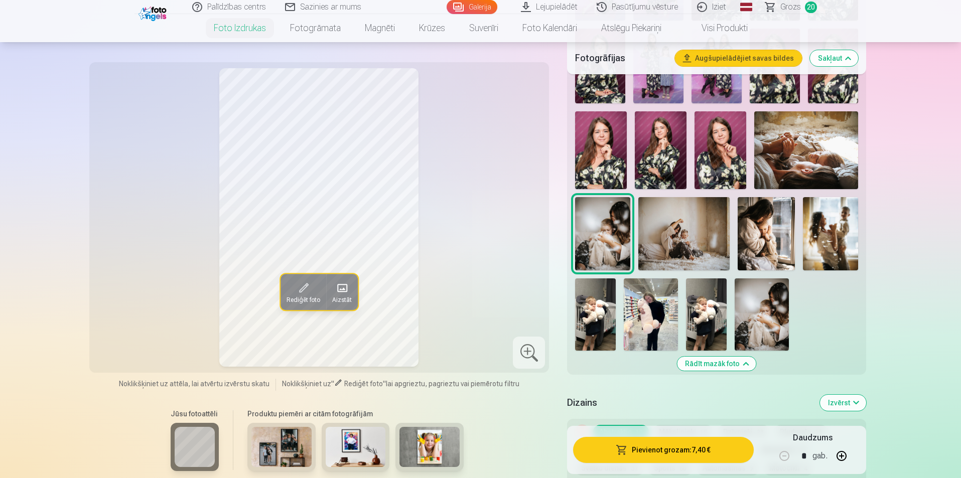
click at [306, 300] on span "Rediģēt foto" at bounding box center [303, 300] width 34 height 8
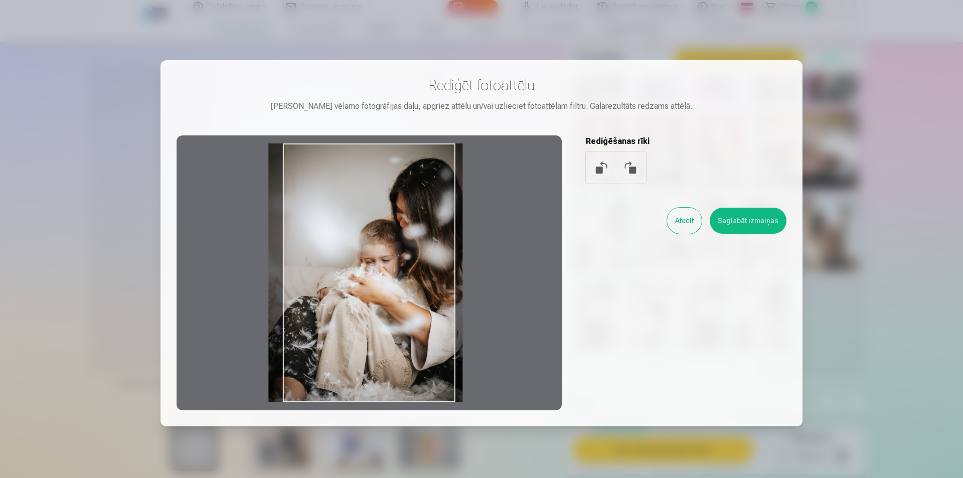
click at [382, 262] on div at bounding box center [369, 272] width 385 height 275
click at [463, 225] on button "Saglabāt izmaiņas" at bounding box center [748, 221] width 77 height 26
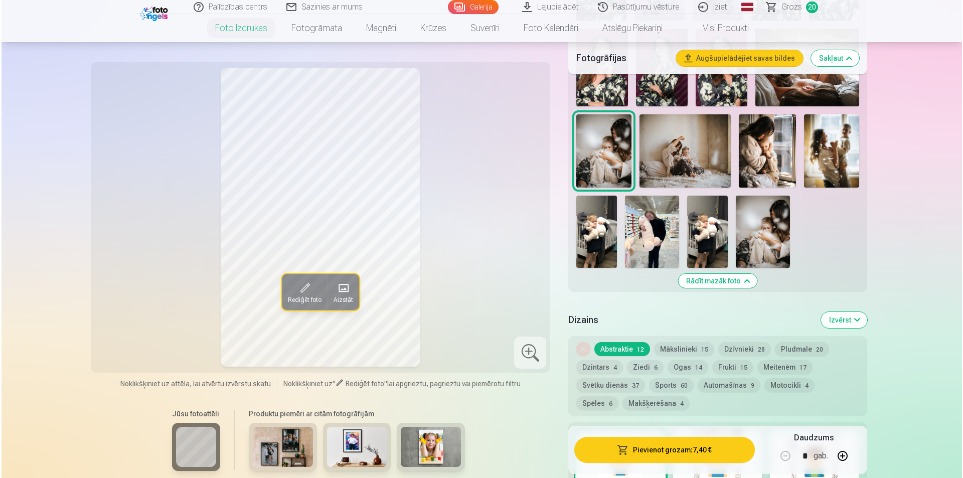
scroll to position [803, 0]
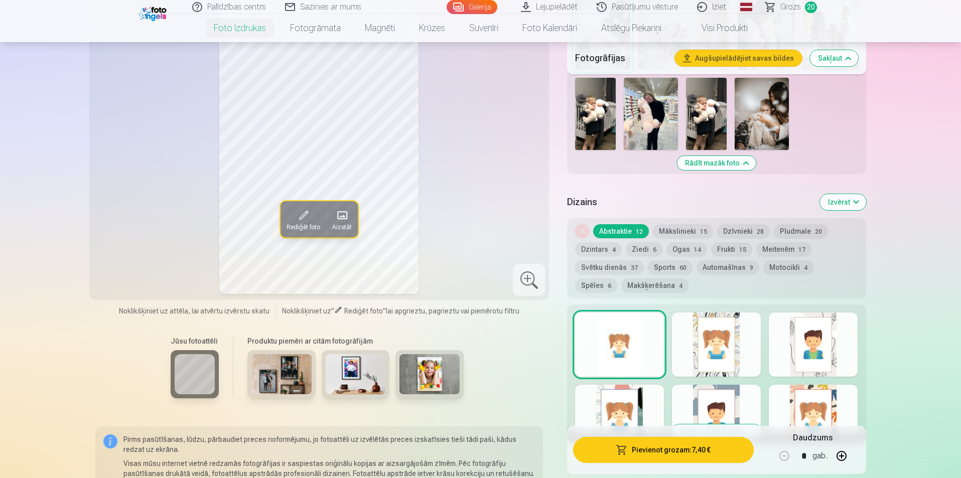
click at [463, 457] on button "Pievienot grozam : 7,40 €" at bounding box center [663, 450] width 180 height 26
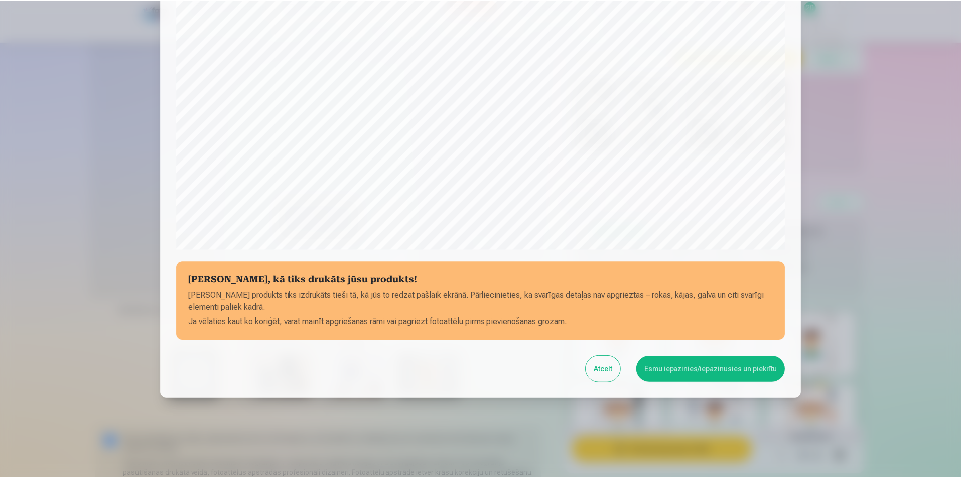
scroll to position [244, 0]
click at [463, 378] on button "Esmu iepazinies/iepazinusies un piekrītu" at bounding box center [712, 369] width 149 height 26
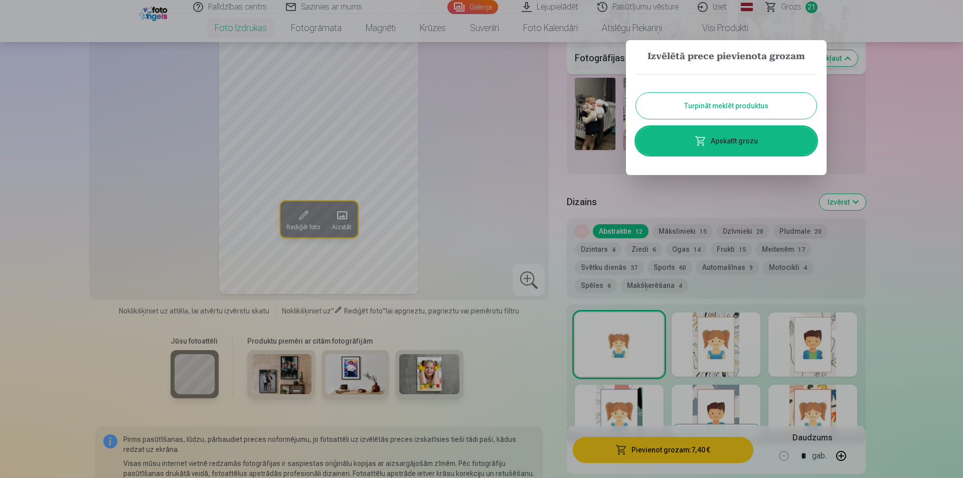
click at [463, 112] on button "Turpināt meklēt produktus" at bounding box center [726, 106] width 181 height 26
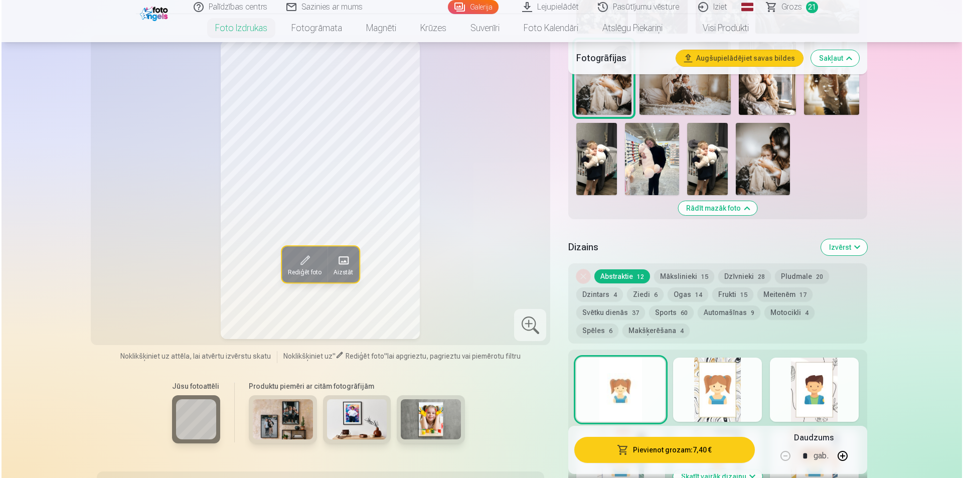
scroll to position [702, 0]
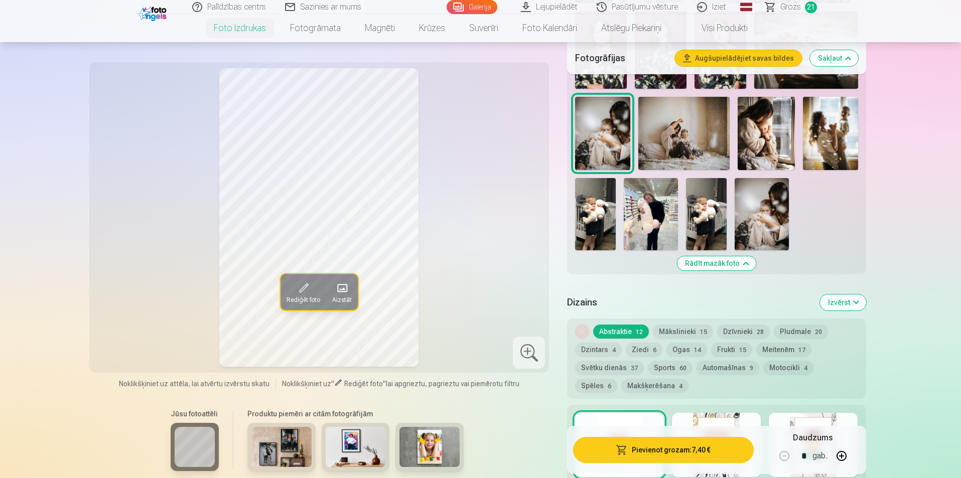
click at [463, 214] on img at bounding box center [761, 214] width 54 height 72
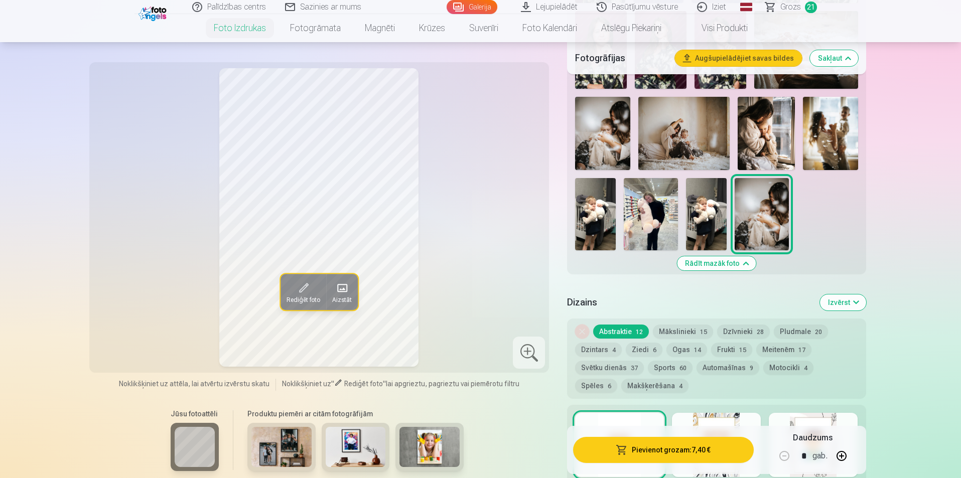
click at [463, 141] on img at bounding box center [830, 133] width 55 height 73
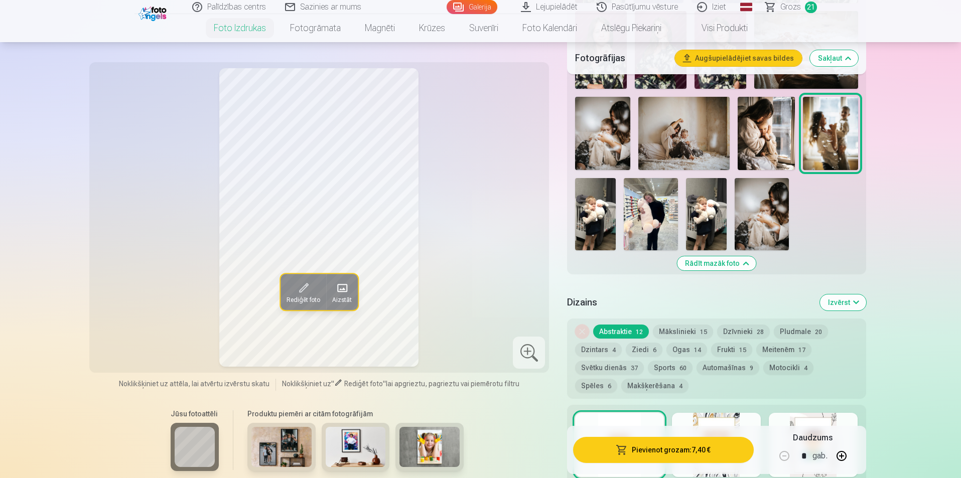
click at [463, 457] on button "Pievienot grozam : 7,40 €" at bounding box center [663, 450] width 180 height 26
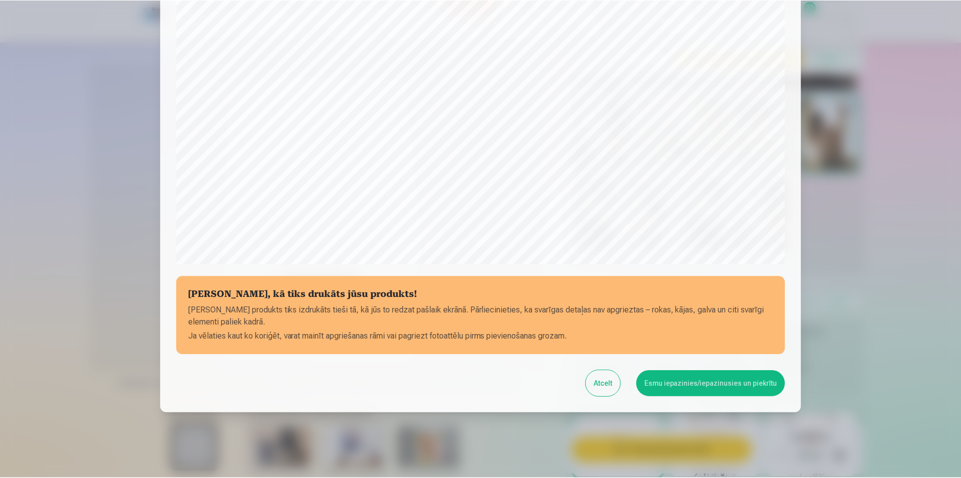
scroll to position [244, 0]
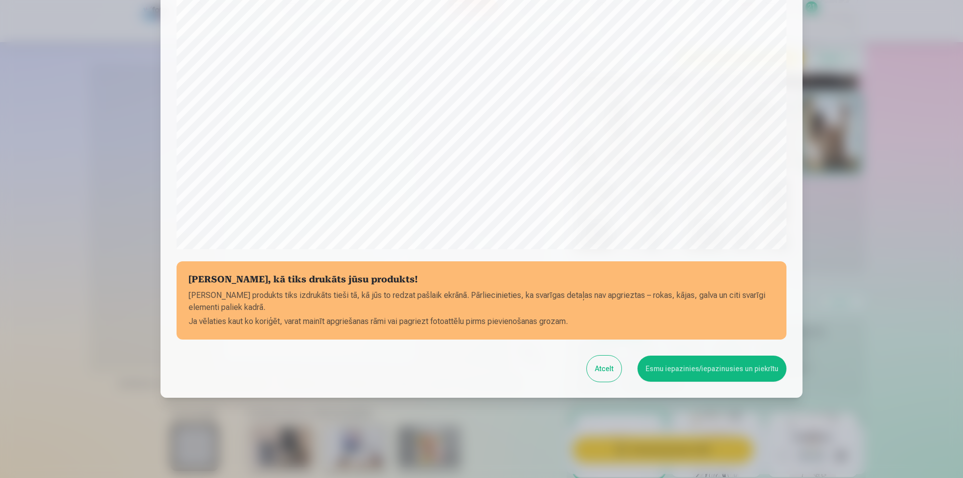
click at [463, 365] on button "Esmu iepazinies/iepazinusies un piekrītu" at bounding box center [712, 369] width 149 height 26
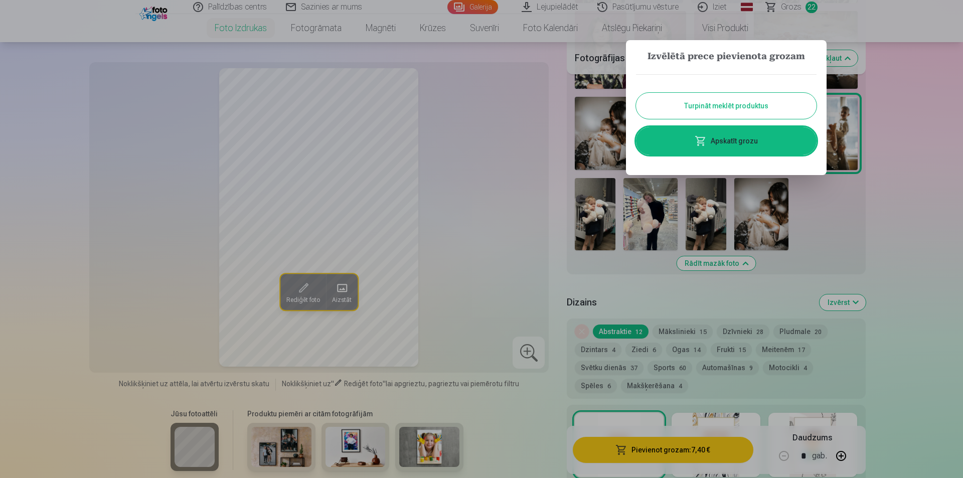
click at [463, 107] on button "Turpināt meklēt produktus" at bounding box center [726, 106] width 181 height 26
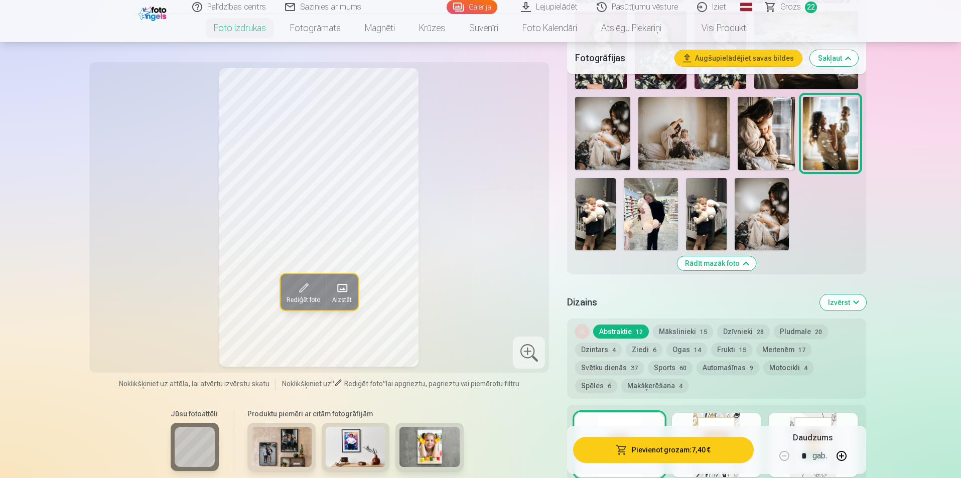
click at [463, 9] on span "Grozs" at bounding box center [790, 7] width 21 height 12
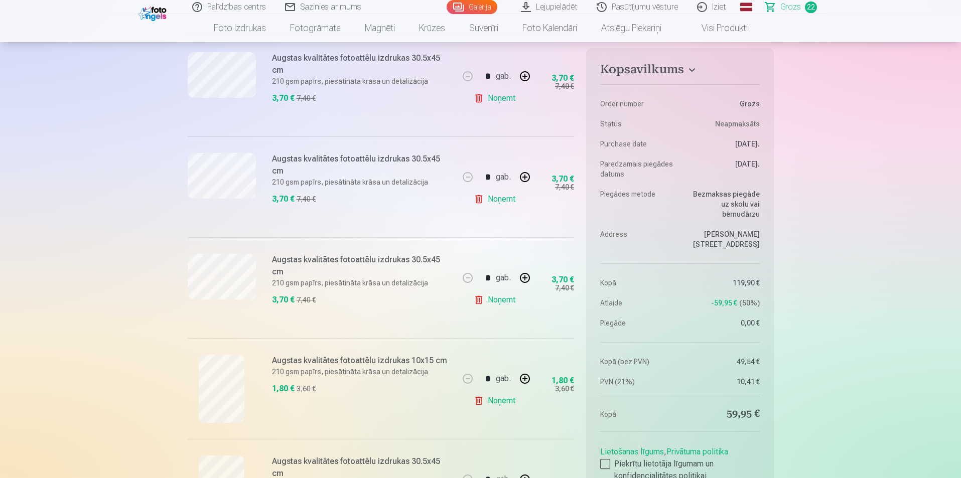
scroll to position [1806, 0]
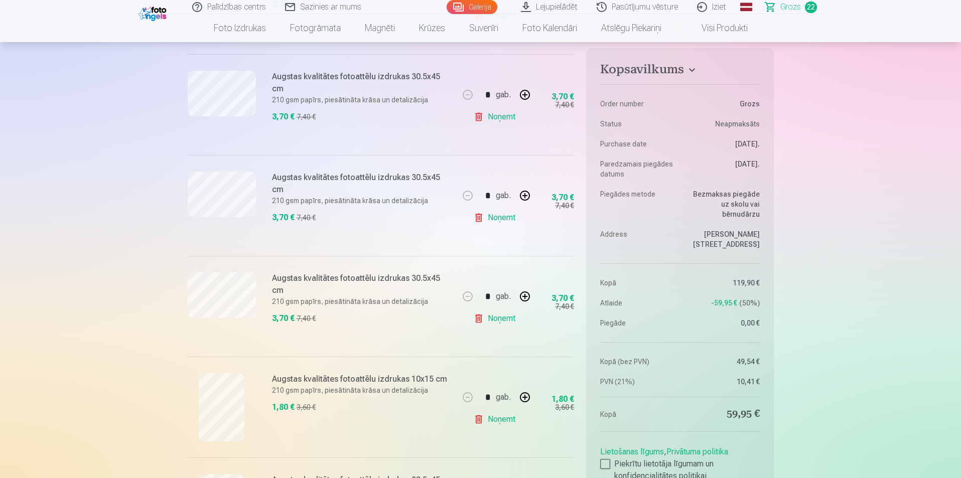
click at [463, 118] on link "Noņemt" at bounding box center [497, 117] width 46 height 20
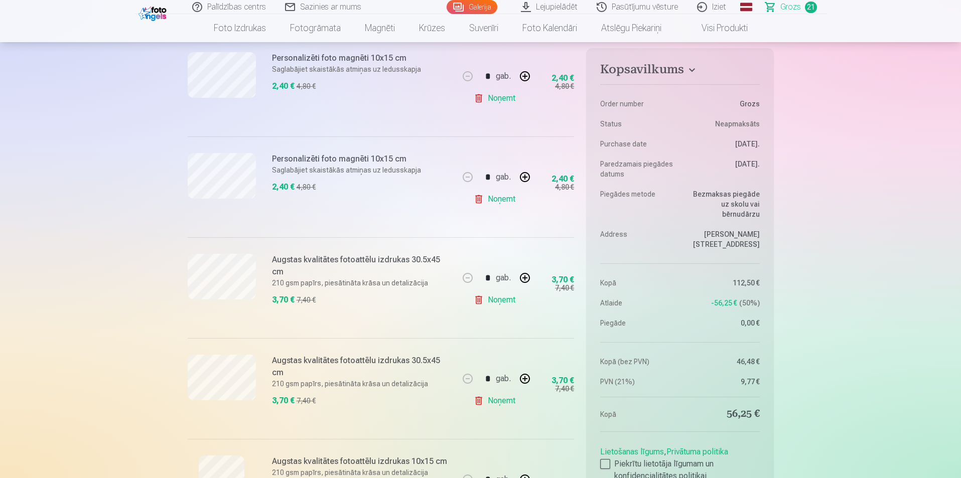
scroll to position [1605, 0]
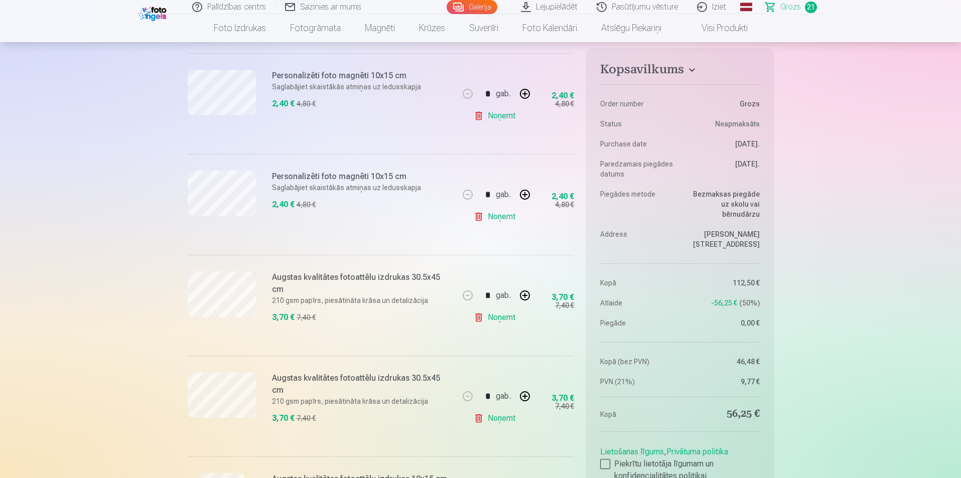
click at [463, 318] on link "Noņemt" at bounding box center [497, 318] width 46 height 20
click at [463, 324] on link "Noņemt" at bounding box center [497, 318] width 46 height 20
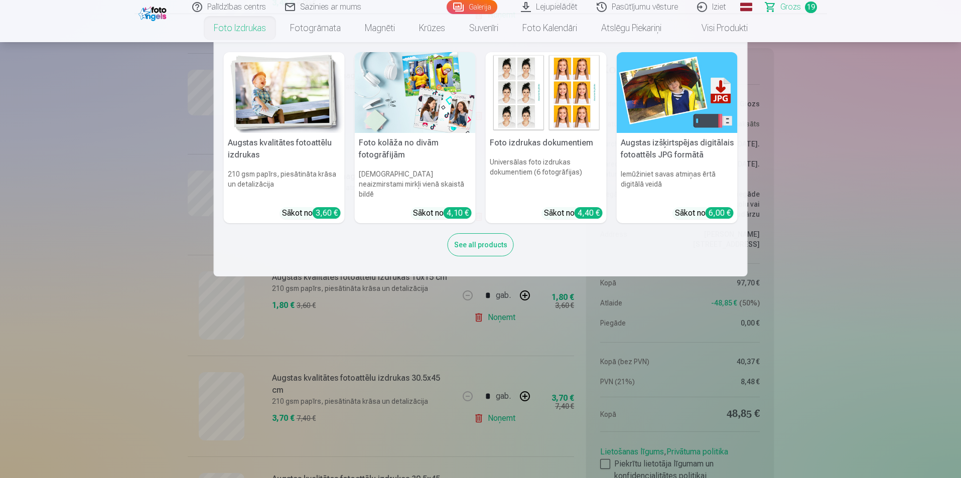
click at [237, 28] on link "Foto izdrukas" at bounding box center [240, 28] width 76 height 28
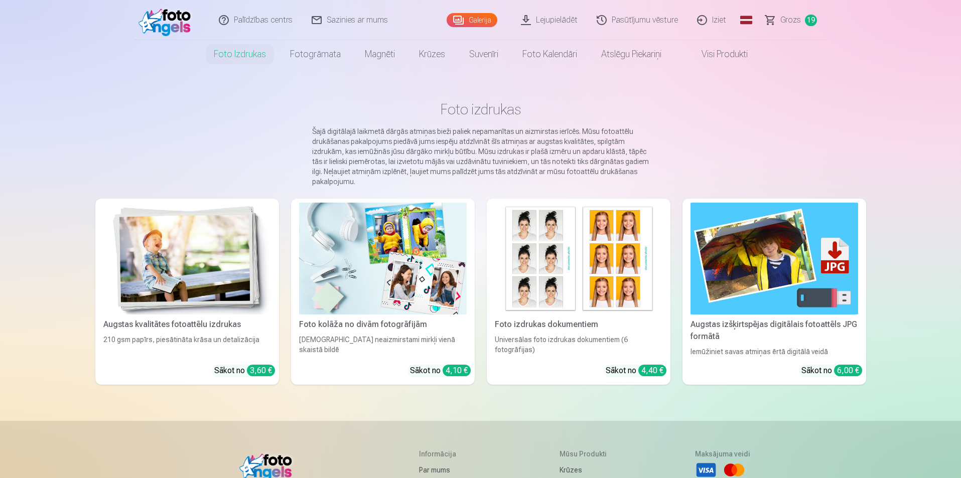
click at [233, 370] on div "Sākot no 3,60 €" at bounding box center [244, 371] width 61 height 12
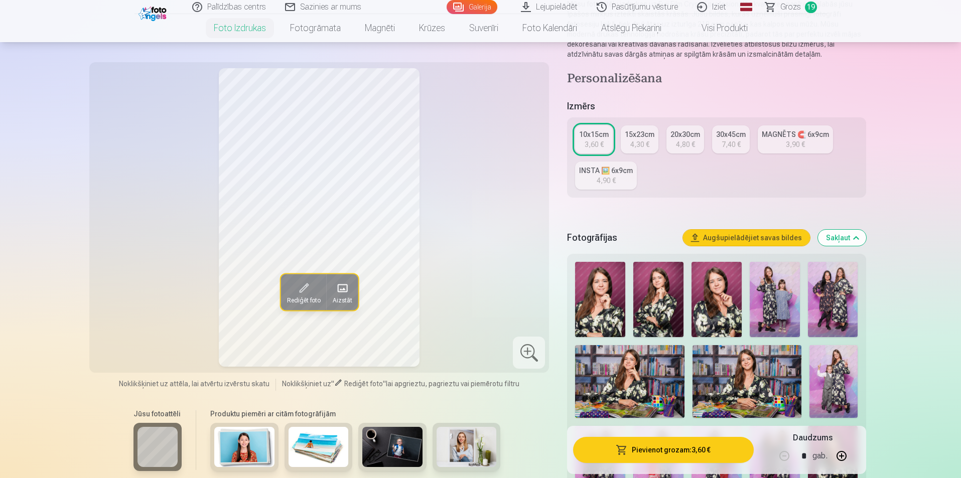
scroll to position [100, 0]
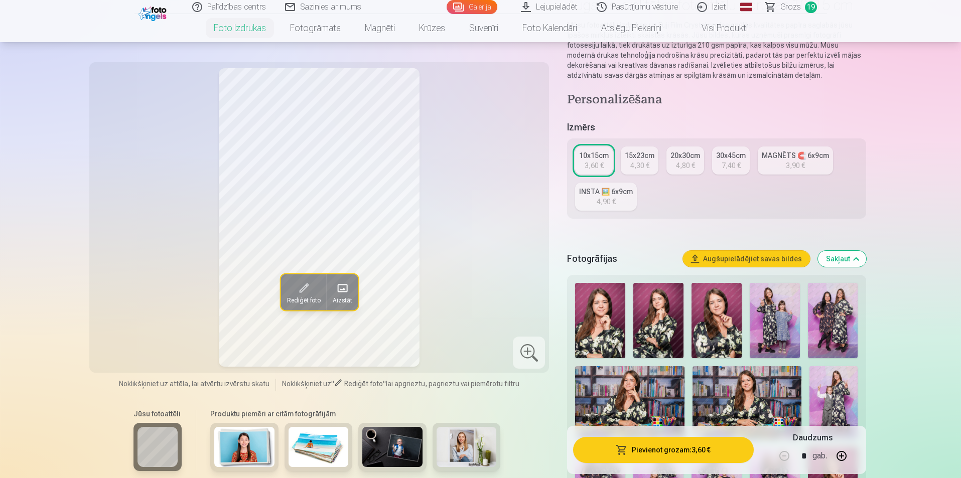
click at [463, 164] on link "30x45cm 7,40 €" at bounding box center [731, 160] width 38 height 28
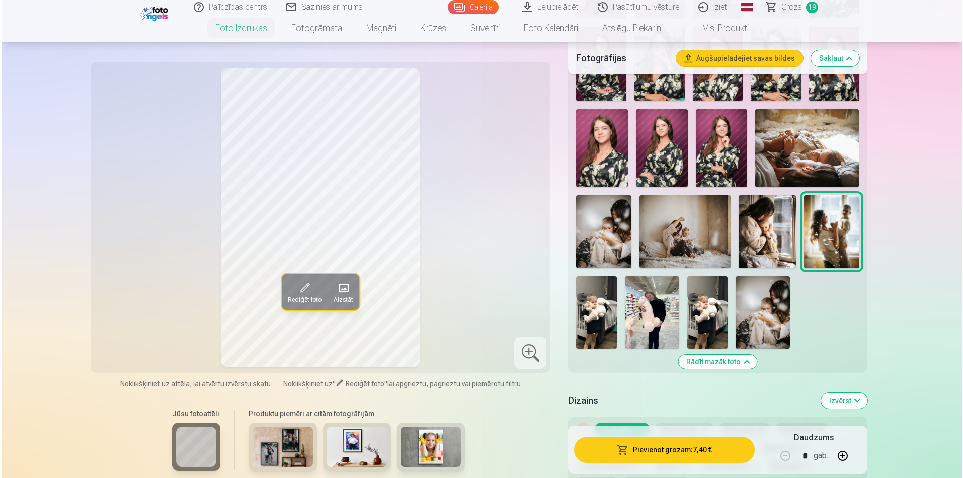
scroll to position [602, 0]
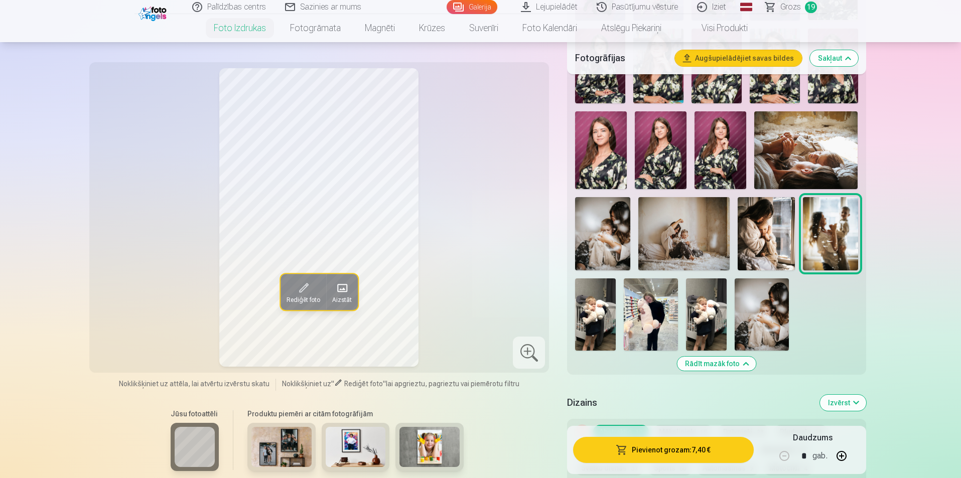
click at [463, 244] on img at bounding box center [766, 233] width 57 height 73
click at [294, 297] on span "Rediģēt foto" at bounding box center [303, 300] width 34 height 8
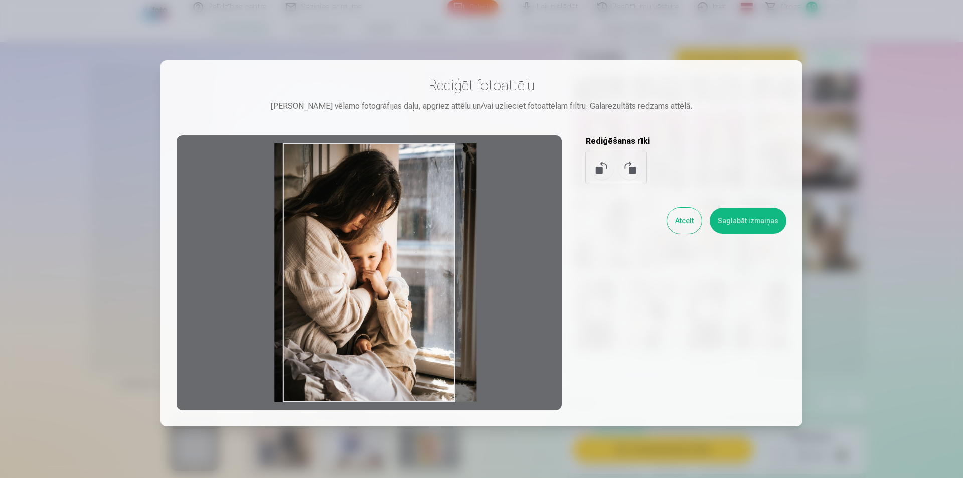
drag, startPoint x: 371, startPoint y: 276, endPoint x: 377, endPoint y: 275, distance: 6.5
click at [377, 275] on div at bounding box center [369, 272] width 385 height 275
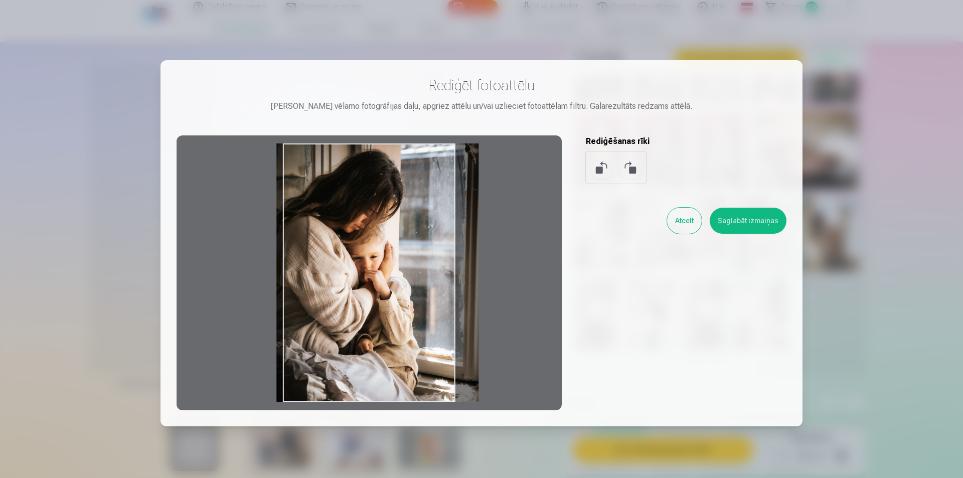
click at [379, 274] on div at bounding box center [369, 272] width 385 height 275
click at [463, 220] on button "Saglabāt izmaiņas" at bounding box center [748, 221] width 77 height 26
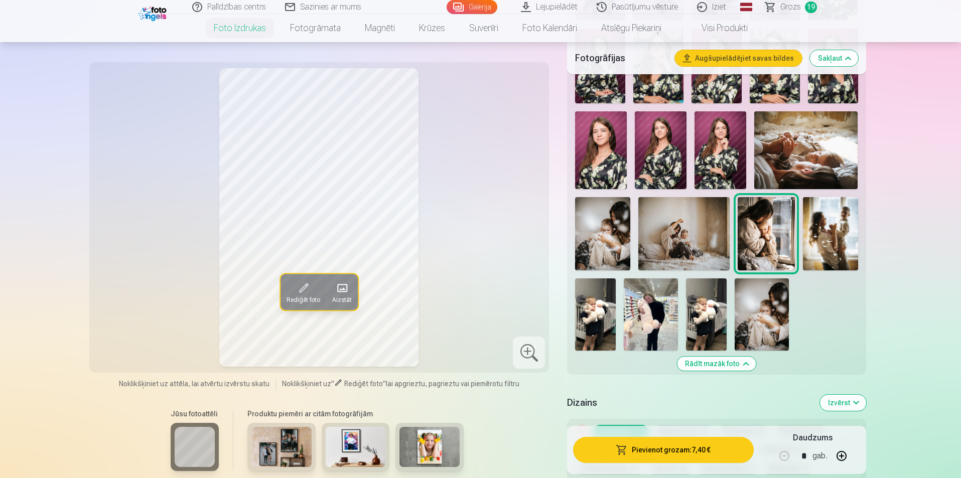
click at [463, 451] on button "Pievienot grozam : 7,40 €" at bounding box center [663, 450] width 180 height 26
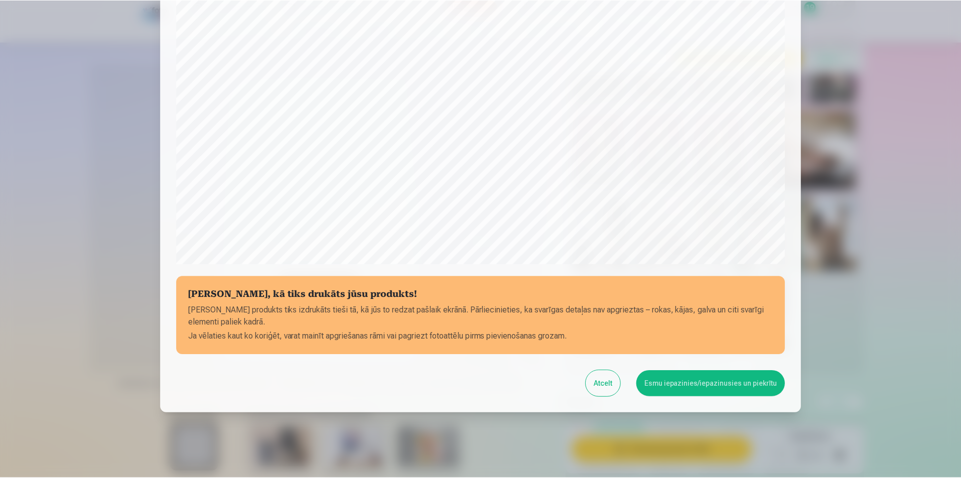
scroll to position [244, 0]
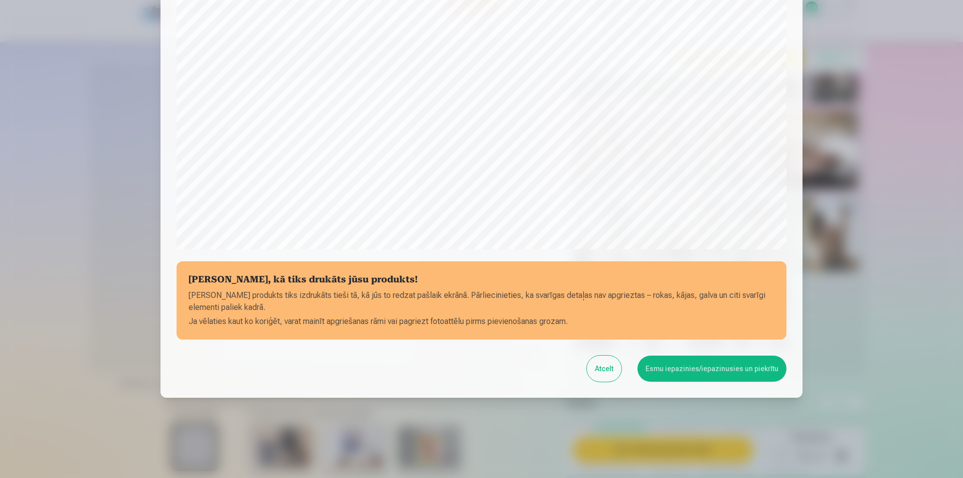
click at [463, 362] on button "Esmu iepazinies/iepazinusies un piekrītu" at bounding box center [712, 369] width 149 height 26
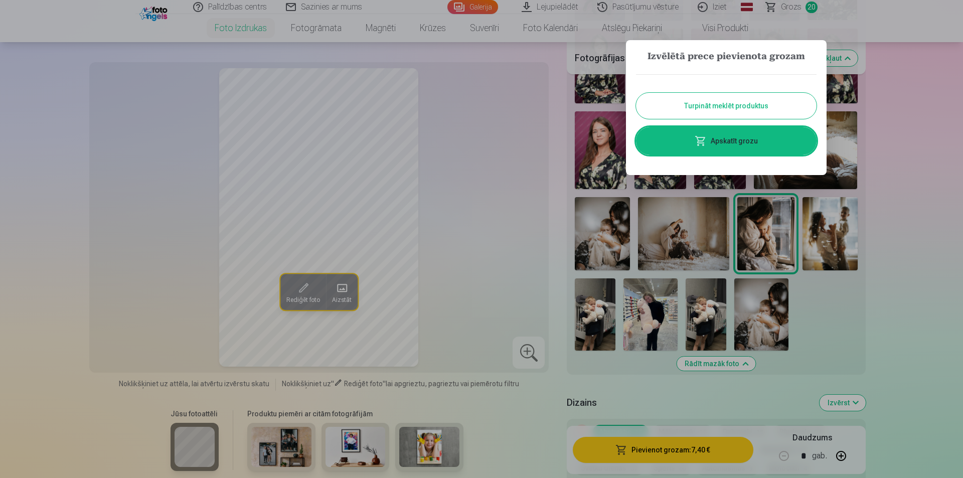
click at [463, 112] on button "Turpināt meklēt produktus" at bounding box center [726, 106] width 181 height 26
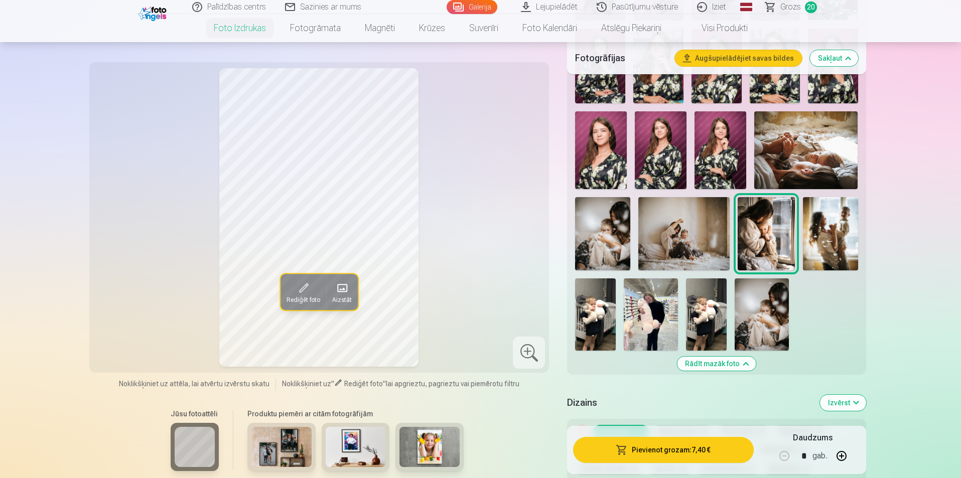
click at [463, 154] on img at bounding box center [720, 150] width 52 height 78
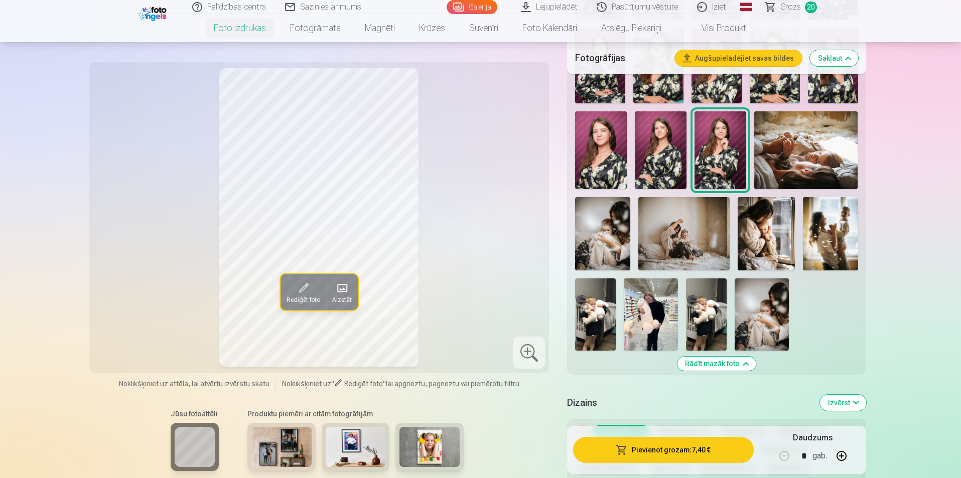
click at [463, 160] on img at bounding box center [661, 150] width 52 height 78
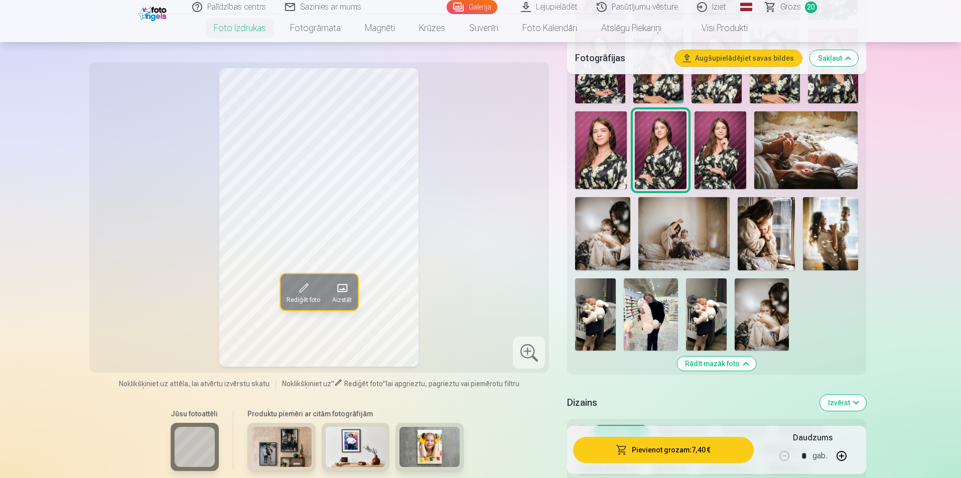
click at [463, 163] on img at bounding box center [601, 150] width 52 height 78
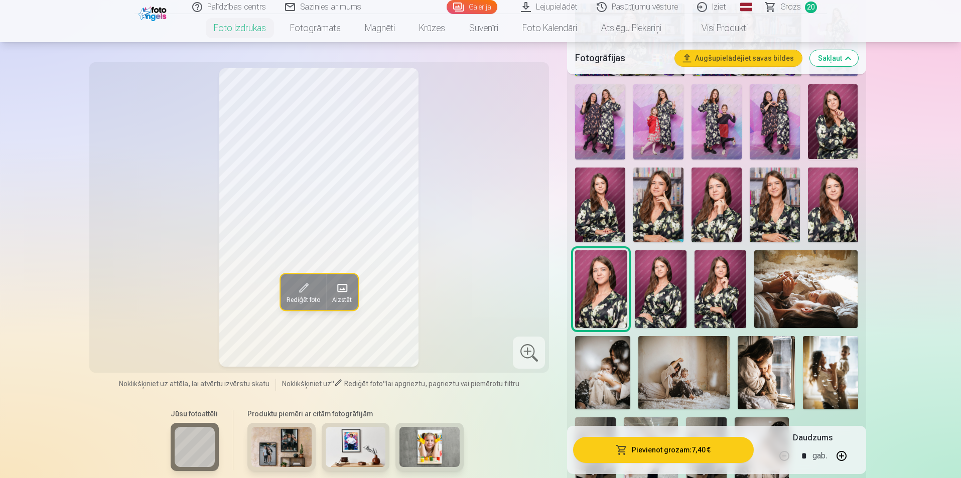
scroll to position [452, 0]
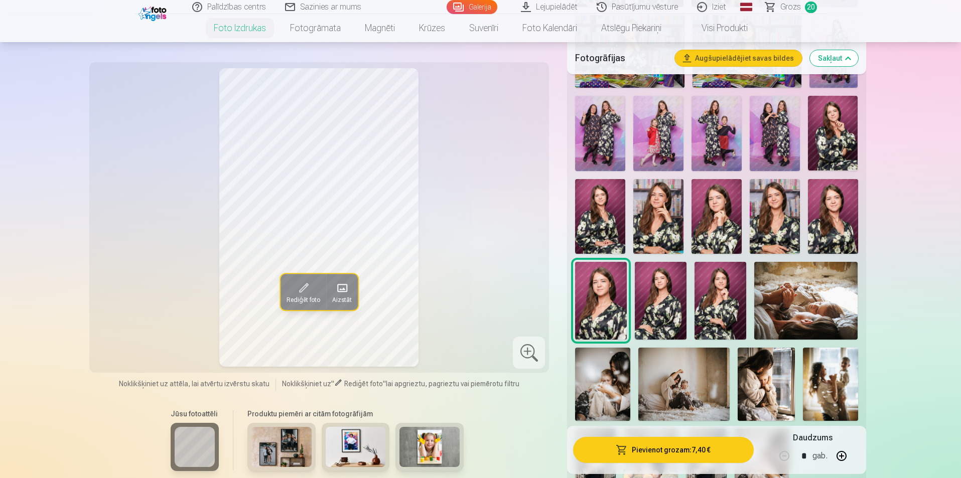
click at [463, 218] on img at bounding box center [833, 216] width 50 height 75
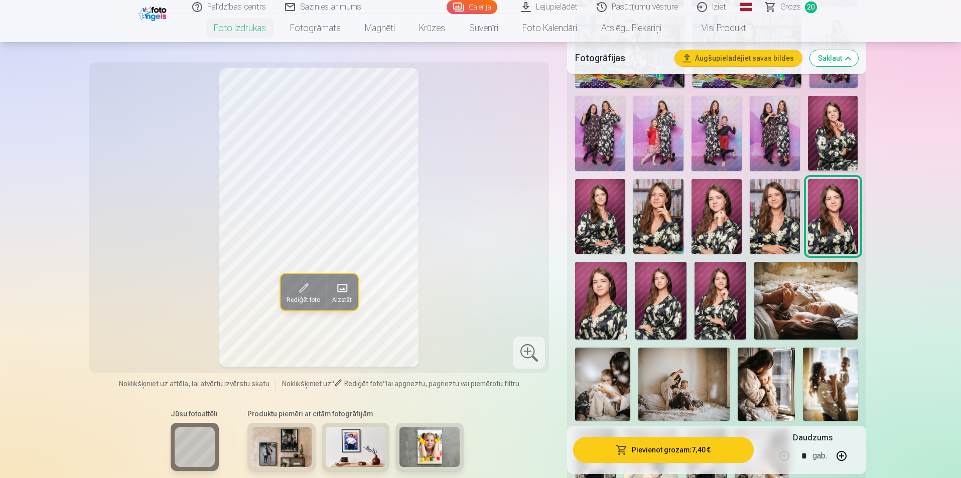
click at [463, 213] on img at bounding box center [775, 216] width 50 height 75
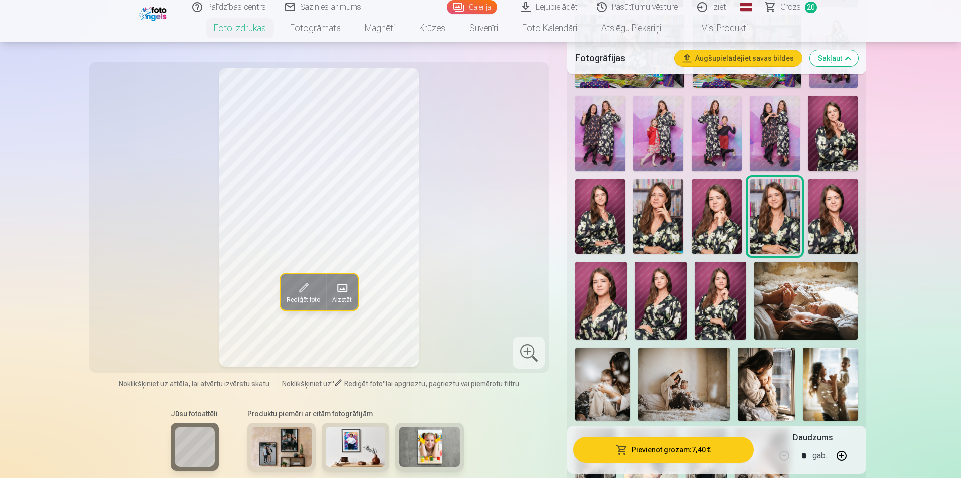
click at [463, 225] on img at bounding box center [716, 216] width 50 height 75
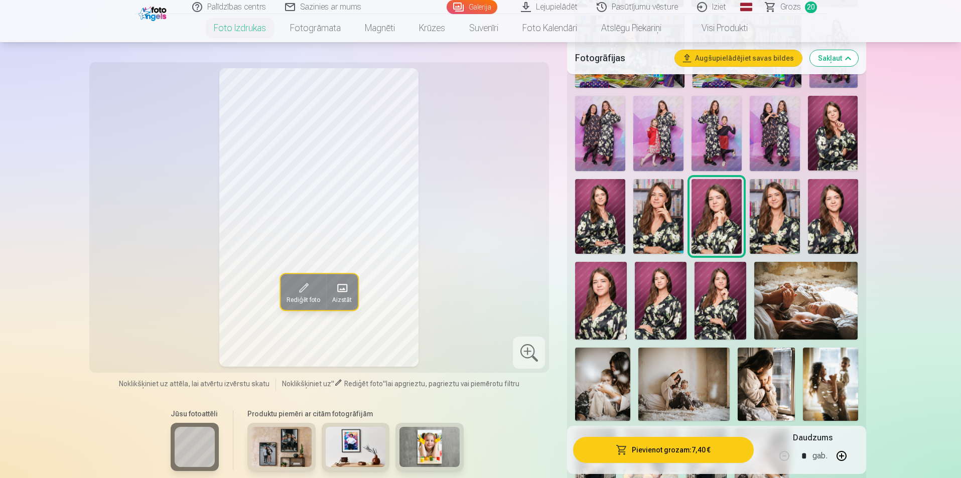
click at [463, 241] on img at bounding box center [658, 216] width 50 height 75
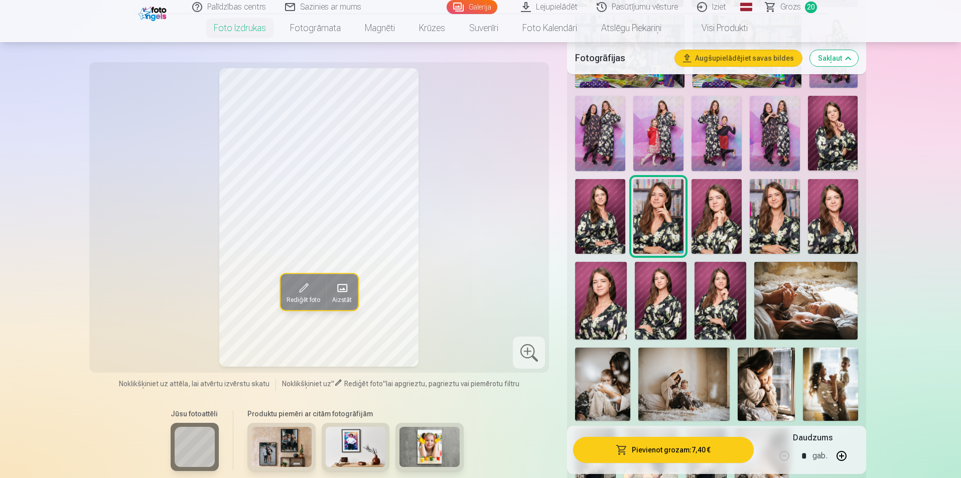
click at [463, 247] on img at bounding box center [600, 216] width 50 height 75
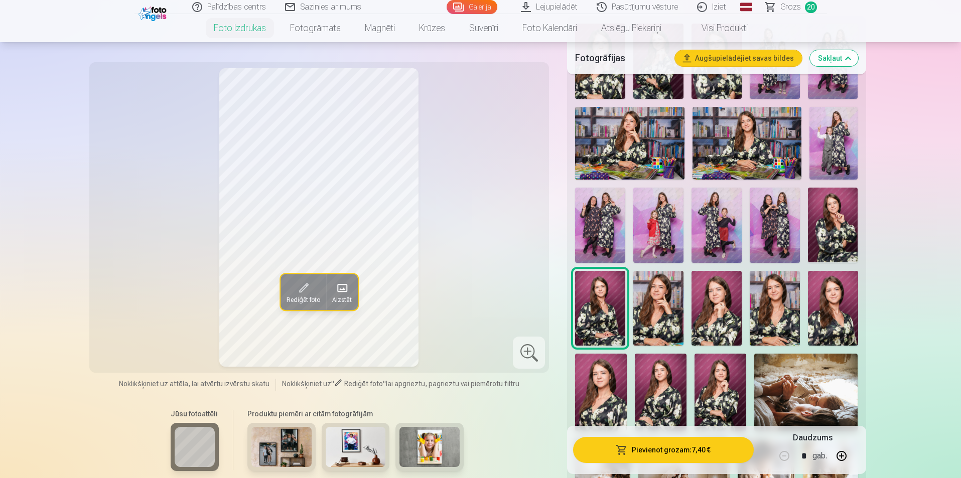
scroll to position [351, 0]
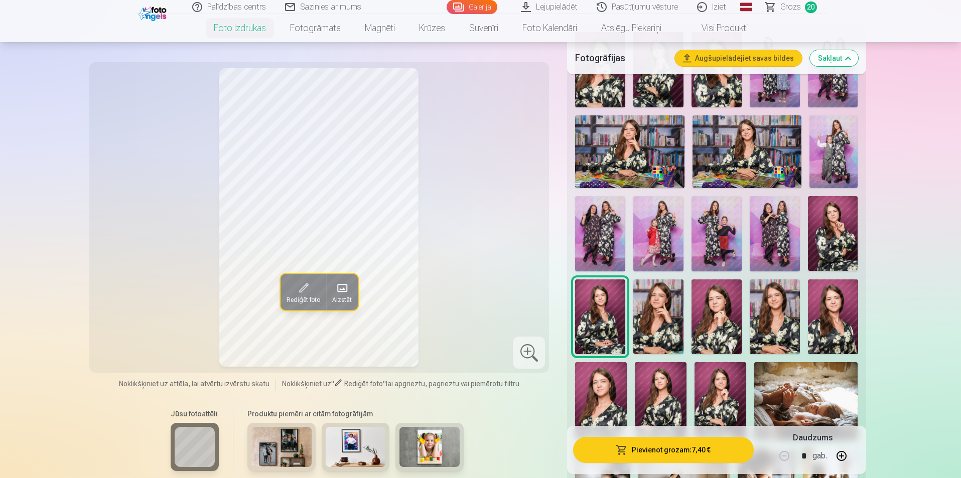
click at [463, 234] on img at bounding box center [833, 233] width 50 height 75
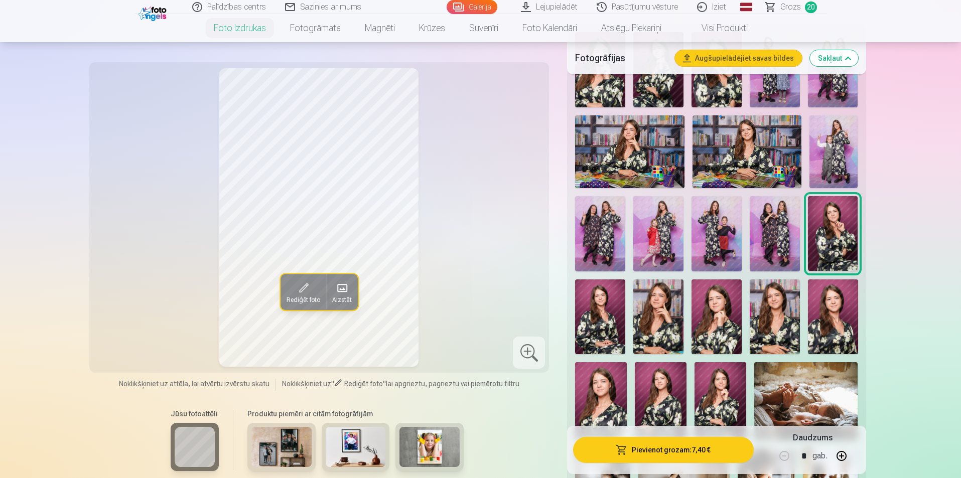
click at [463, 233] on img at bounding box center [775, 233] width 50 height 75
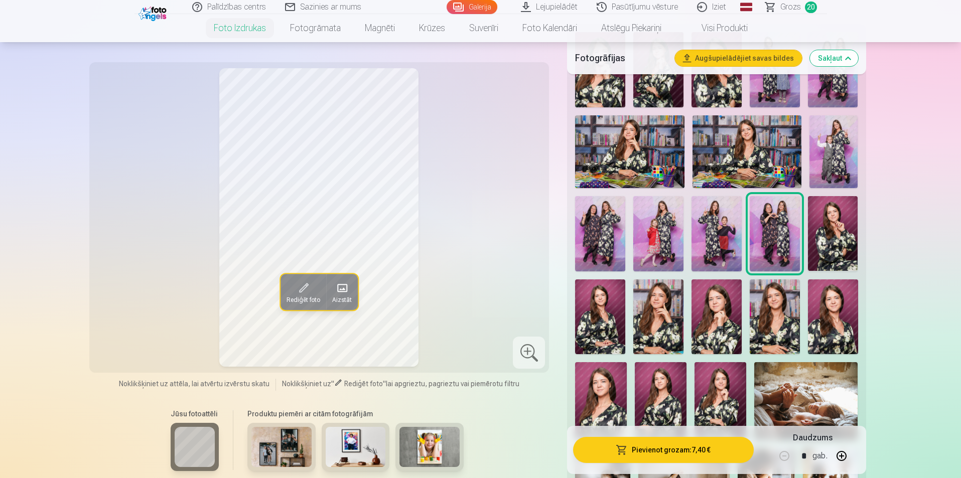
click at [463, 242] on img at bounding box center [716, 233] width 50 height 75
click at [463, 246] on img at bounding box center [658, 233] width 50 height 75
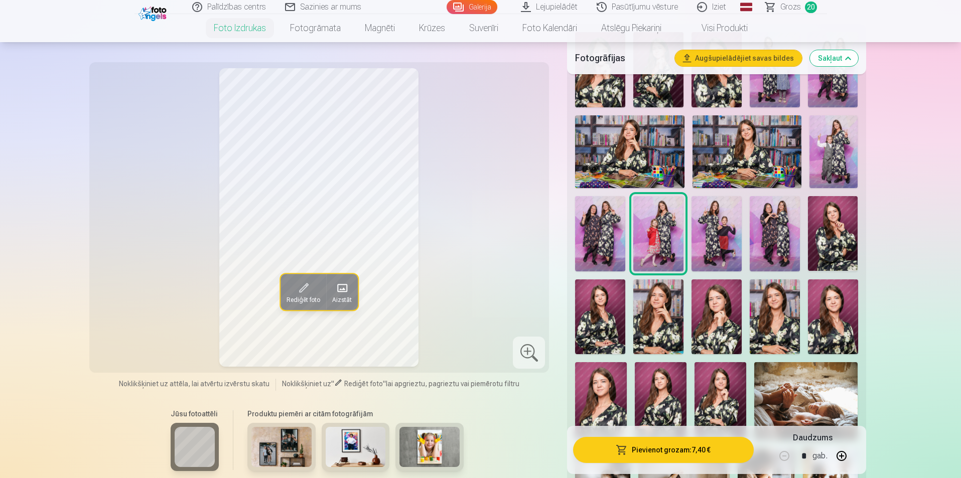
click at [463, 239] on img at bounding box center [600, 233] width 50 height 75
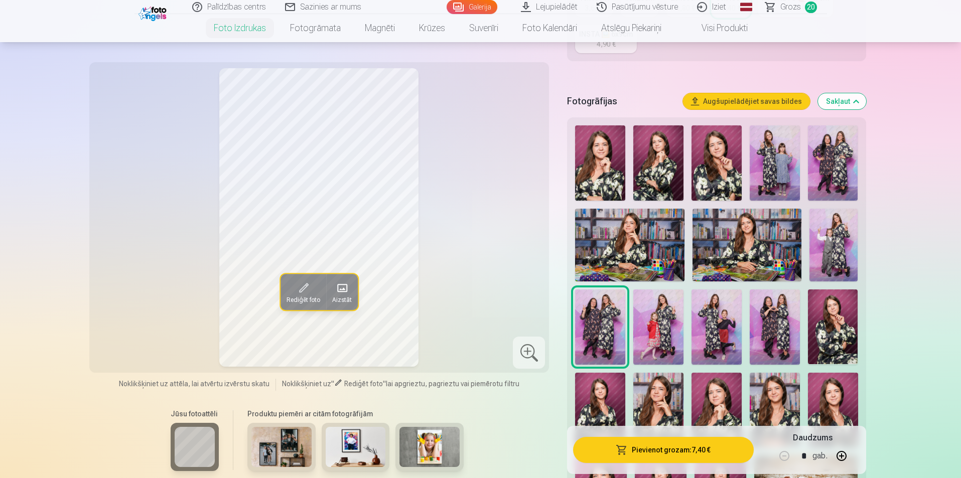
scroll to position [251, 0]
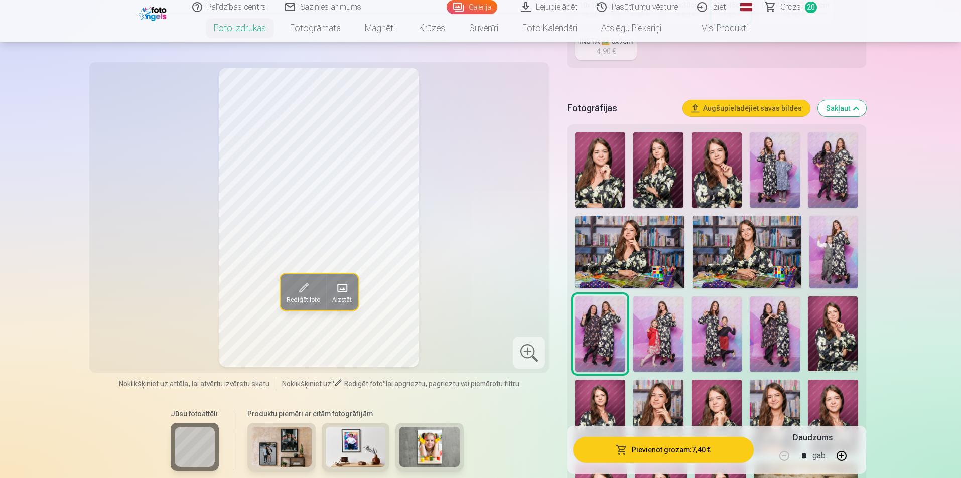
click at [463, 249] on img at bounding box center [833, 252] width 49 height 73
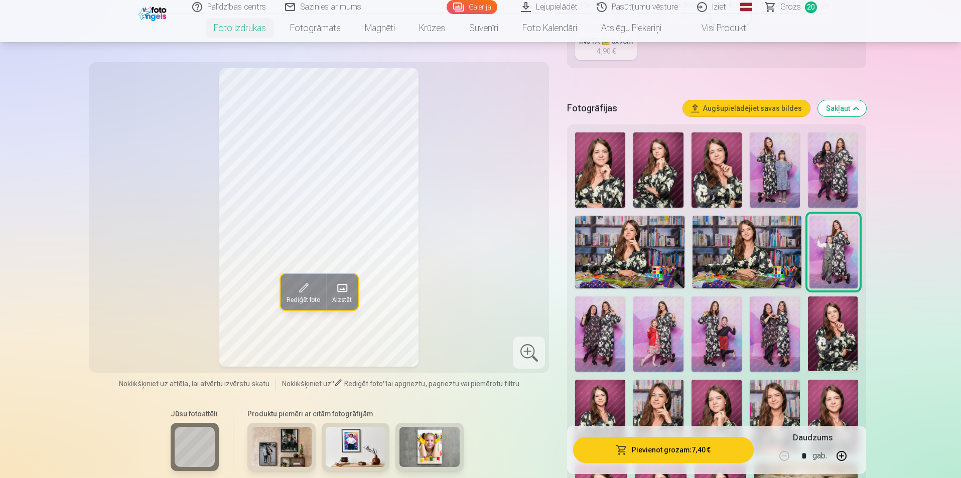
click at [463, 244] on img at bounding box center [746, 252] width 109 height 73
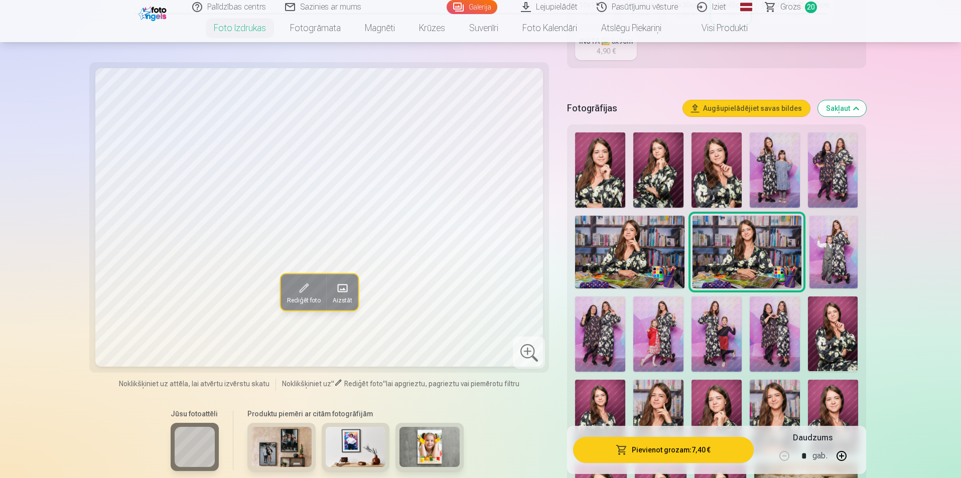
click at [463, 257] on img at bounding box center [629, 252] width 109 height 73
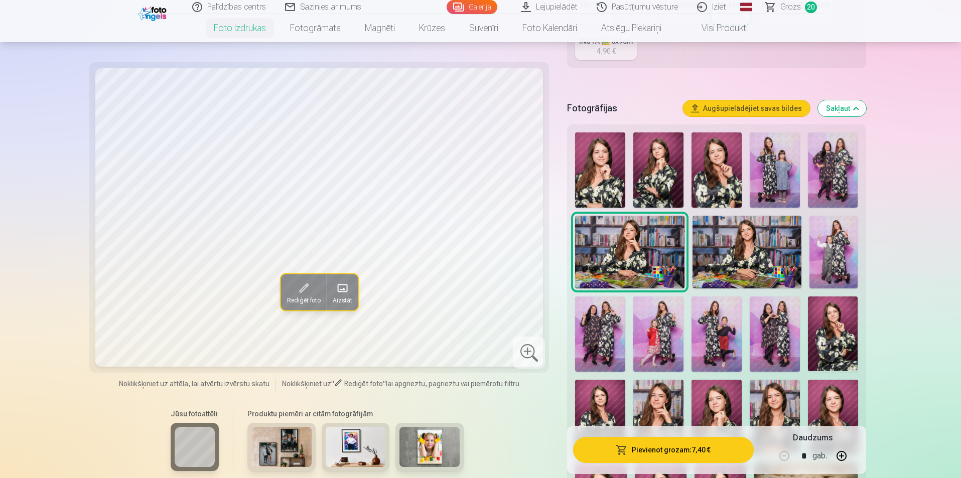
click at [463, 184] on img at bounding box center [833, 169] width 50 height 75
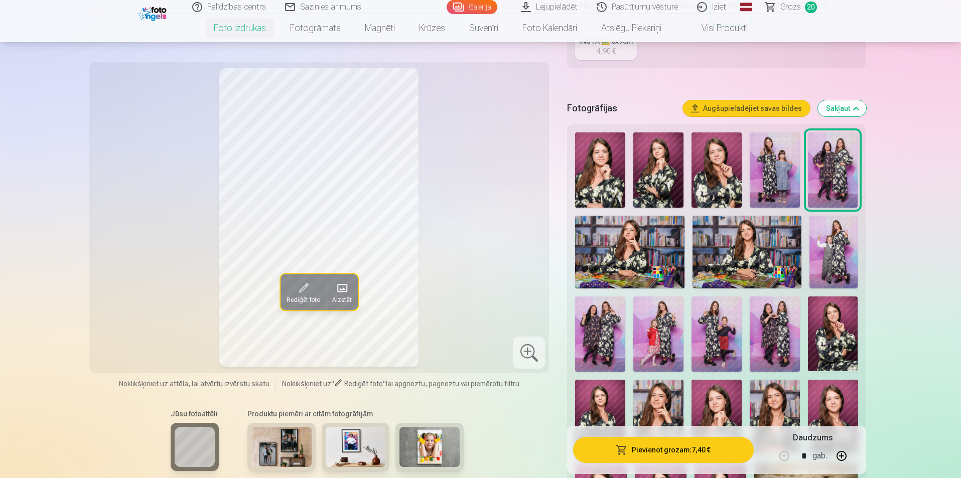
click at [463, 188] on img at bounding box center [775, 169] width 50 height 75
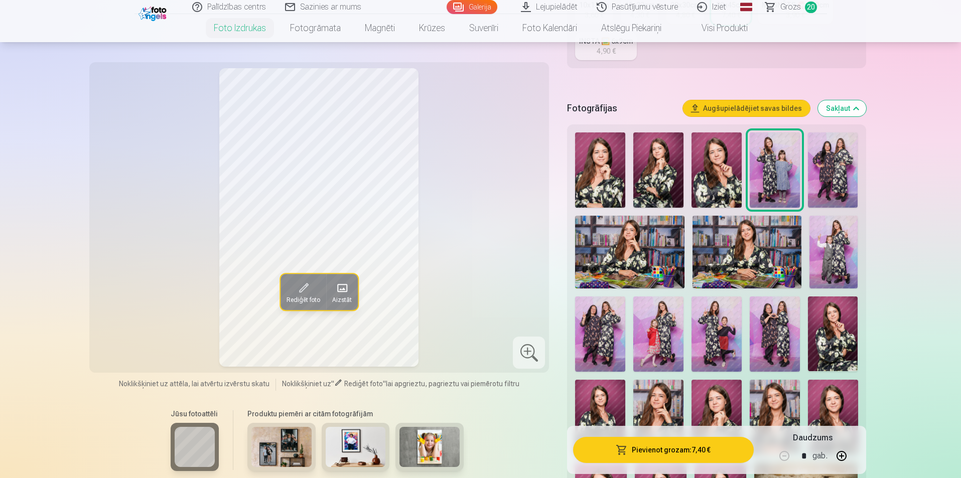
click at [463, 175] on img at bounding box center [716, 169] width 50 height 75
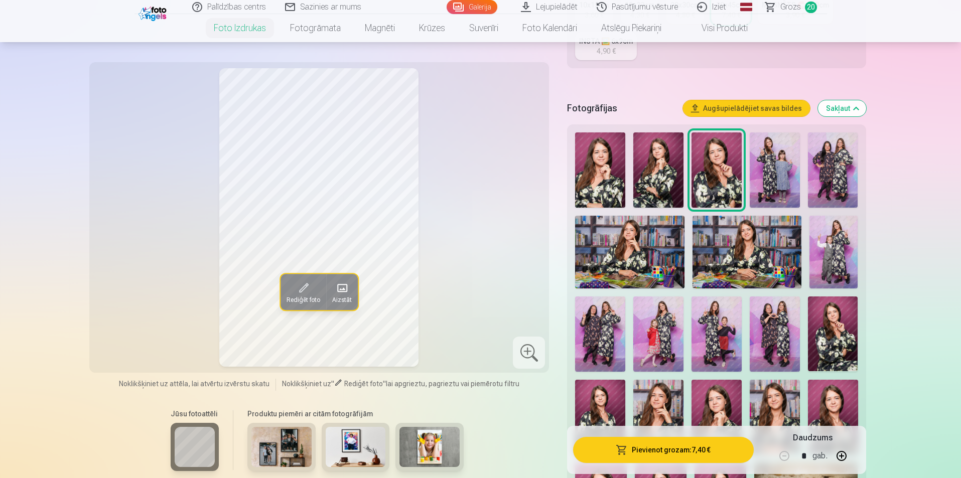
click at [463, 186] on img at bounding box center [658, 169] width 50 height 75
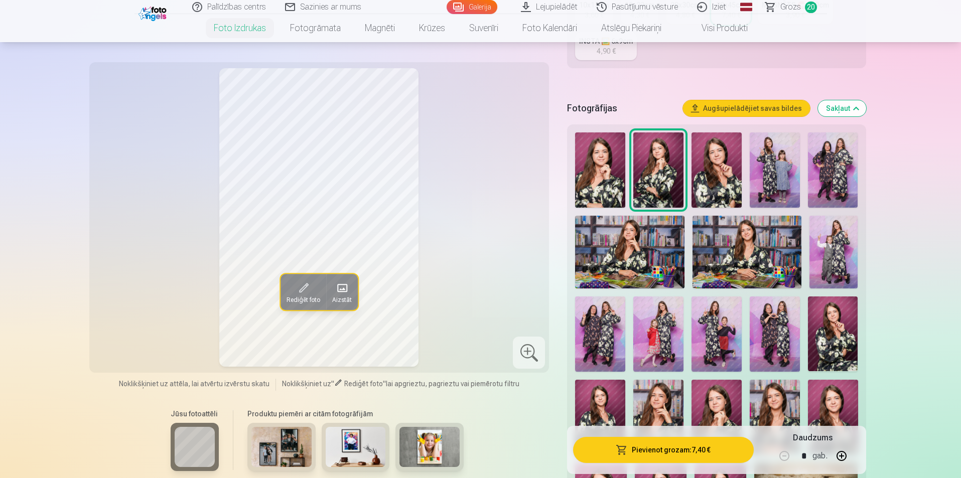
click at [463, 198] on div at bounding box center [716, 416] width 290 height 577
click at [463, 186] on img at bounding box center [600, 169] width 50 height 75
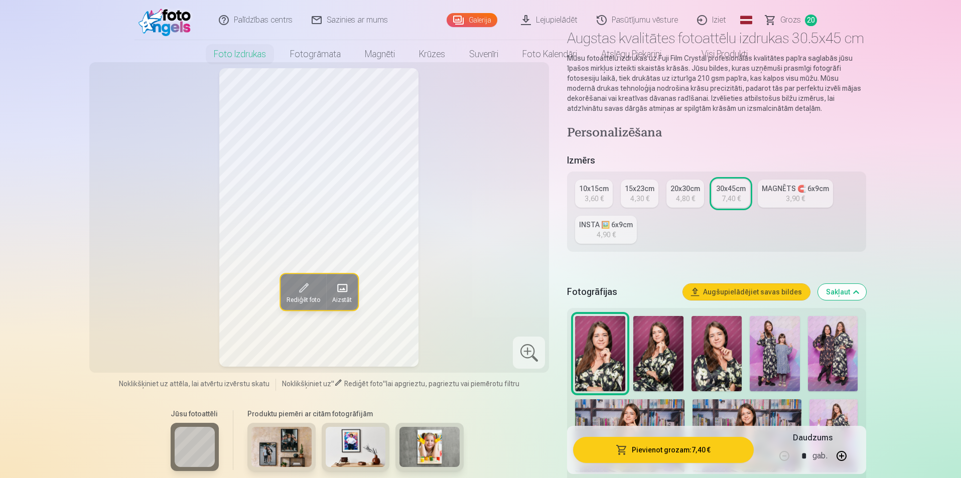
scroll to position [0, 0]
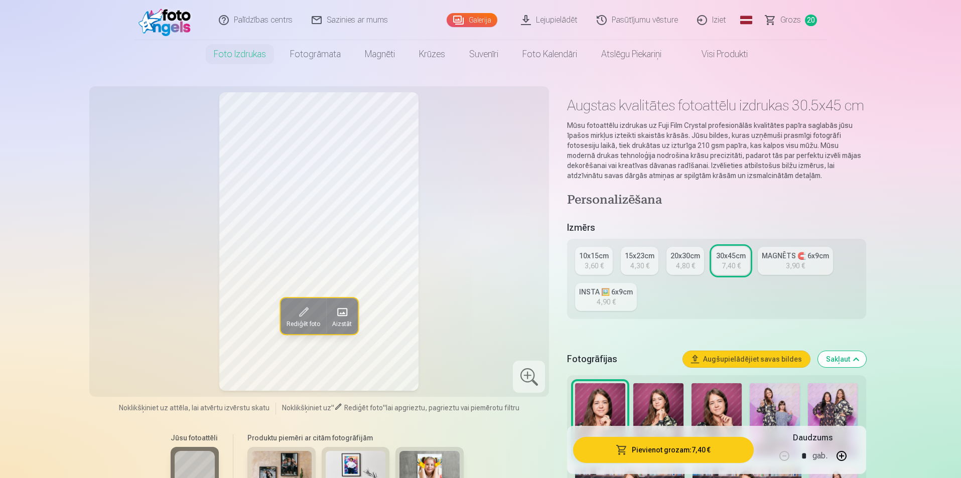
click at [463, 25] on span "Grozs" at bounding box center [790, 20] width 21 height 12
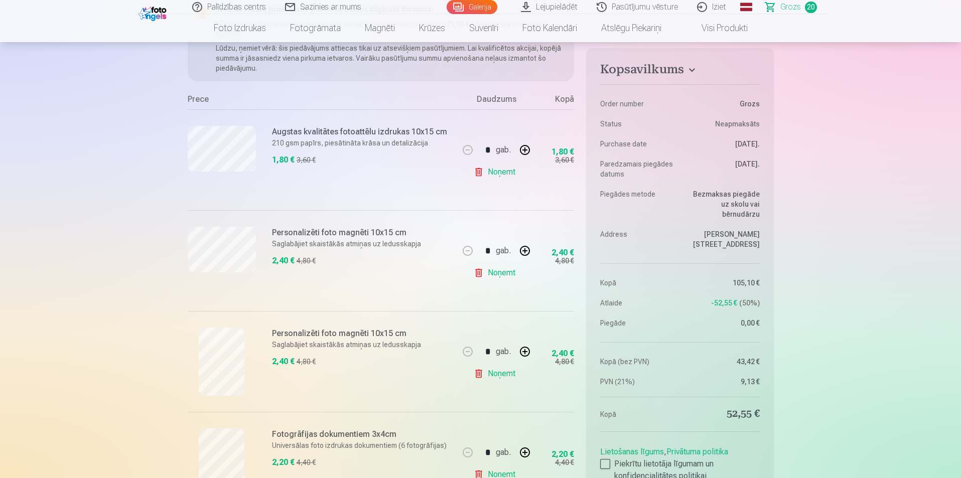
scroll to position [201, 0]
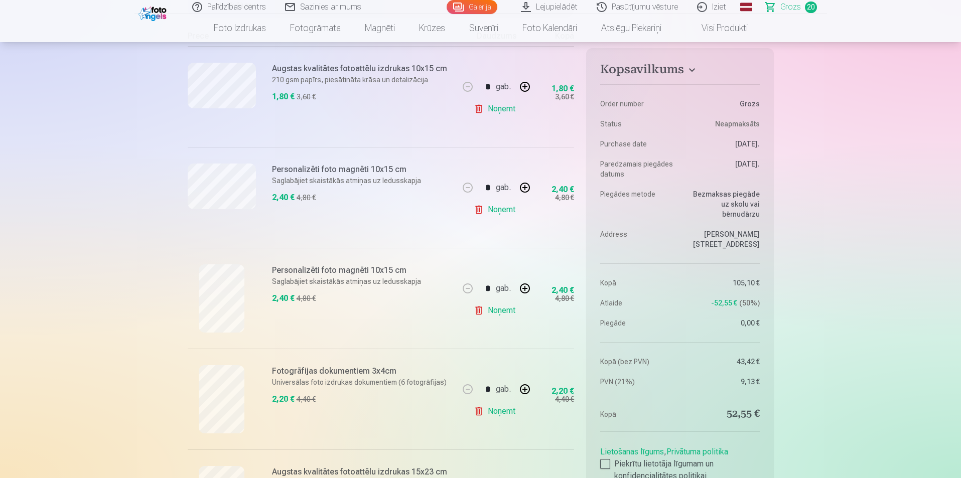
click at [463, 110] on link "Noņemt" at bounding box center [497, 109] width 46 height 20
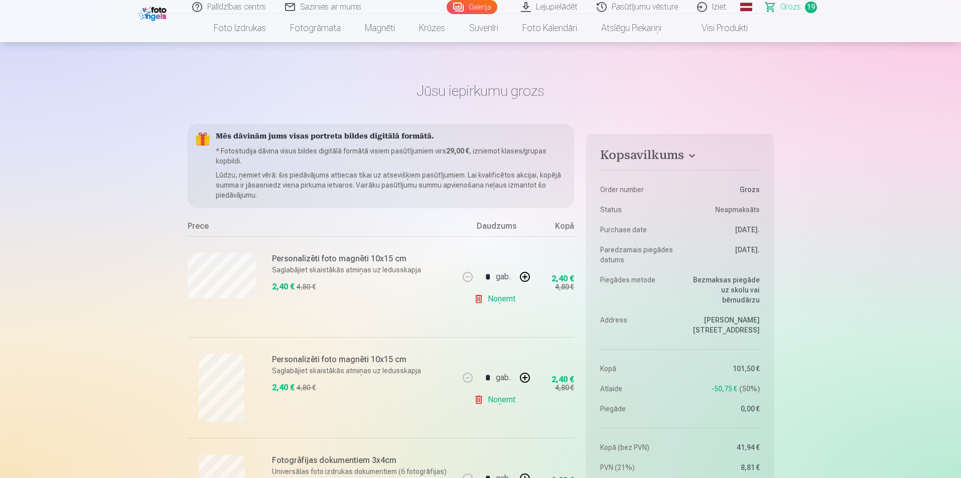
scroll to position [0, 0]
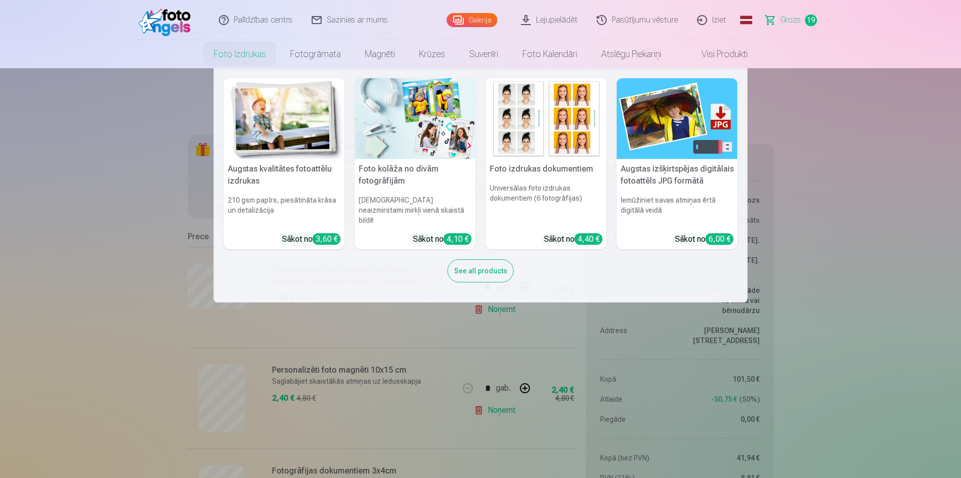
click at [234, 55] on link "Foto izdrukas" at bounding box center [240, 54] width 76 height 28
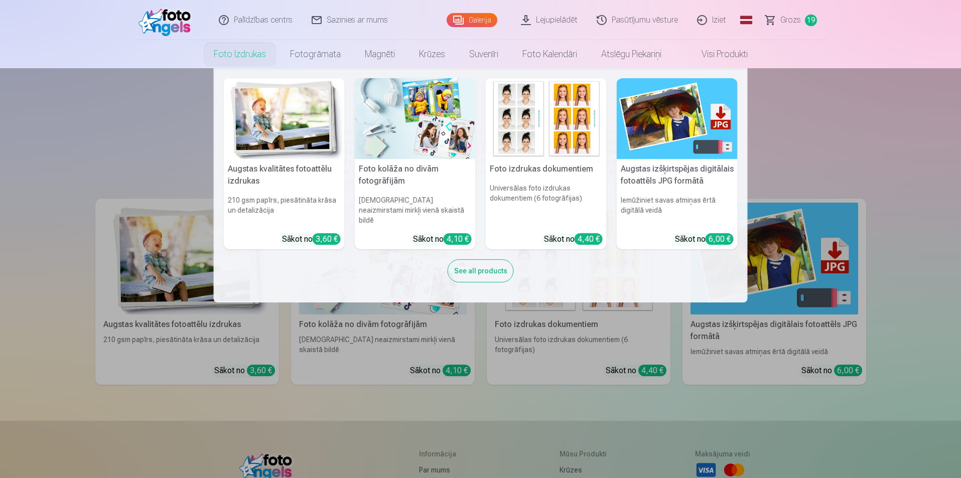
click at [222, 48] on link "Foto izdrukas" at bounding box center [240, 54] width 76 height 28
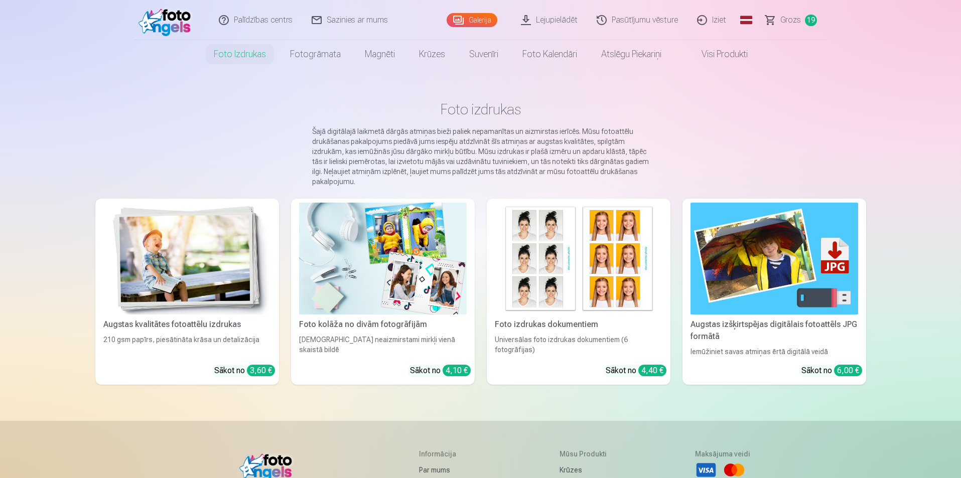
click at [230, 53] on link "Foto izdrukas" at bounding box center [240, 54] width 76 height 28
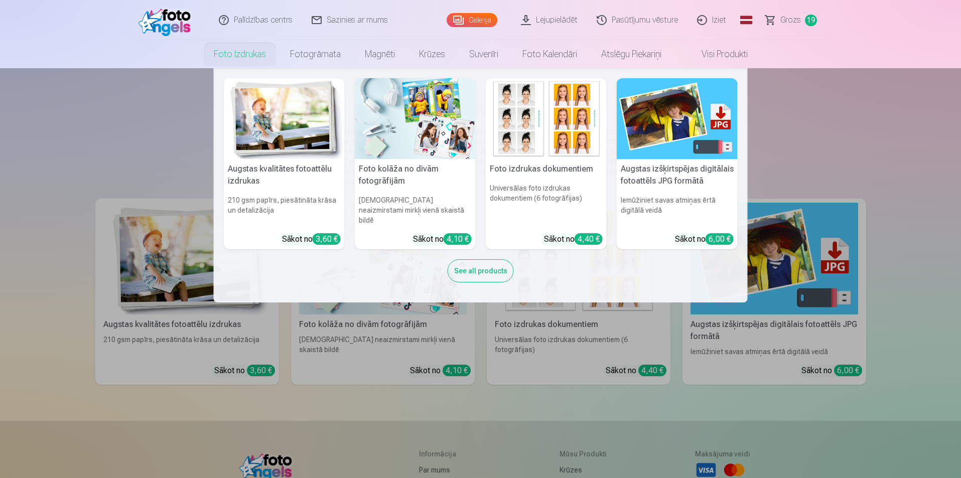
click at [235, 55] on link "Foto izdrukas" at bounding box center [240, 54] width 76 height 28
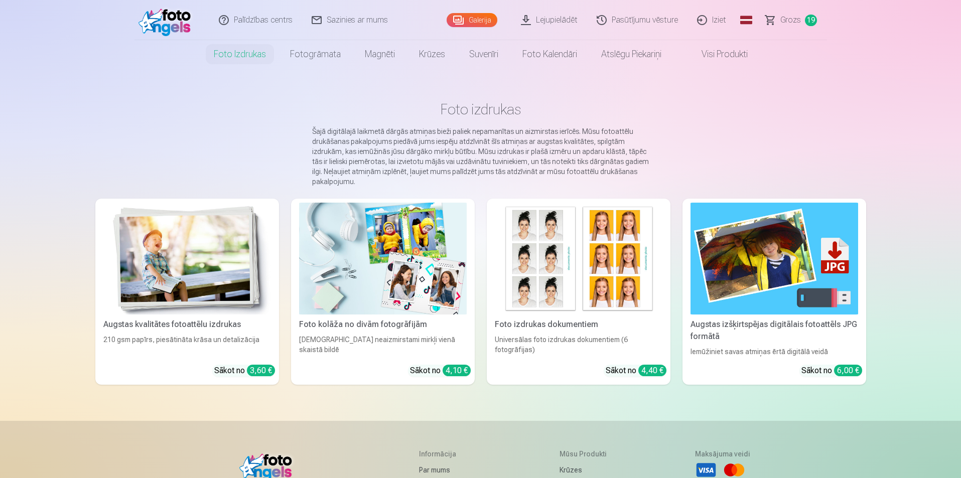
click at [232, 378] on link "Augstas kvalitātes fotoattēlu izdrukas 210 gsm papīrs, piesātināta krāsa un det…" at bounding box center [187, 292] width 184 height 186
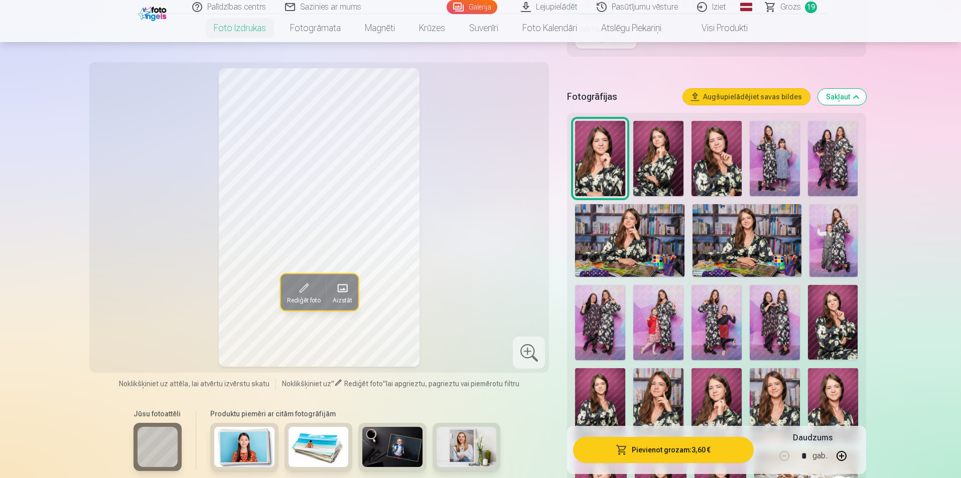
scroll to position [201, 0]
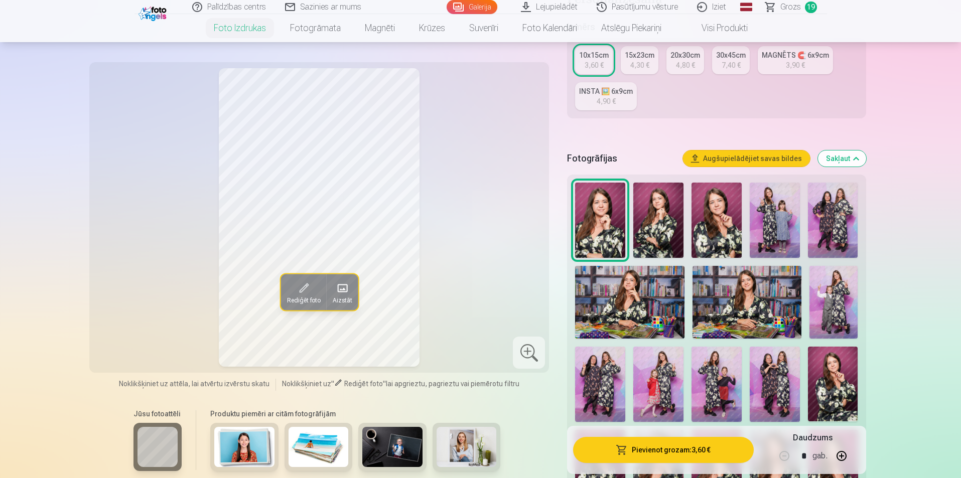
click at [463, 161] on button "Augšupielādējiet savas bildes" at bounding box center [746, 159] width 127 height 16
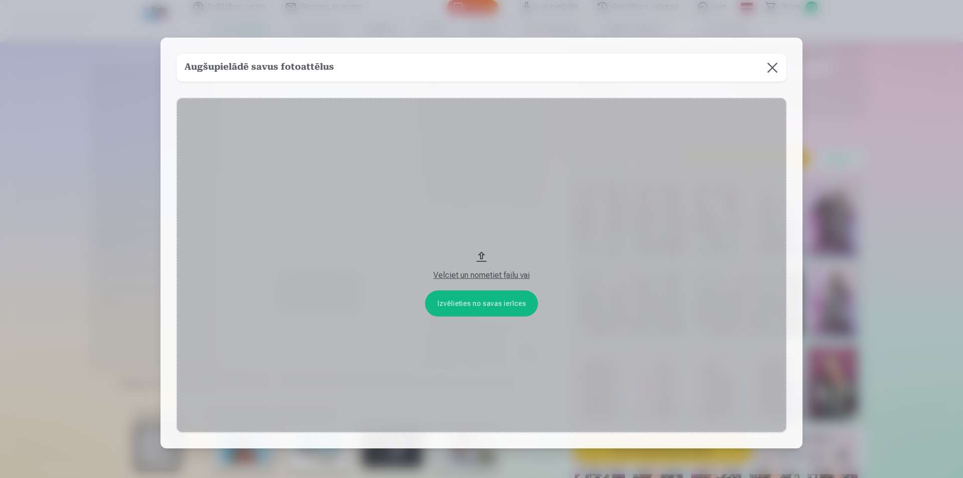
click at [463, 306] on button "Velciet un nometiet failu vai" at bounding box center [482, 265] width 610 height 335
click at [463, 313] on button "Velciet un nometiet failu vai" at bounding box center [482, 265] width 610 height 335
click at [463, 305] on button "Velciet un nometiet failu vai" at bounding box center [482, 265] width 610 height 335
click at [463, 70] on button at bounding box center [773, 68] width 28 height 28
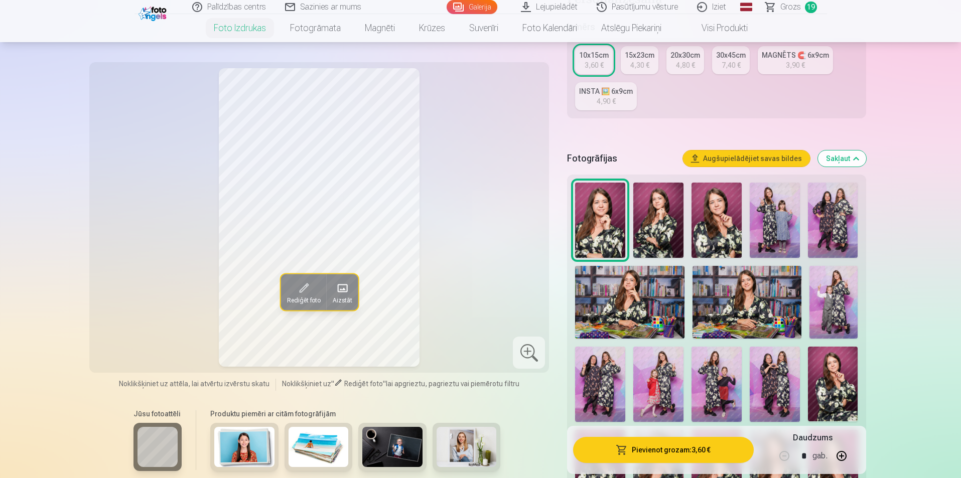
click at [463, 221] on img at bounding box center [658, 220] width 50 height 75
click at [463, 294] on img at bounding box center [629, 302] width 109 height 73
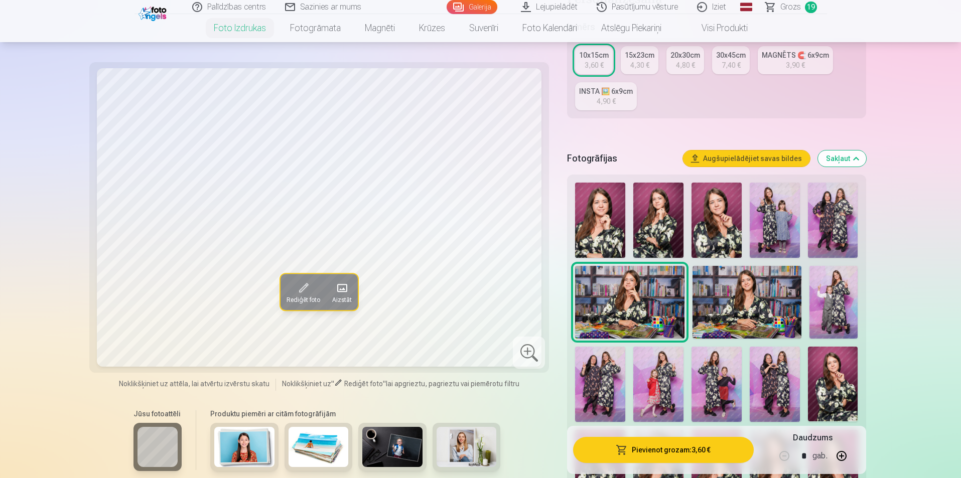
click at [463, 293] on img at bounding box center [746, 302] width 109 height 73
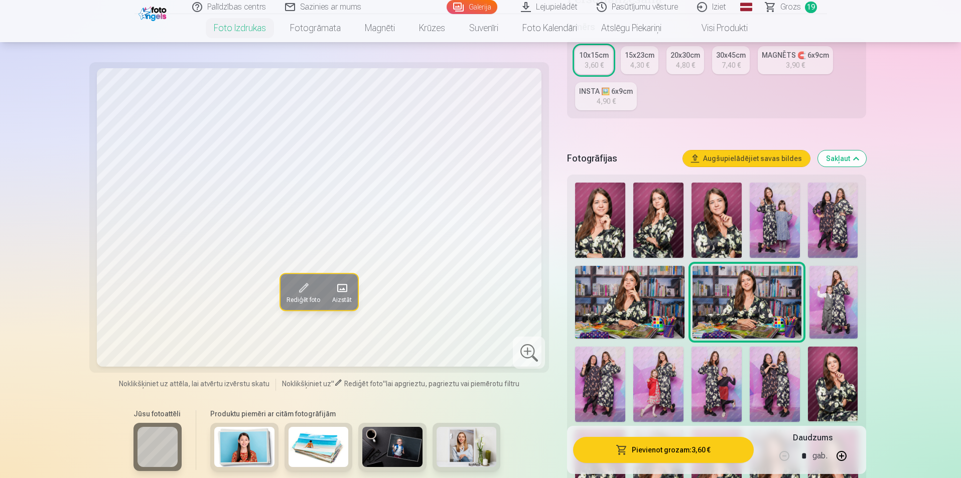
click at [463, 315] on img at bounding box center [833, 302] width 49 height 73
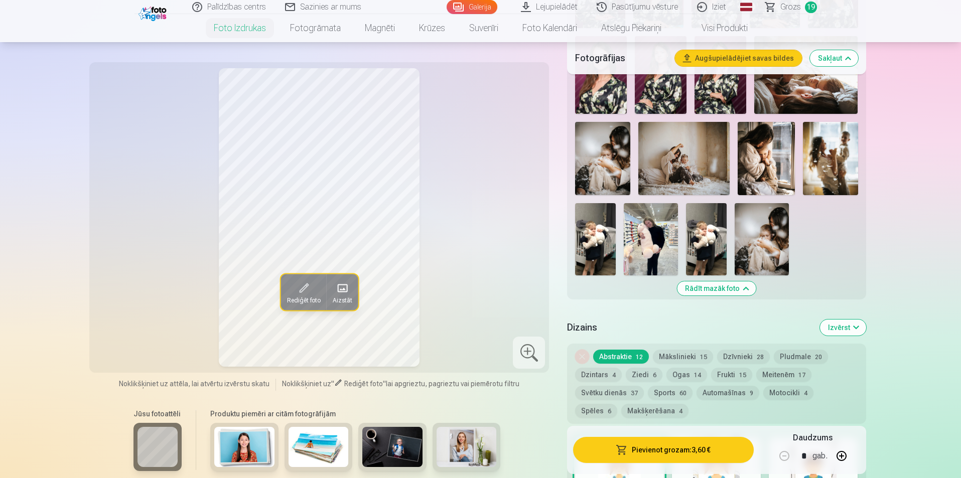
scroll to position [753, 0]
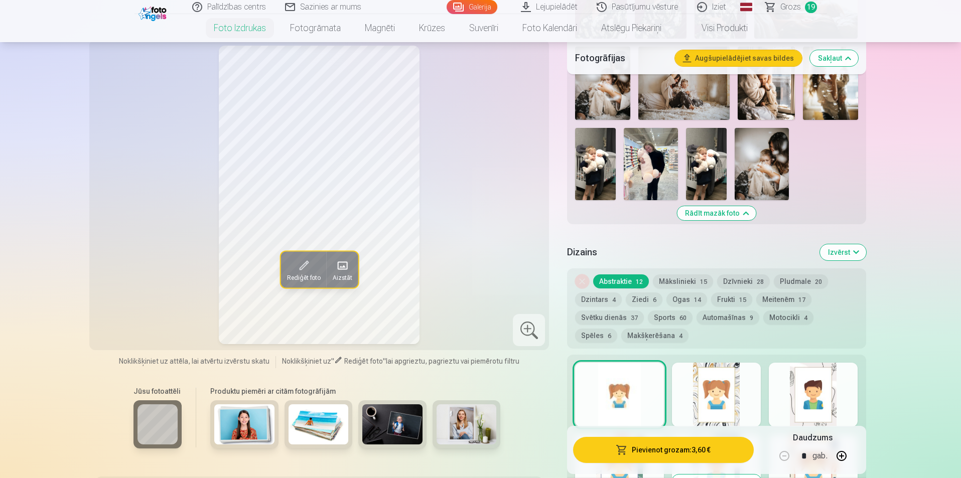
click at [405, 414] on img at bounding box center [392, 424] width 60 height 40
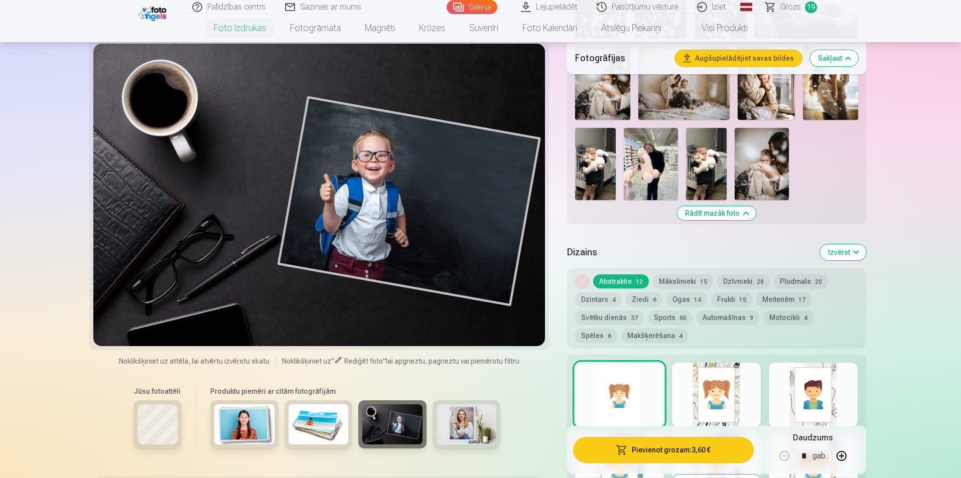
click at [463, 432] on img at bounding box center [466, 424] width 60 height 40
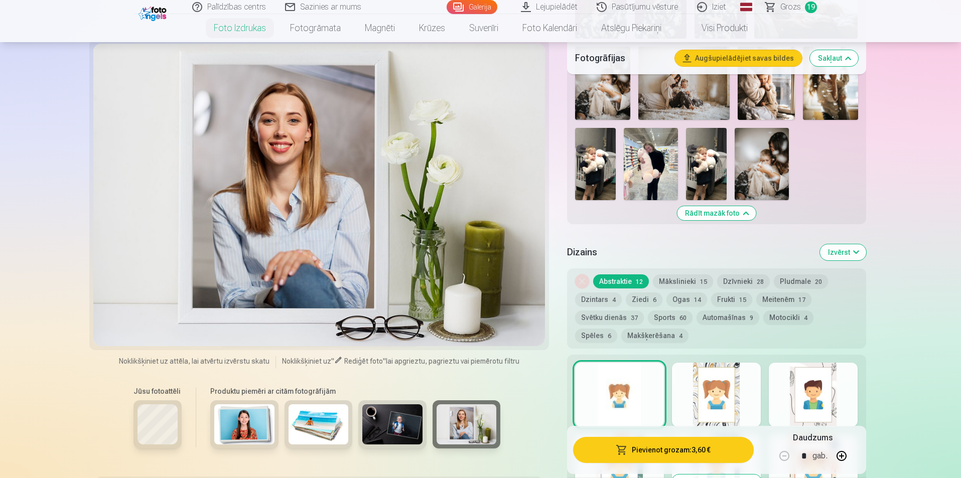
click at [305, 424] on img at bounding box center [318, 424] width 60 height 40
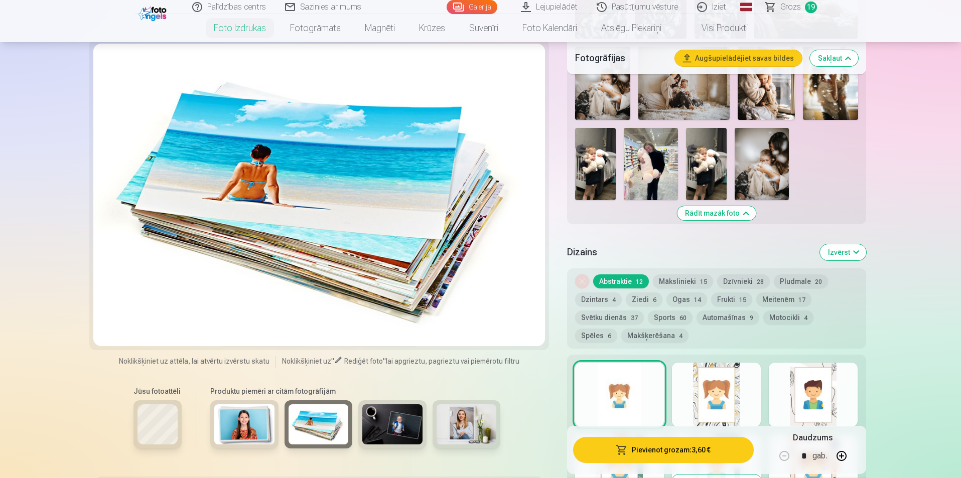
click at [241, 428] on img at bounding box center [244, 424] width 60 height 40
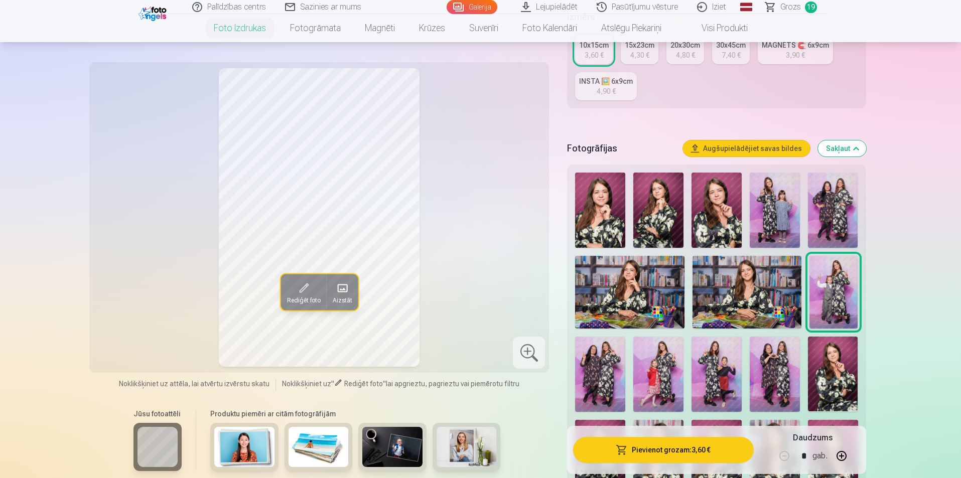
scroll to position [151, 0]
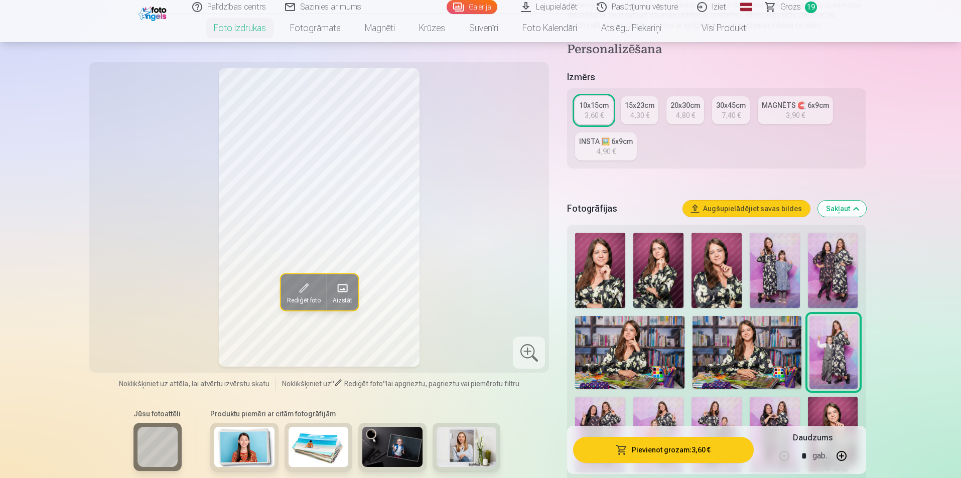
click at [463, 8] on span "Grozs" at bounding box center [790, 7] width 21 height 12
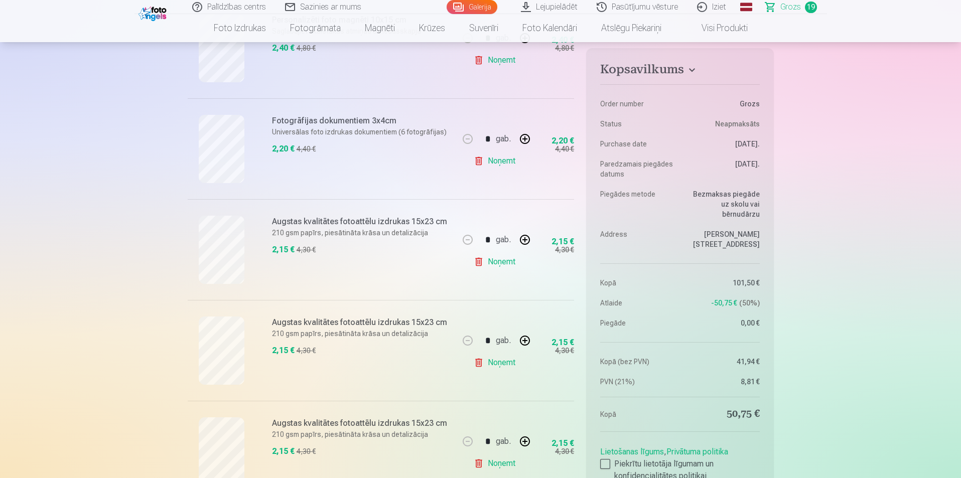
scroll to position [351, 0]
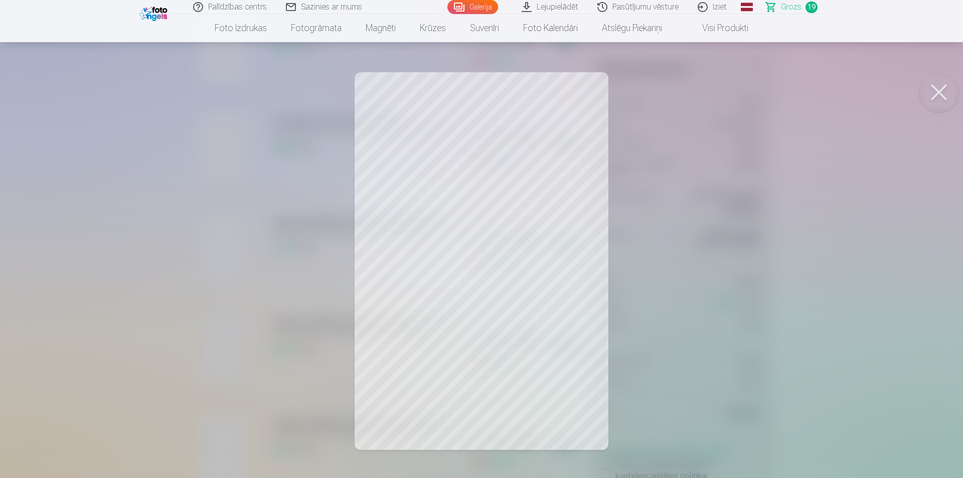
click at [463, 280] on div at bounding box center [481, 239] width 963 height 478
click at [463, 254] on div at bounding box center [481, 239] width 963 height 478
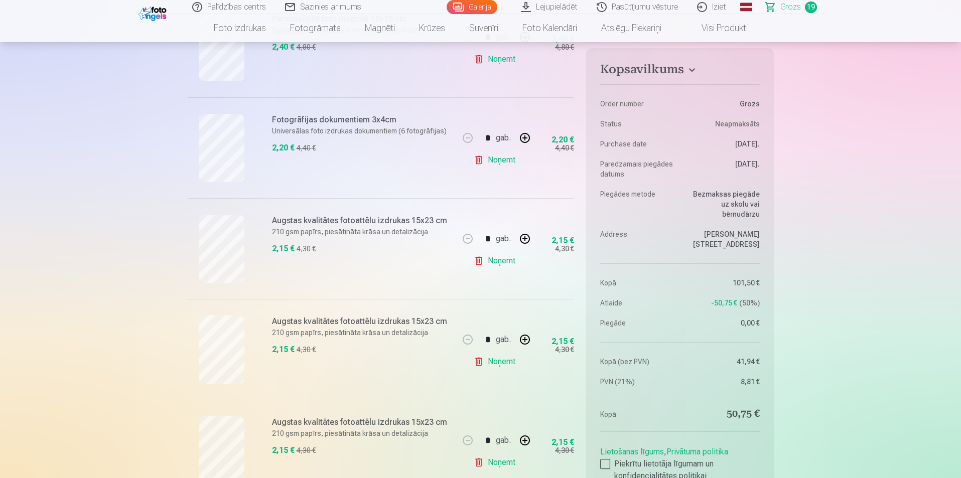
click at [463, 165] on link "Noņemt" at bounding box center [497, 160] width 46 height 20
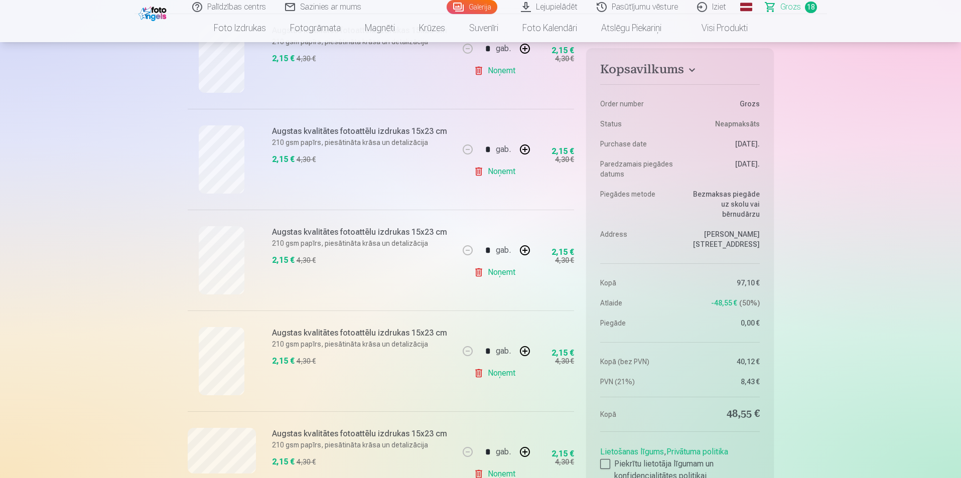
scroll to position [652, 0]
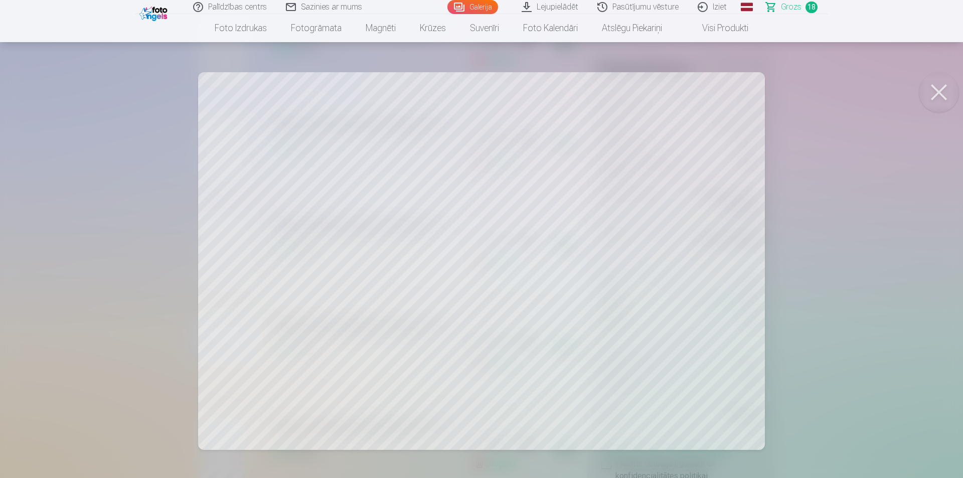
click at [463, 96] on button at bounding box center [939, 92] width 40 height 40
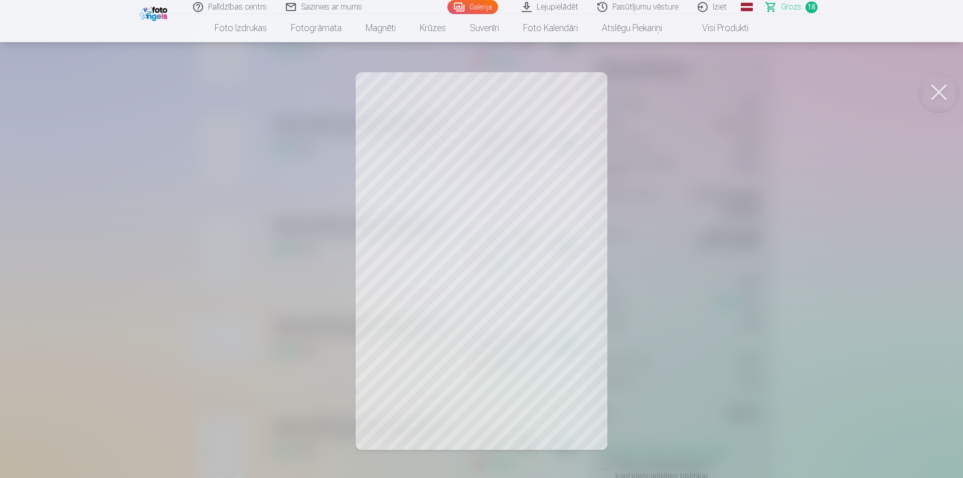
click at [463, 93] on button at bounding box center [939, 92] width 40 height 40
click at [463, 96] on button at bounding box center [939, 92] width 40 height 40
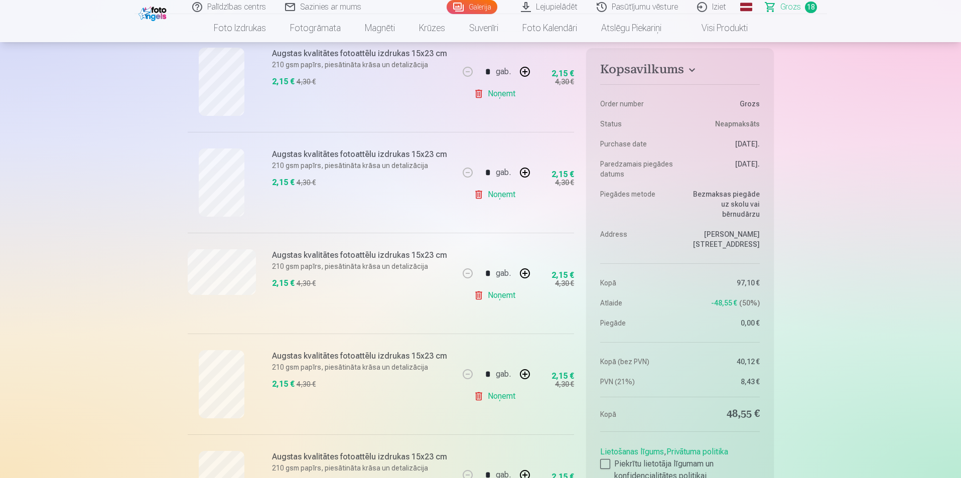
scroll to position [903, 0]
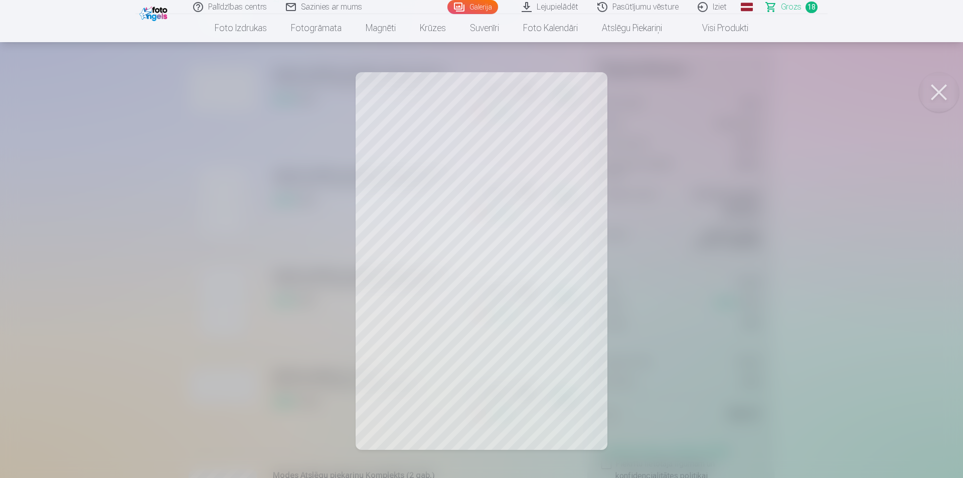
click at [463, 96] on button at bounding box center [939, 92] width 40 height 40
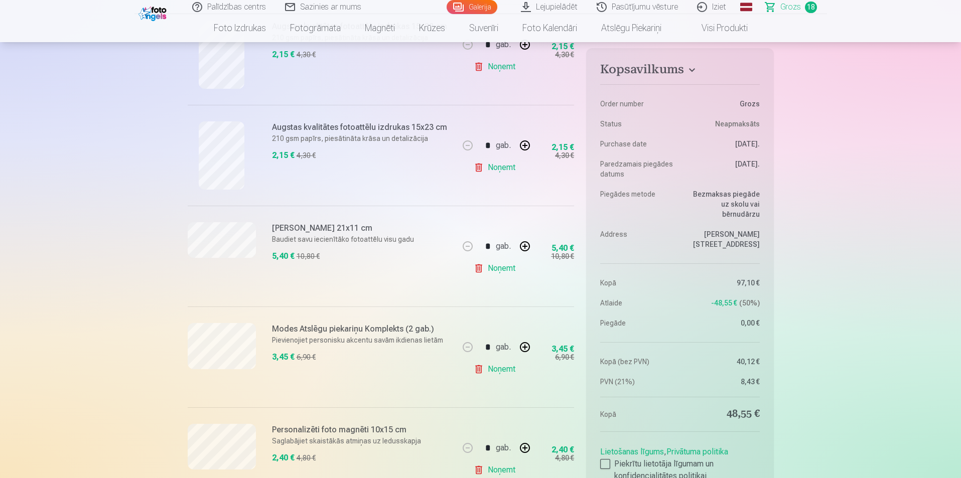
scroll to position [1104, 0]
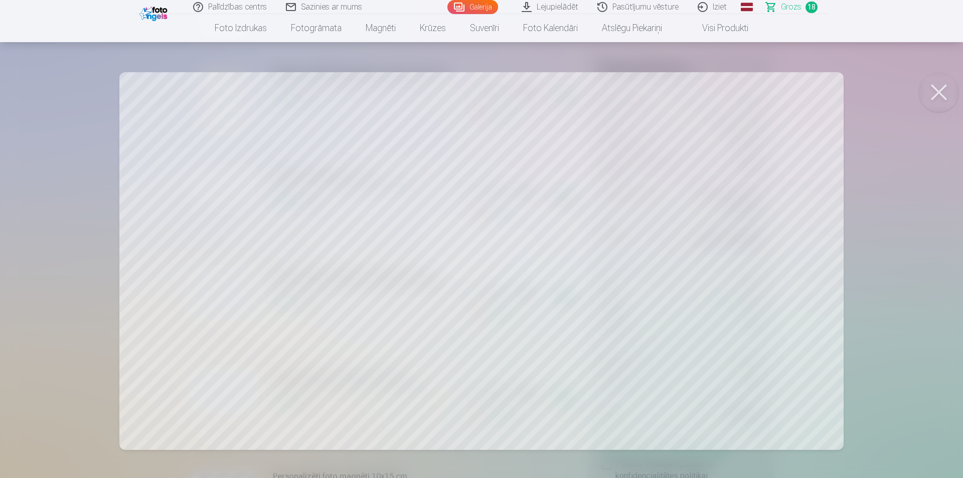
click at [463, 89] on button at bounding box center [939, 92] width 40 height 40
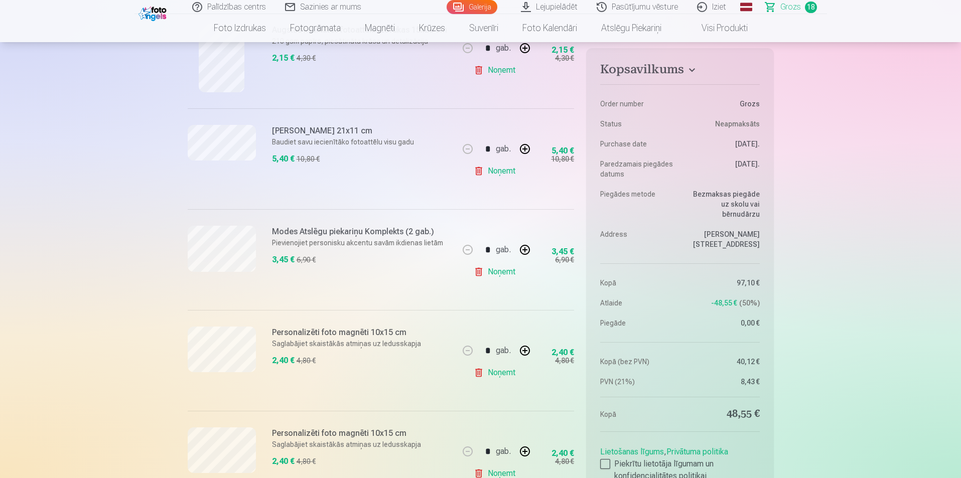
scroll to position [1254, 0]
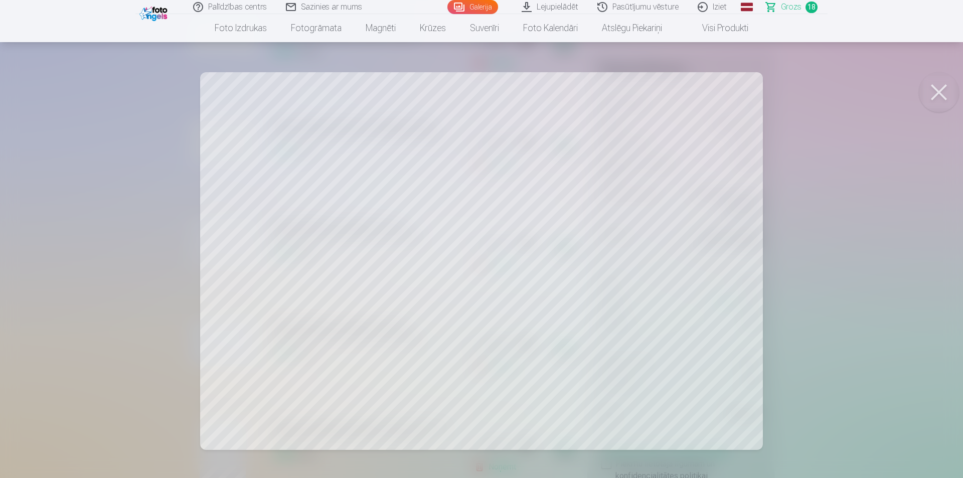
click at [463, 89] on button at bounding box center [939, 92] width 40 height 40
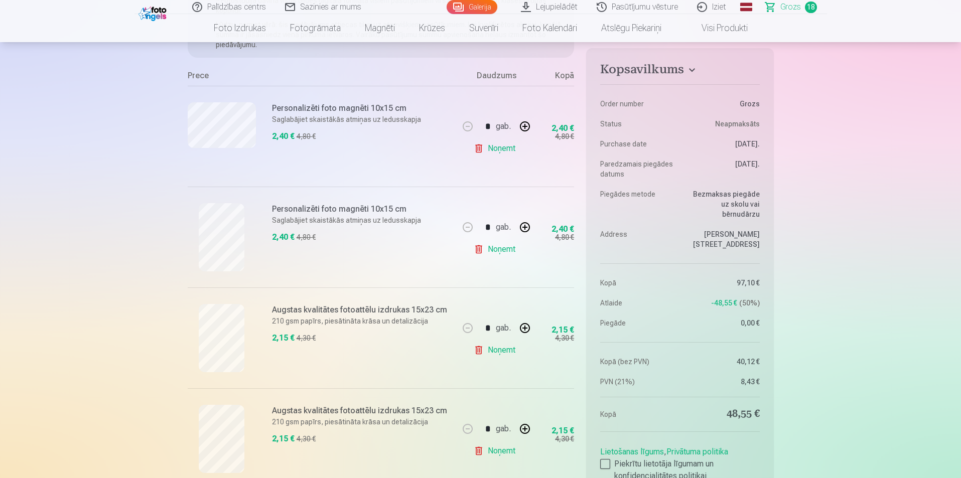
scroll to position [100, 0]
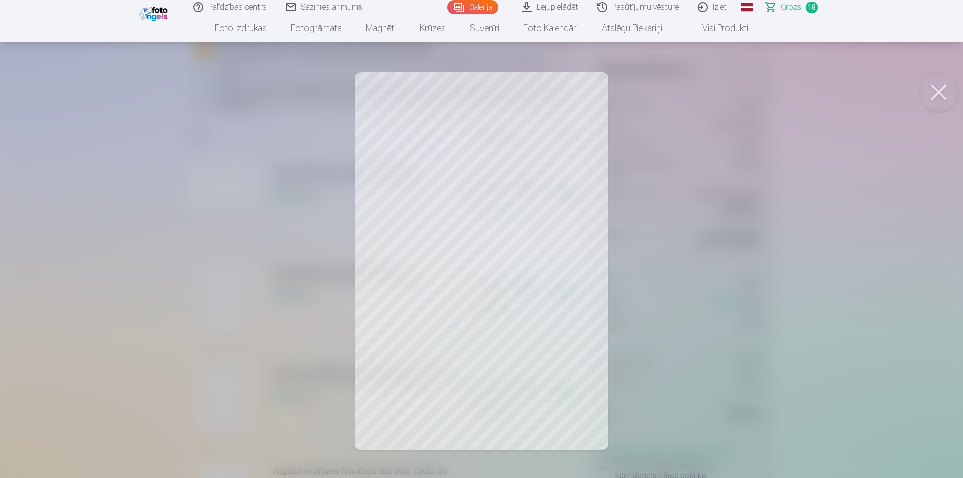
click at [463, 96] on button at bounding box center [939, 92] width 40 height 40
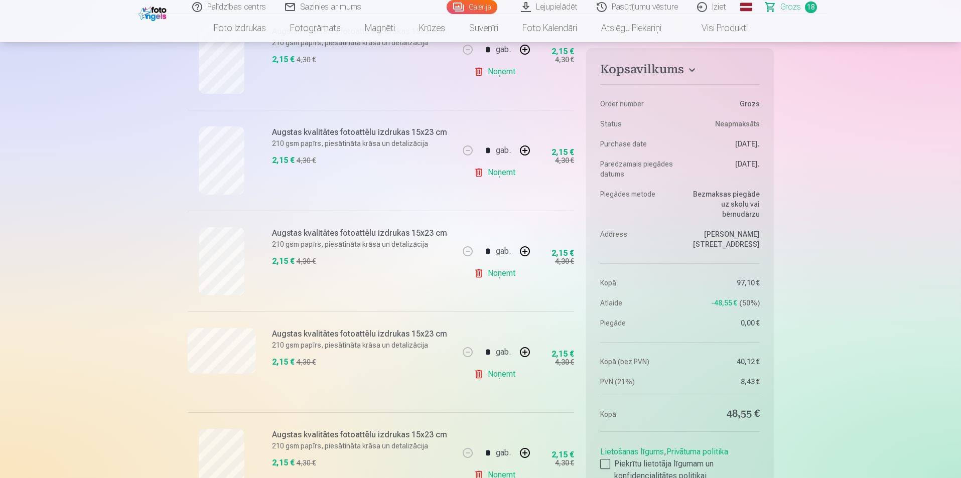
scroll to position [652, 0]
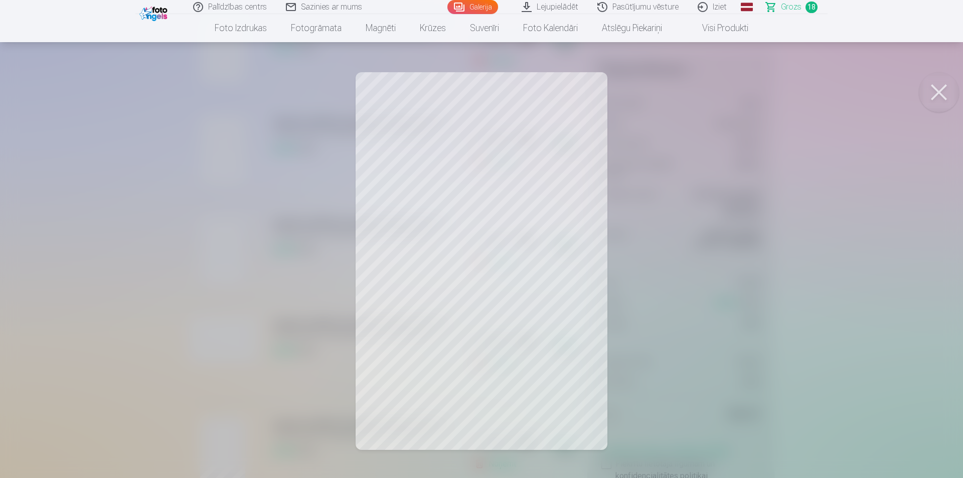
click at [463, 99] on button at bounding box center [939, 92] width 40 height 40
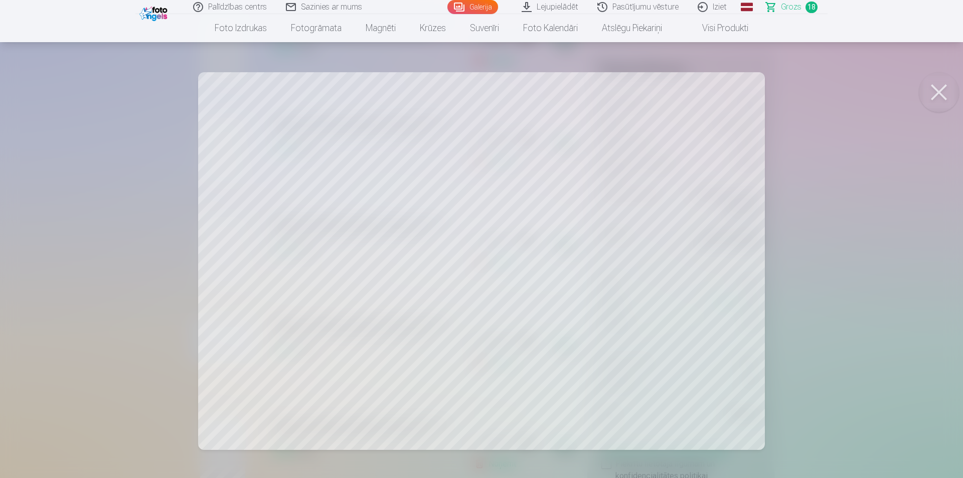
click at [463, 94] on button at bounding box center [939, 92] width 40 height 40
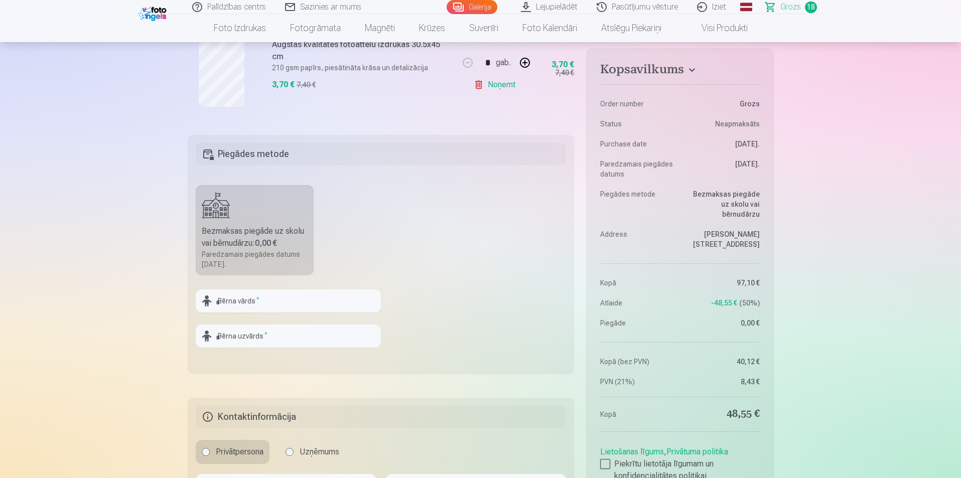
scroll to position [2057, 0]
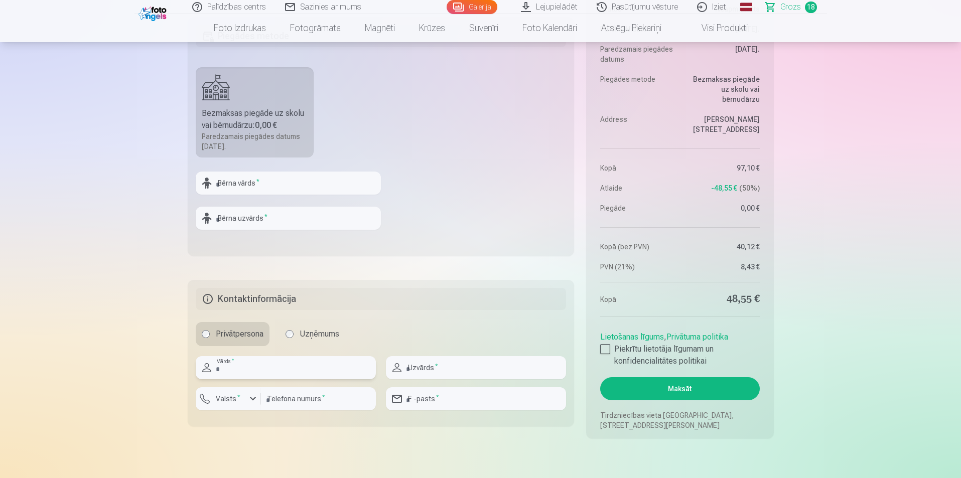
click at [284, 369] on input "text" at bounding box center [286, 367] width 180 height 23
type input "**********"
click at [449, 367] on input "text" at bounding box center [476, 367] width 180 height 23
type input "*"
type input "********"
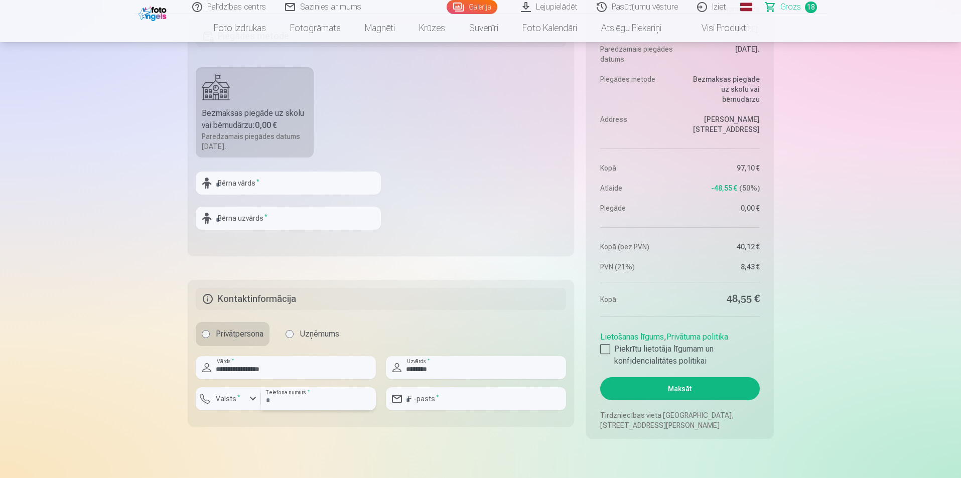
click at [295, 401] on input "number" at bounding box center [318, 398] width 115 height 23
type input "********"
click at [463, 395] on input "email" at bounding box center [476, 398] width 180 height 23
click at [463, 398] on input "**********" at bounding box center [476, 398] width 180 height 23
type input "**********"
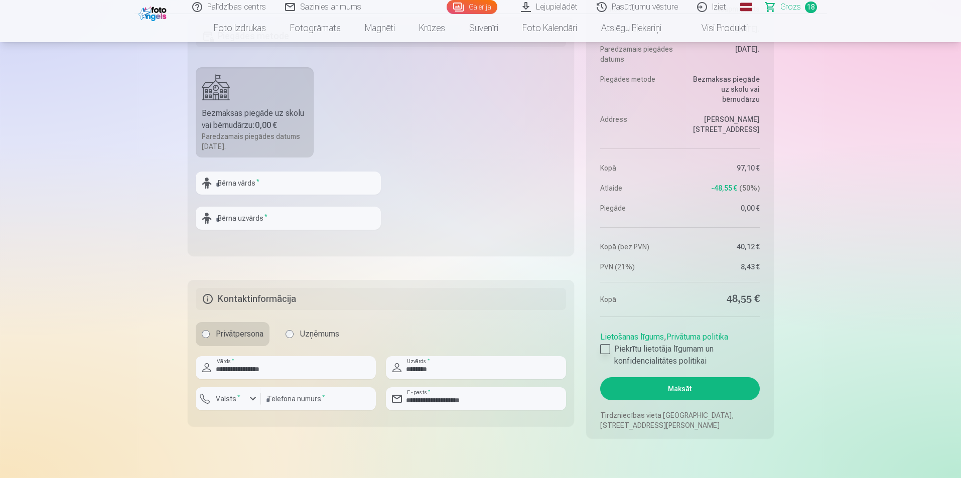
click at [463, 351] on div at bounding box center [605, 349] width 10 height 10
click at [463, 388] on button "Maksāt" at bounding box center [679, 388] width 159 height 23
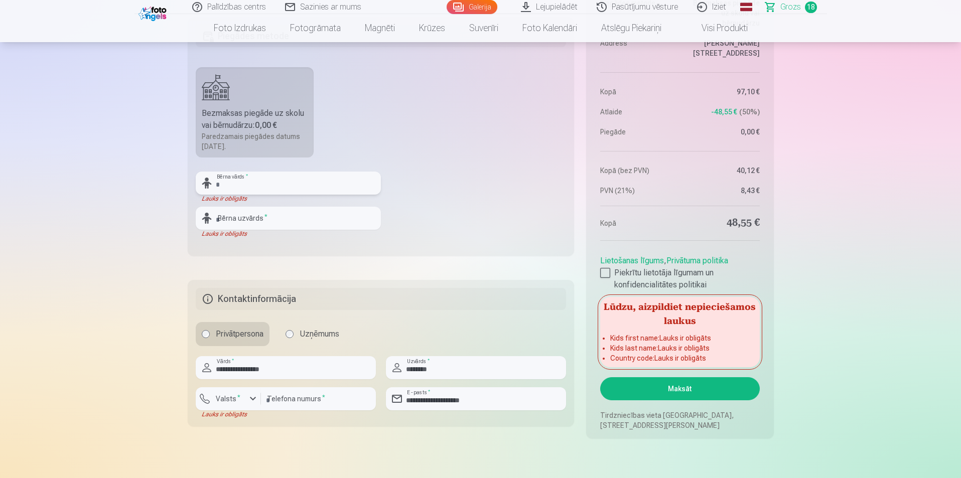
click at [277, 186] on input "text" at bounding box center [288, 183] width 185 height 23
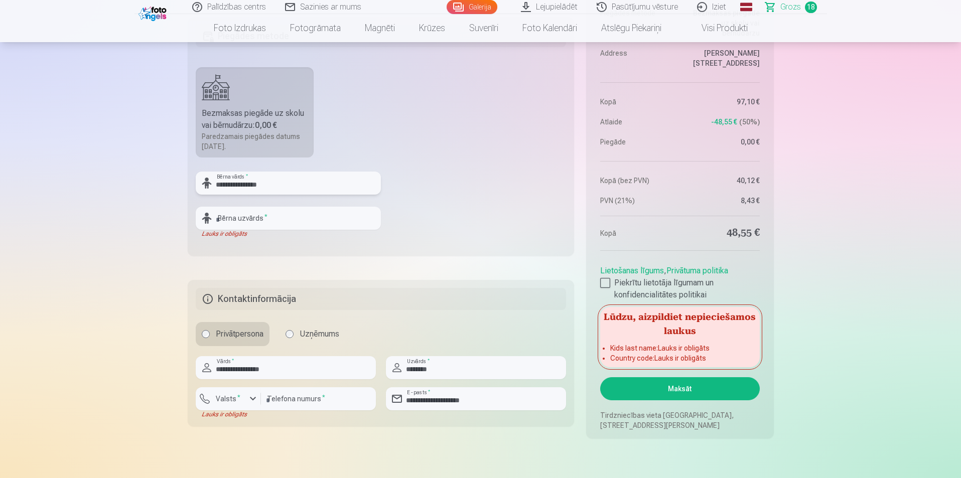
type input "**********"
click at [269, 210] on input "text" at bounding box center [288, 218] width 185 height 23
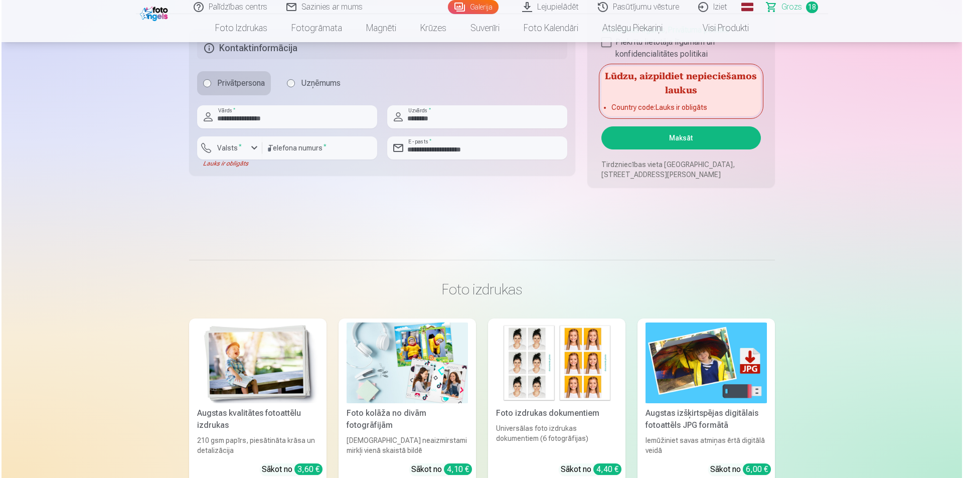
scroll to position [2207, 0]
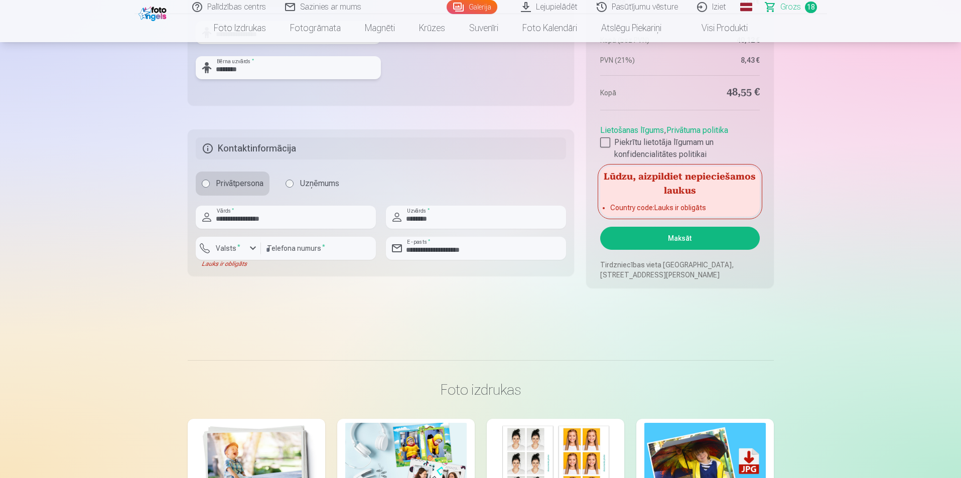
type input "********"
click at [463, 236] on button "Maksāt" at bounding box center [679, 238] width 159 height 23
click at [226, 246] on label "Valsts *" at bounding box center [228, 248] width 33 height 10
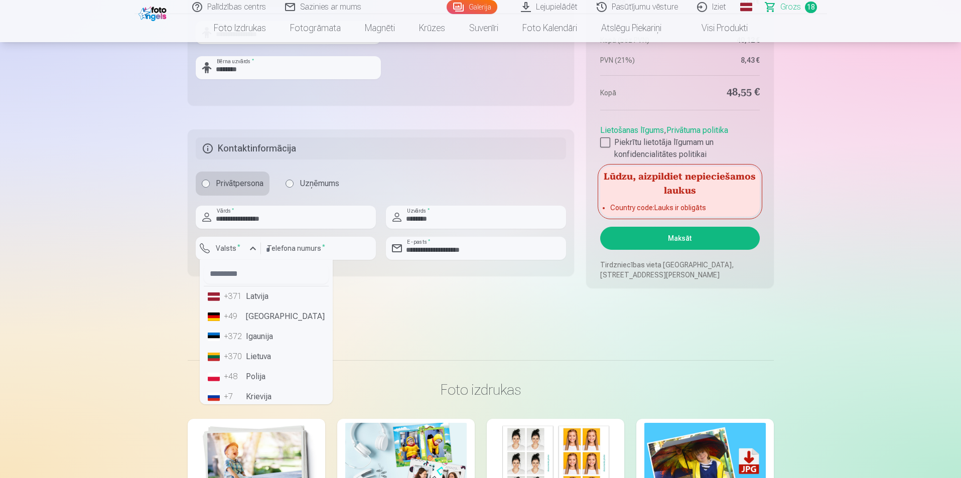
click at [260, 299] on li "+371 Latvija" at bounding box center [266, 296] width 125 height 20
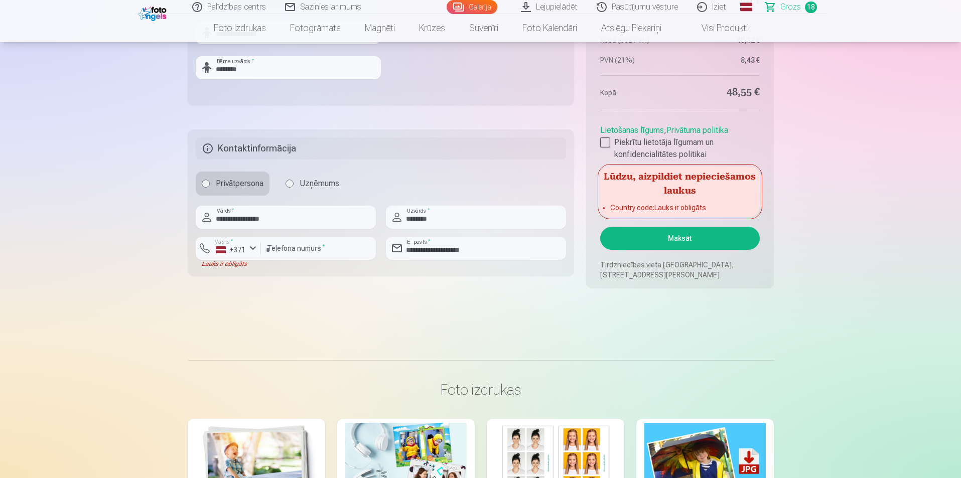
click at [463, 234] on button "Maksāt" at bounding box center [679, 238] width 159 height 23
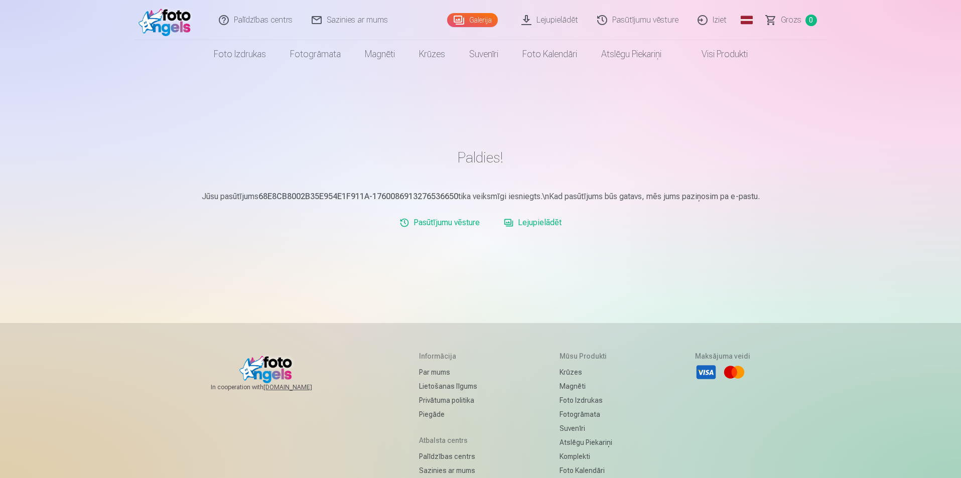
click at [536, 226] on link "Lejupielādēt" at bounding box center [533, 223] width 66 height 20
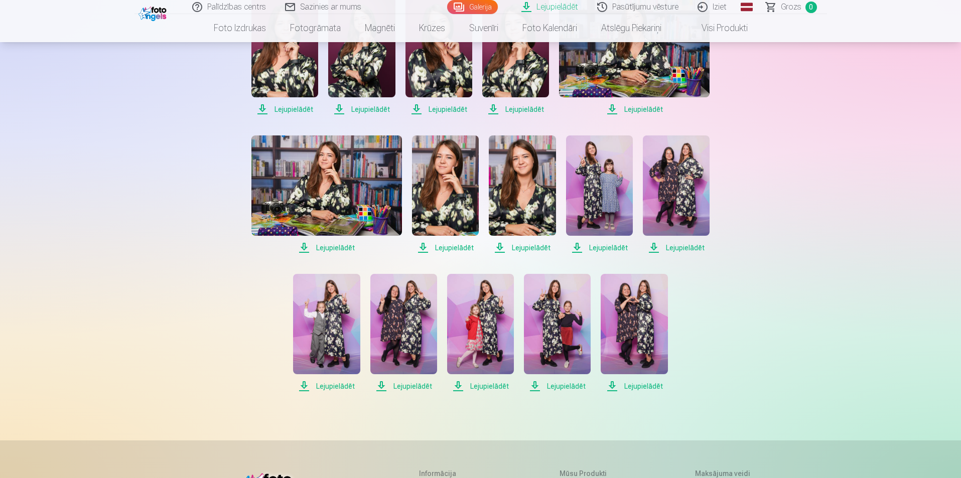
scroll to position [452, 0]
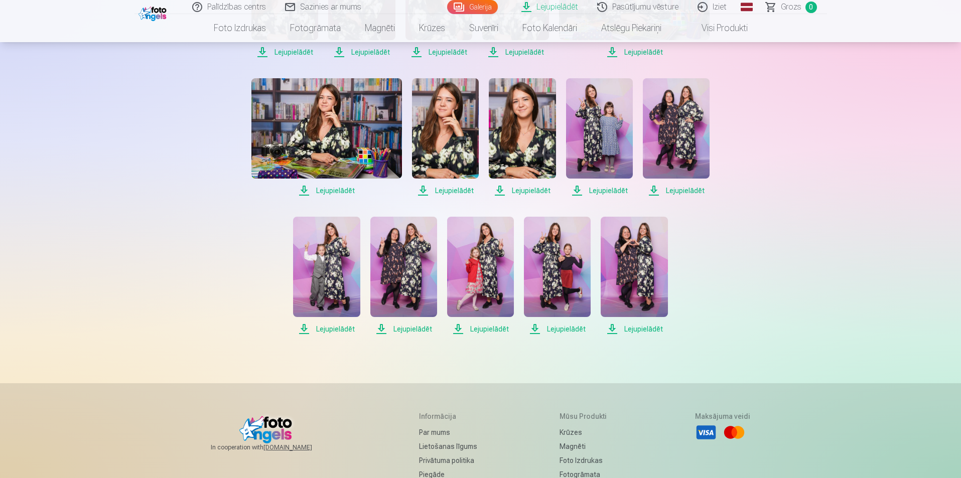
click at [647, 331] on span "Lejupielādēt" at bounding box center [634, 329] width 67 height 12
click at [570, 330] on span "Lejupielādēt" at bounding box center [557, 329] width 67 height 12
click at [484, 330] on span "Lejupielādēt" at bounding box center [480, 329] width 67 height 12
click at [411, 329] on span "Lejupielādēt" at bounding box center [403, 329] width 67 height 12
click at [333, 330] on span "Lejupielādēt" at bounding box center [326, 329] width 67 height 12
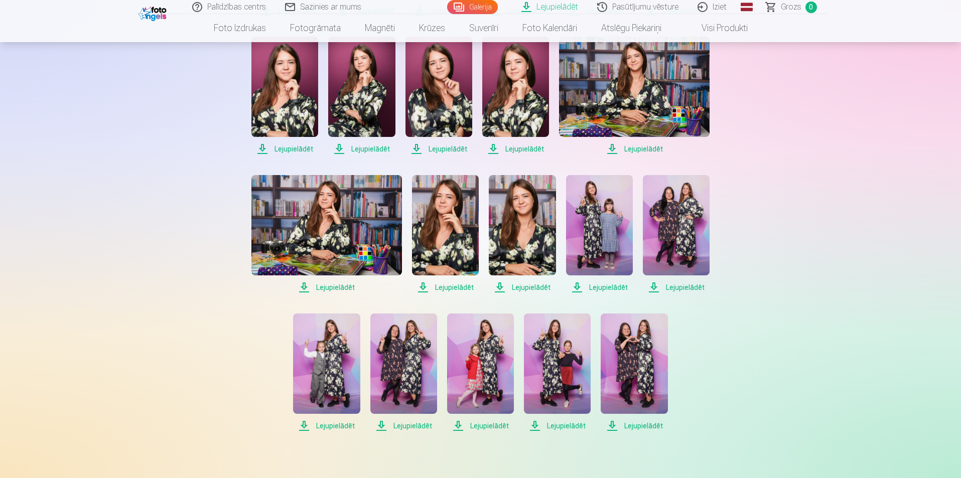
scroll to position [301, 0]
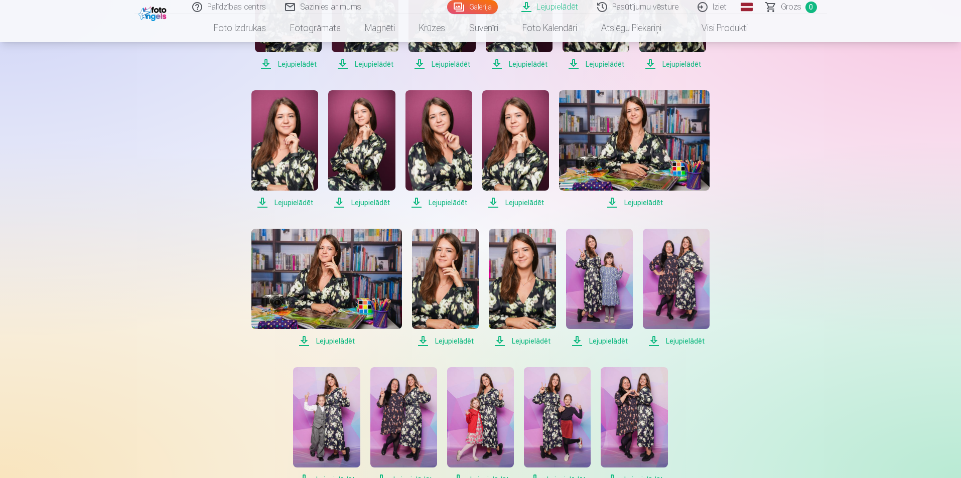
click at [676, 338] on span "Lejupielādēt" at bounding box center [676, 341] width 67 height 12
click at [610, 343] on span "Lejupielādēt" at bounding box center [599, 341] width 67 height 12
click at [535, 344] on span "Lejupielādēt" at bounding box center [522, 341] width 67 height 12
click at [455, 336] on span "Lejupielādēt" at bounding box center [445, 341] width 67 height 12
click at [341, 337] on span "Lejupielādēt" at bounding box center [326, 341] width 151 height 12
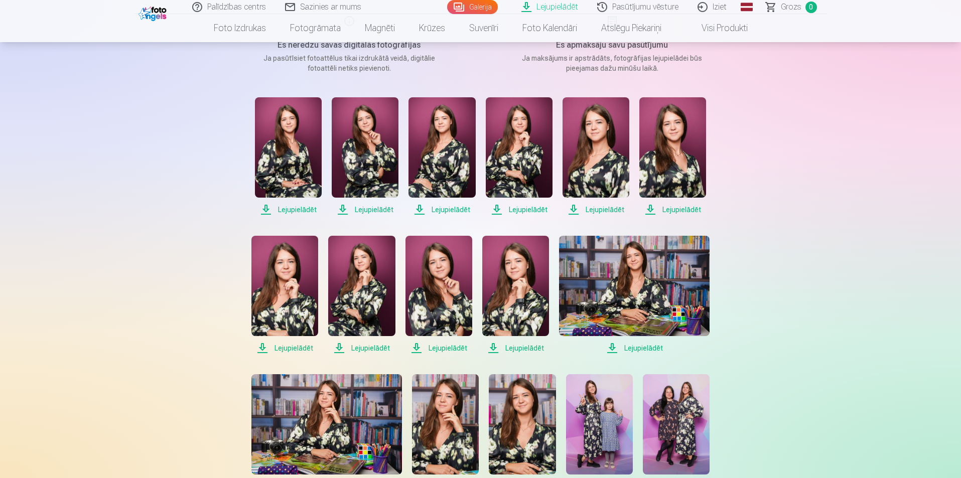
scroll to position [151, 0]
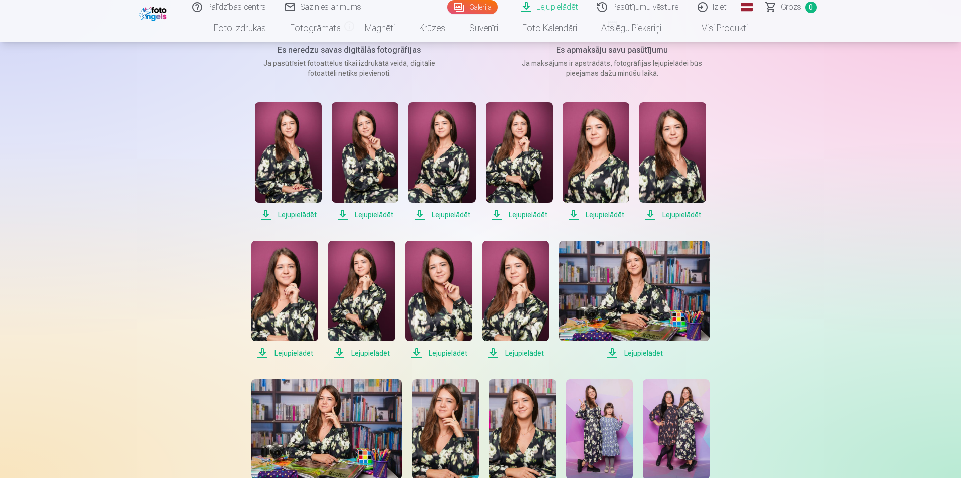
click at [638, 354] on span "Lejupielādēt" at bounding box center [634, 353] width 151 height 12
click at [519, 354] on span "Lejupielādēt" at bounding box center [515, 353] width 67 height 12
click at [444, 352] on span "Lejupielādēt" at bounding box center [438, 353] width 67 height 12
click at [360, 355] on span "Lejupielādēt" at bounding box center [361, 353] width 67 height 12
click at [291, 353] on span "Lejupielādēt" at bounding box center [284, 353] width 67 height 12
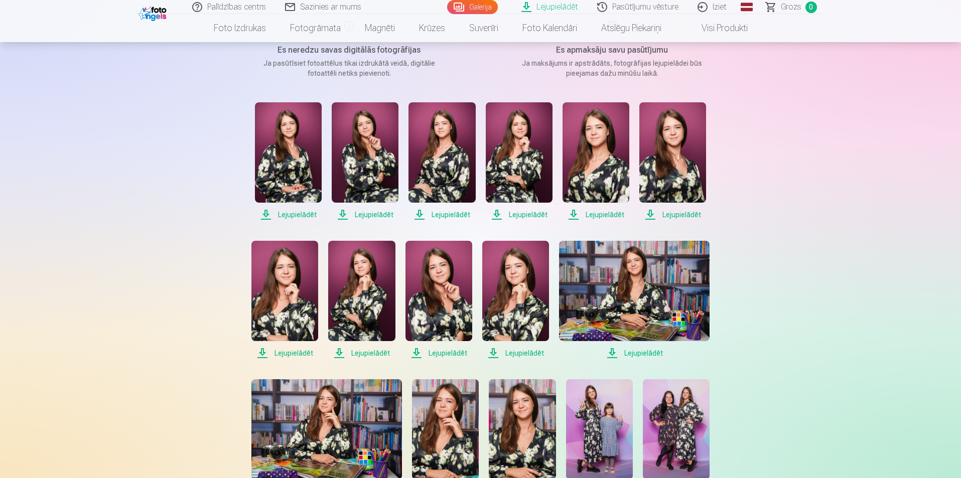
click at [678, 218] on span "Lejupielādēt" at bounding box center [672, 215] width 67 height 12
click at [600, 214] on span "Lejupielādēt" at bounding box center [595, 215] width 67 height 12
click at [524, 214] on span "Lejupielādēt" at bounding box center [519, 215] width 67 height 12
click at [444, 217] on span "Lejupielādēt" at bounding box center [441, 215] width 67 height 12
click at [362, 215] on span "Lejupielādēt" at bounding box center [365, 215] width 67 height 12
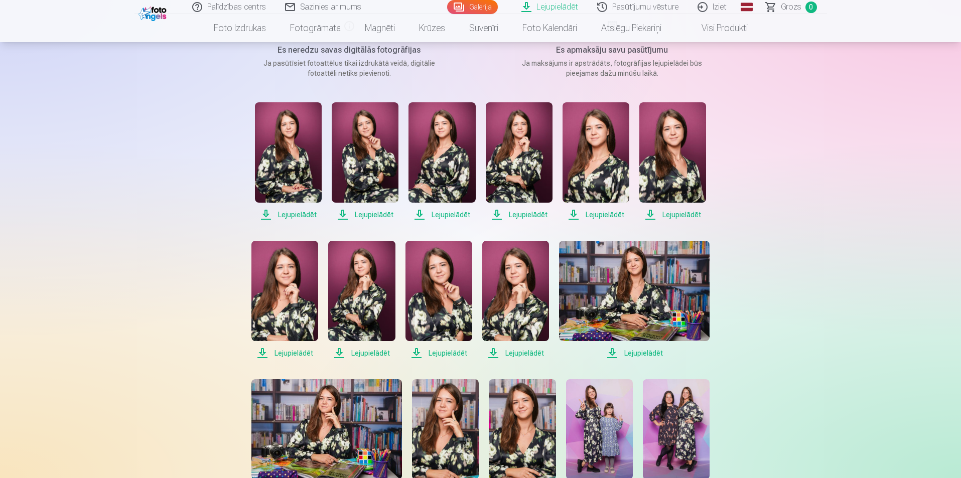
click at [289, 216] on span "Lejupielādēt" at bounding box center [288, 215] width 67 height 12
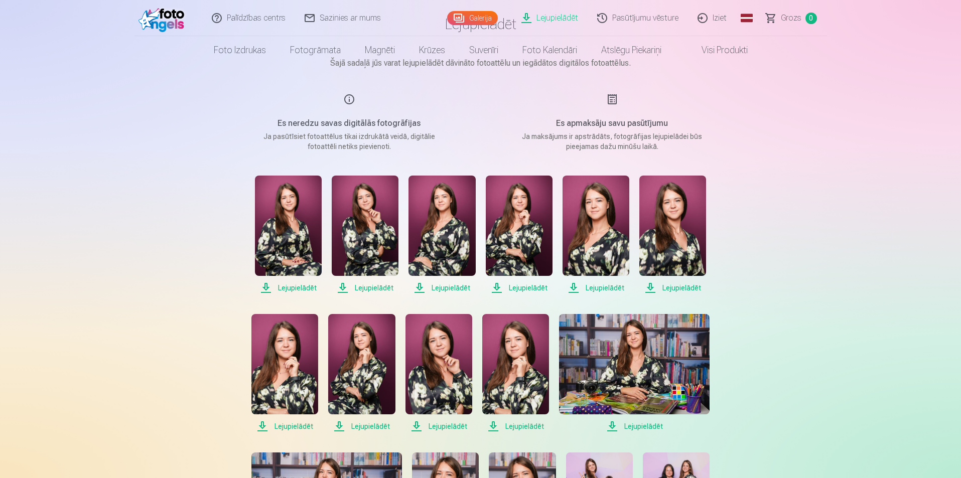
scroll to position [0, 0]
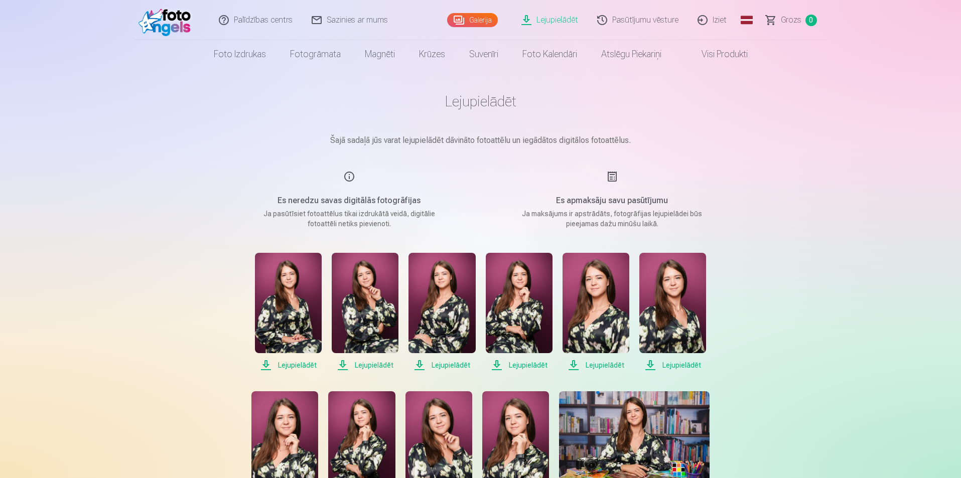
click at [472, 16] on link "Galerija" at bounding box center [472, 20] width 51 height 14
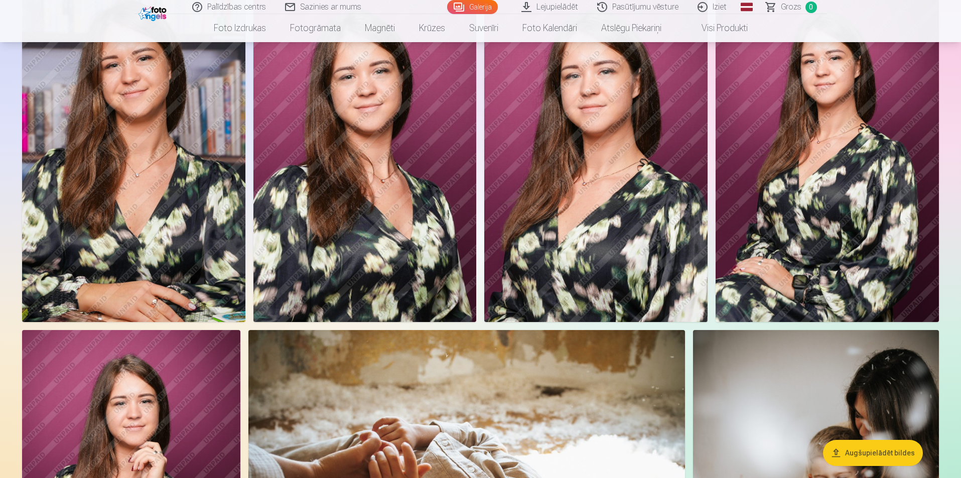
scroll to position [1856, 0]
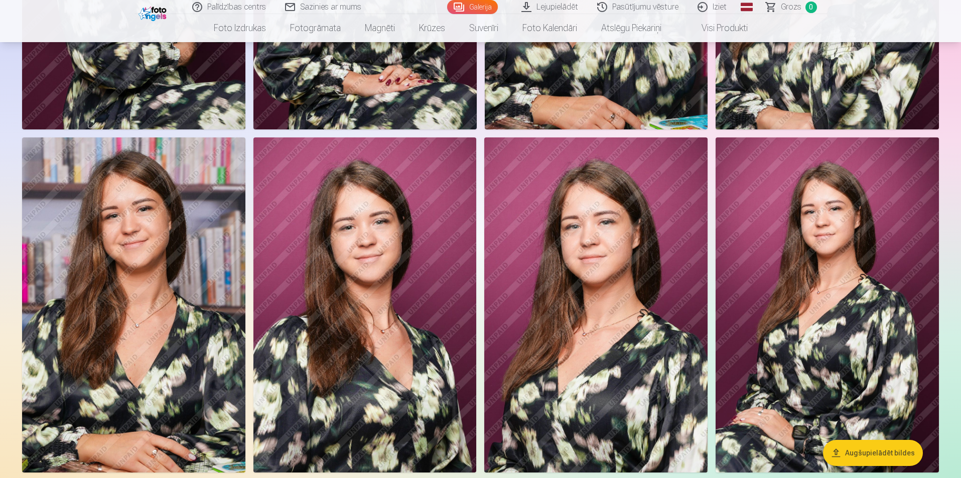
click at [644, 9] on link "Pasūtījumu vēsture" at bounding box center [638, 7] width 100 height 14
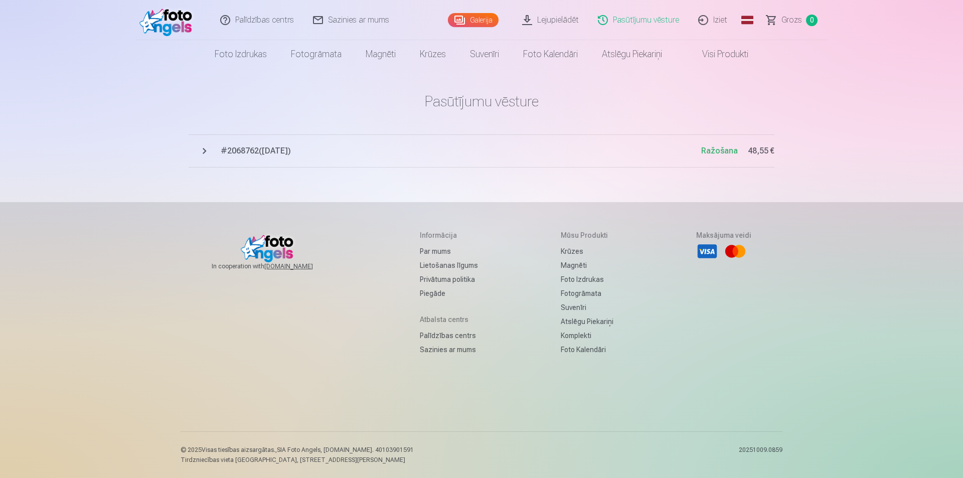
click at [205, 146] on button "# 2068762 ( [DATE] ) Ražošana 48,55 €" at bounding box center [482, 150] width 586 height 33
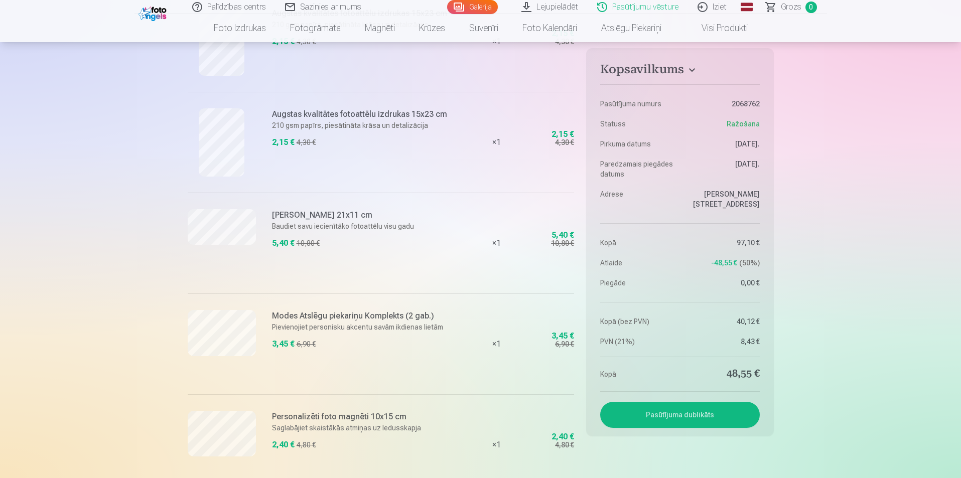
scroll to position [802, 0]
